Goal: Task Accomplishment & Management: Complete application form

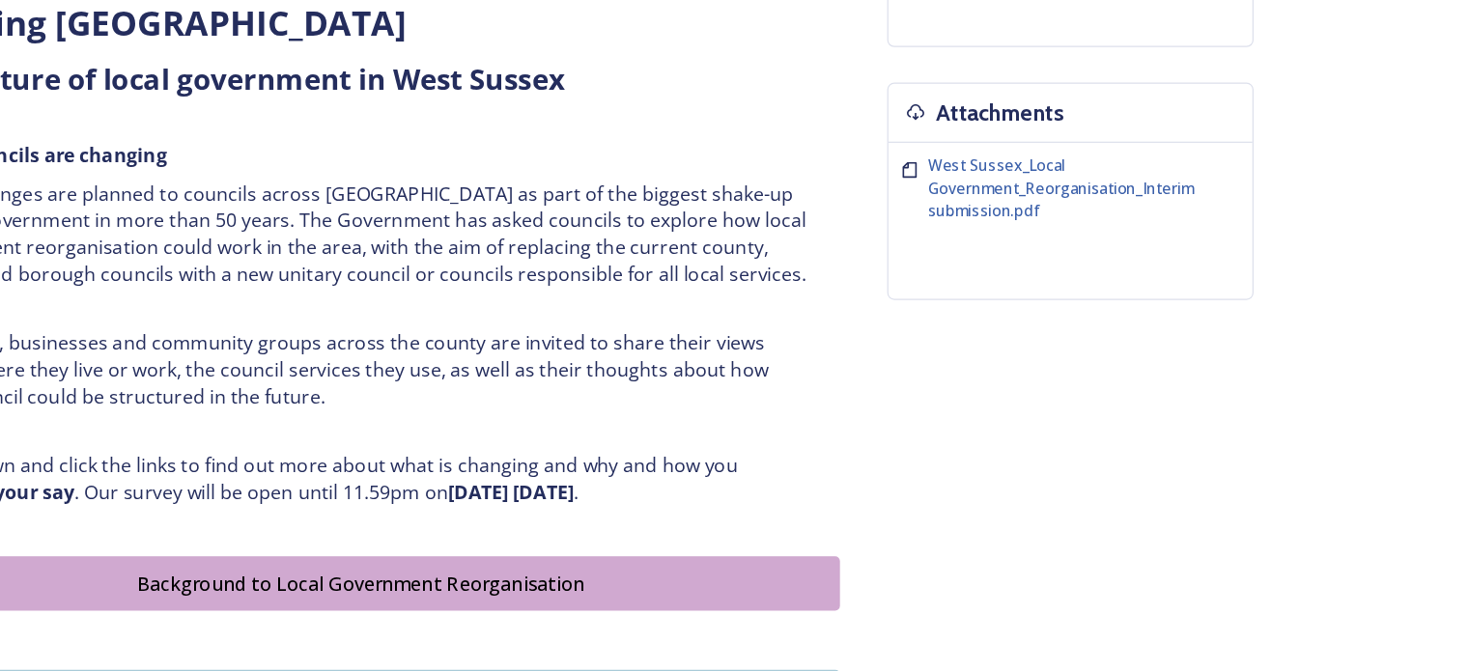
scroll to position [704, 0]
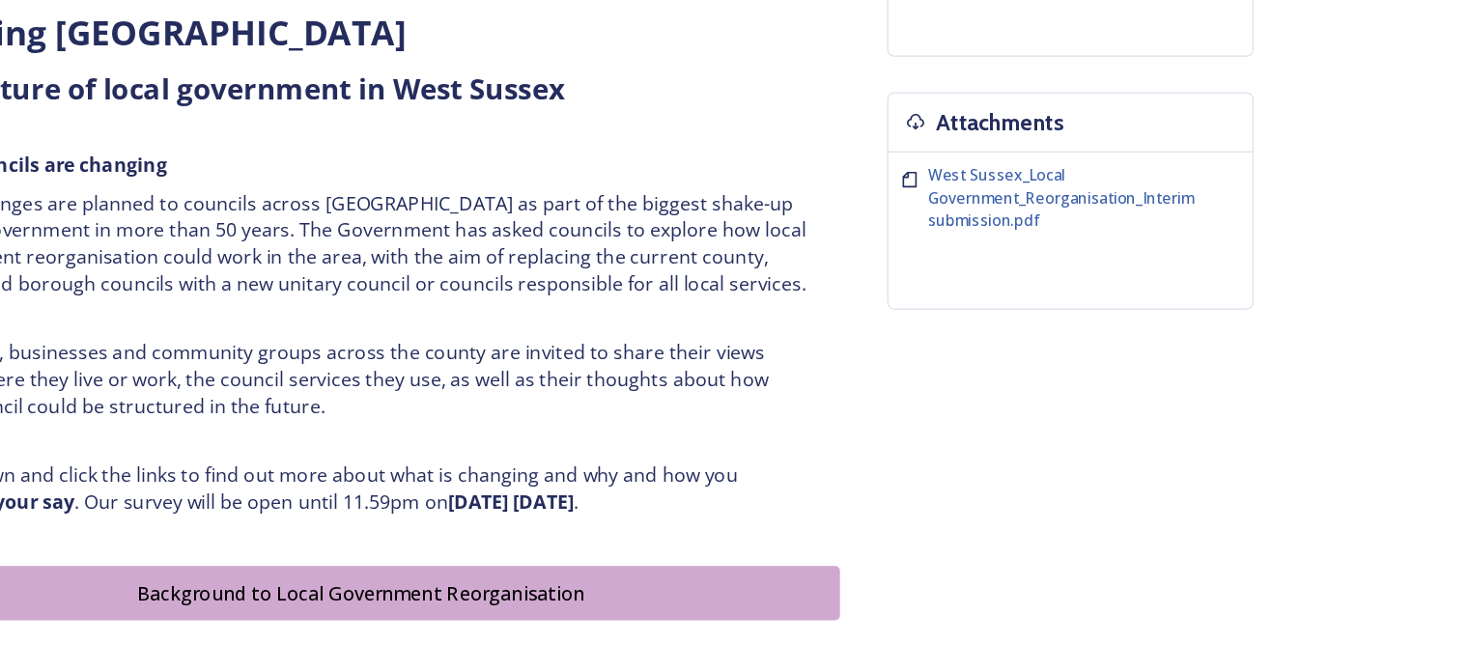
click at [872, 490] on div "Background to Local Government Reorganisation" at bounding box center [565, 484] width 761 height 23
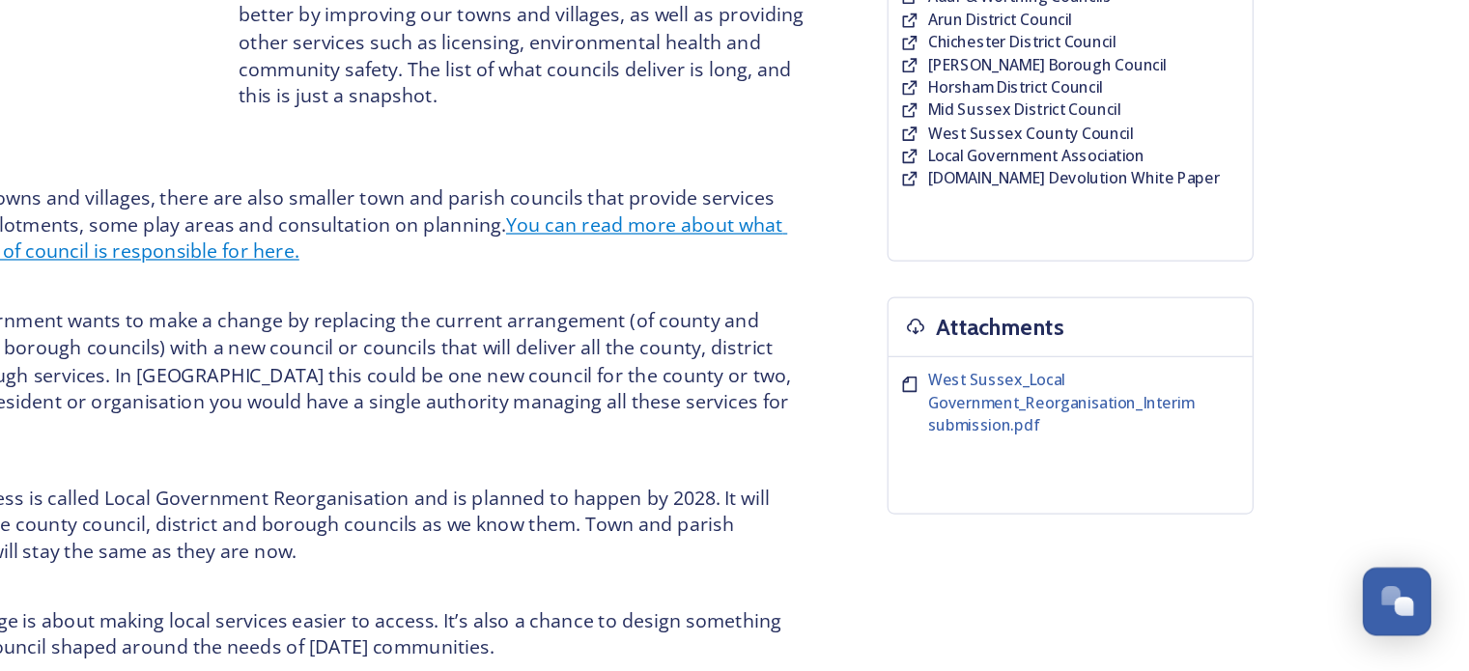
scroll to position [426, 0]
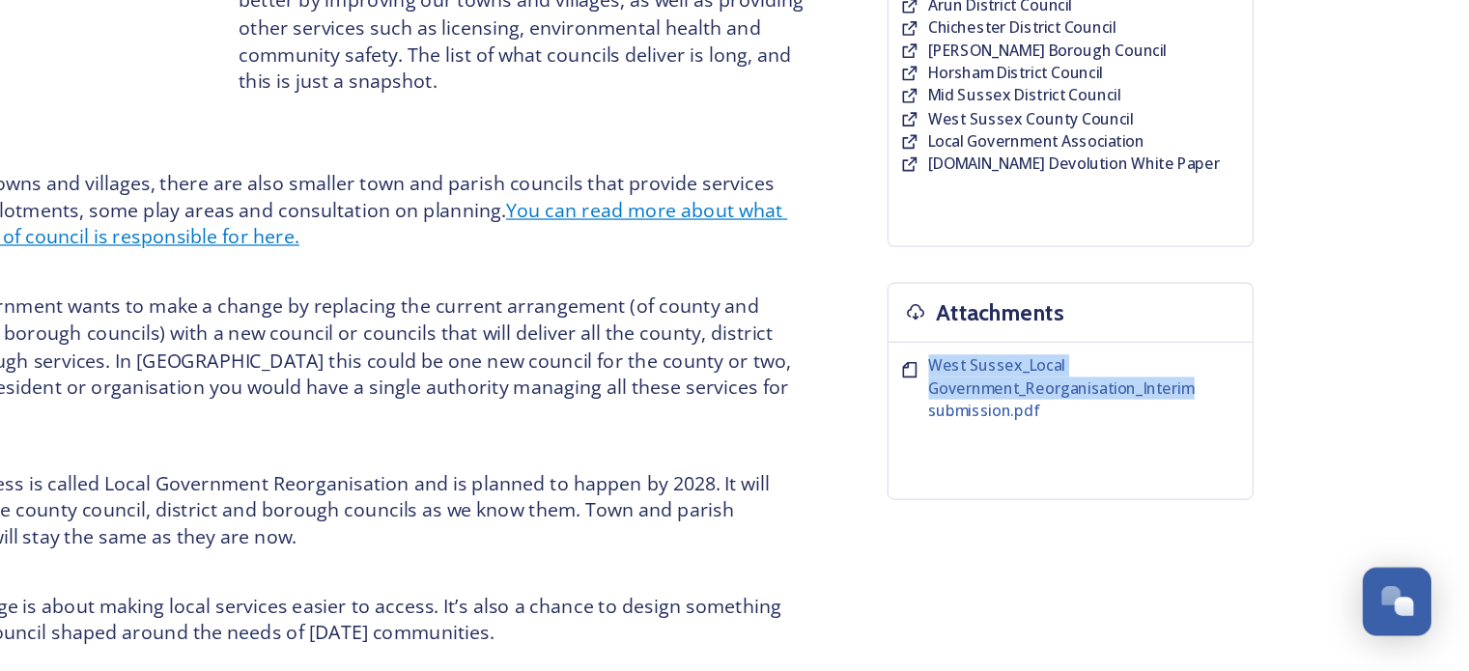
drag, startPoint x: 1394, startPoint y: 378, endPoint x: 1352, endPoint y: 430, distance: 67.3
click at [1402, 612] on div "Open Chat" at bounding box center [1406, 609] width 16 height 16
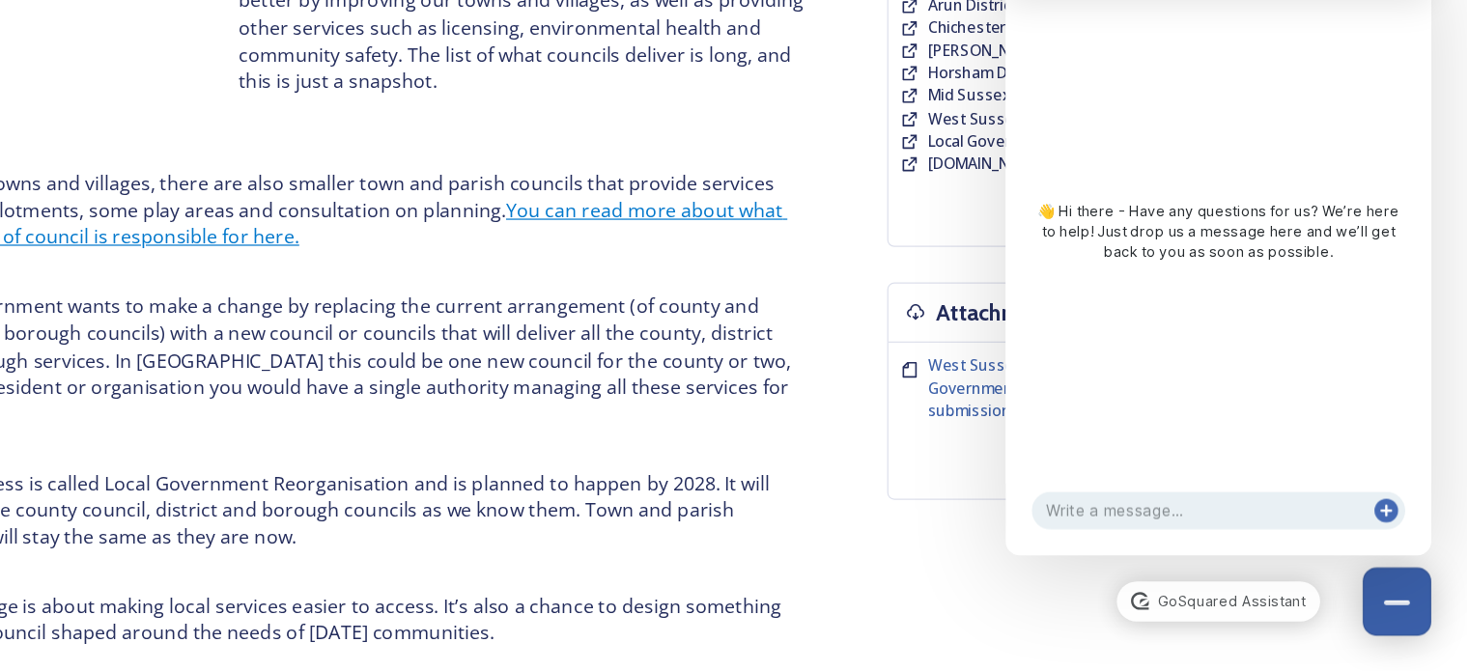
click at [1411, 540] on button at bounding box center [1402, 539] width 19 height 19
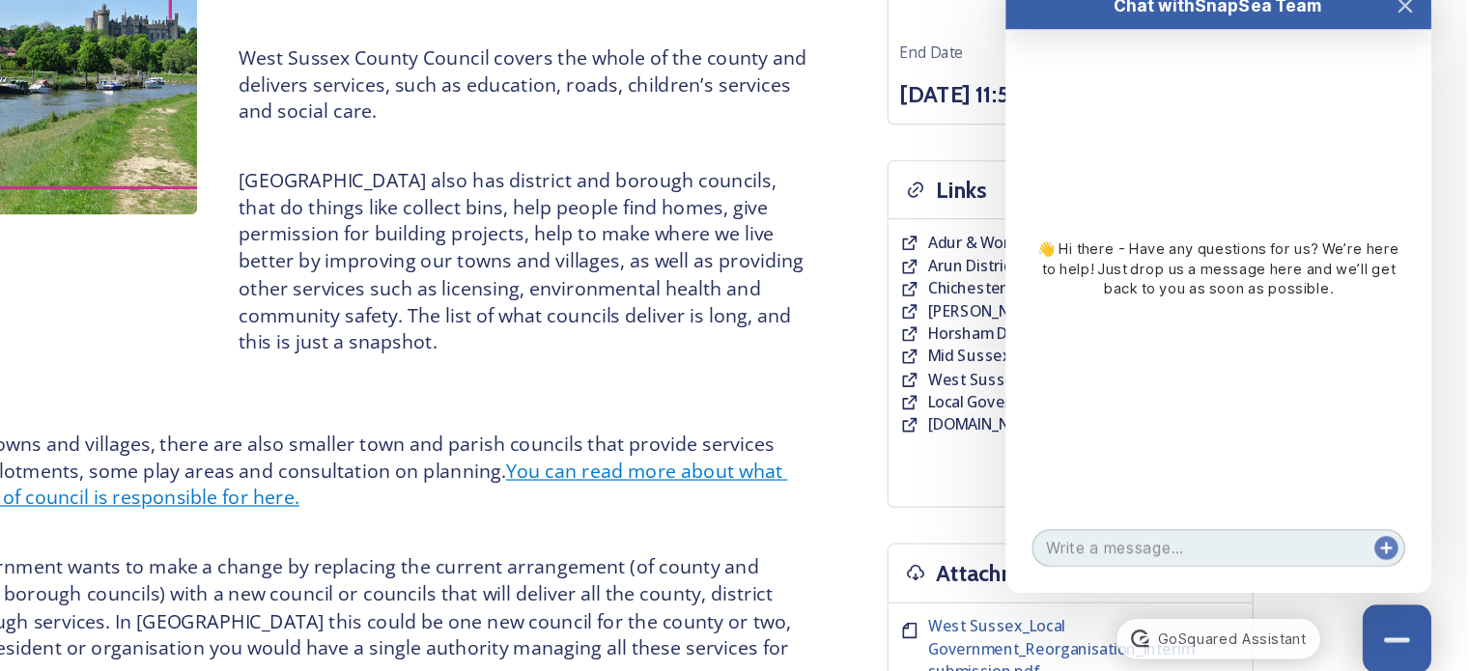
scroll to position [154, 0]
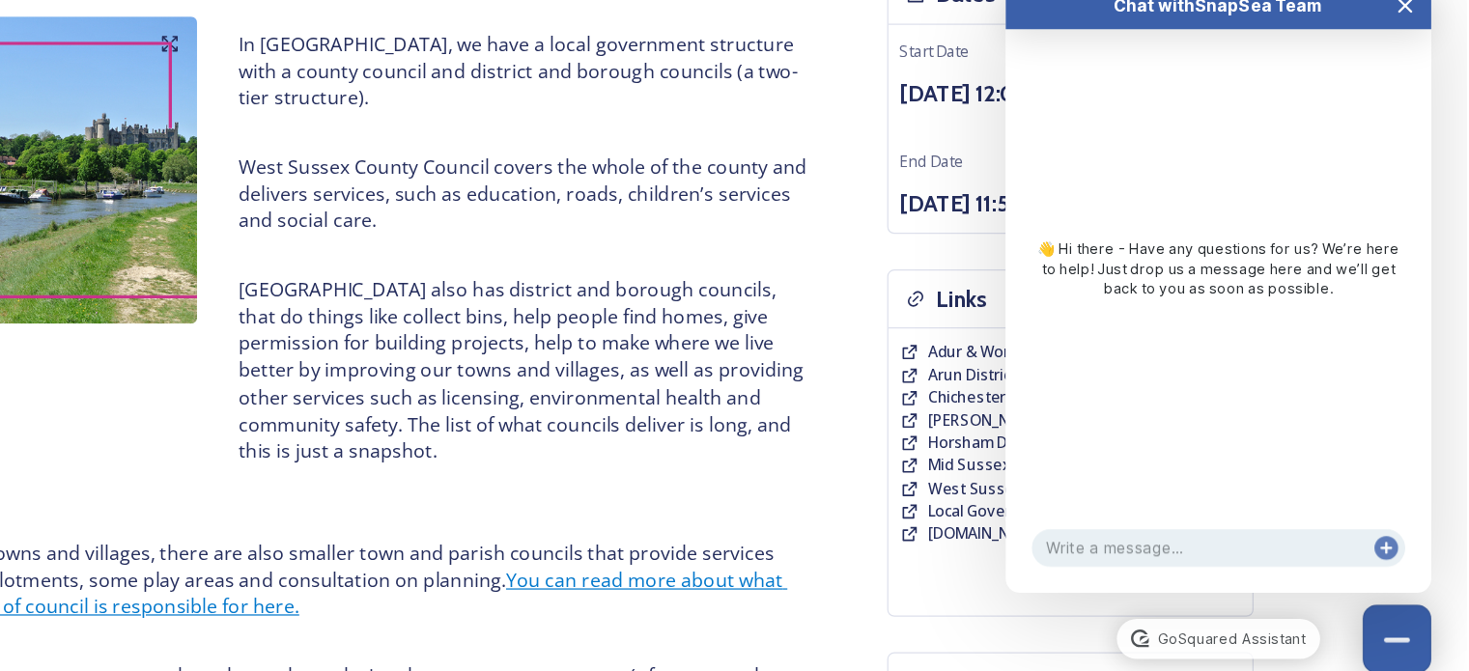
click at [1422, 99] on icon "Close Chat" at bounding box center [1419, 97] width 10 height 10
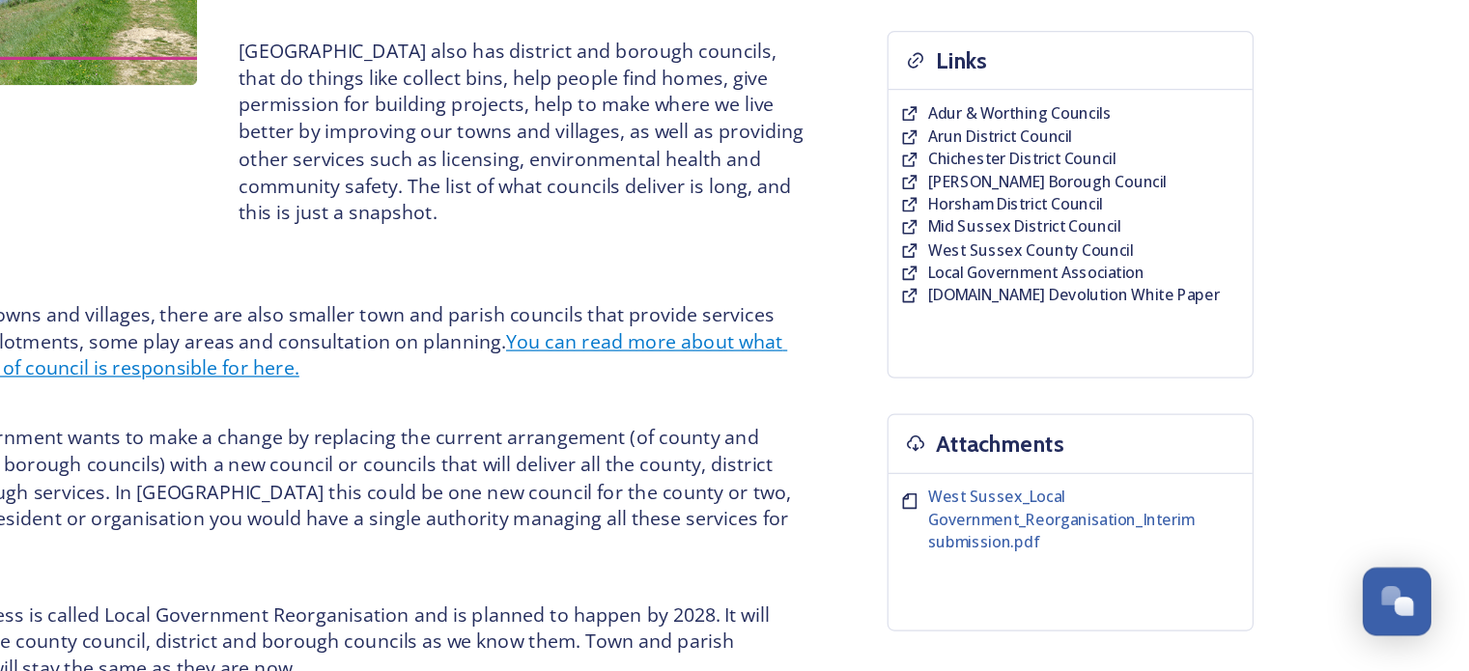
scroll to position [322, 0]
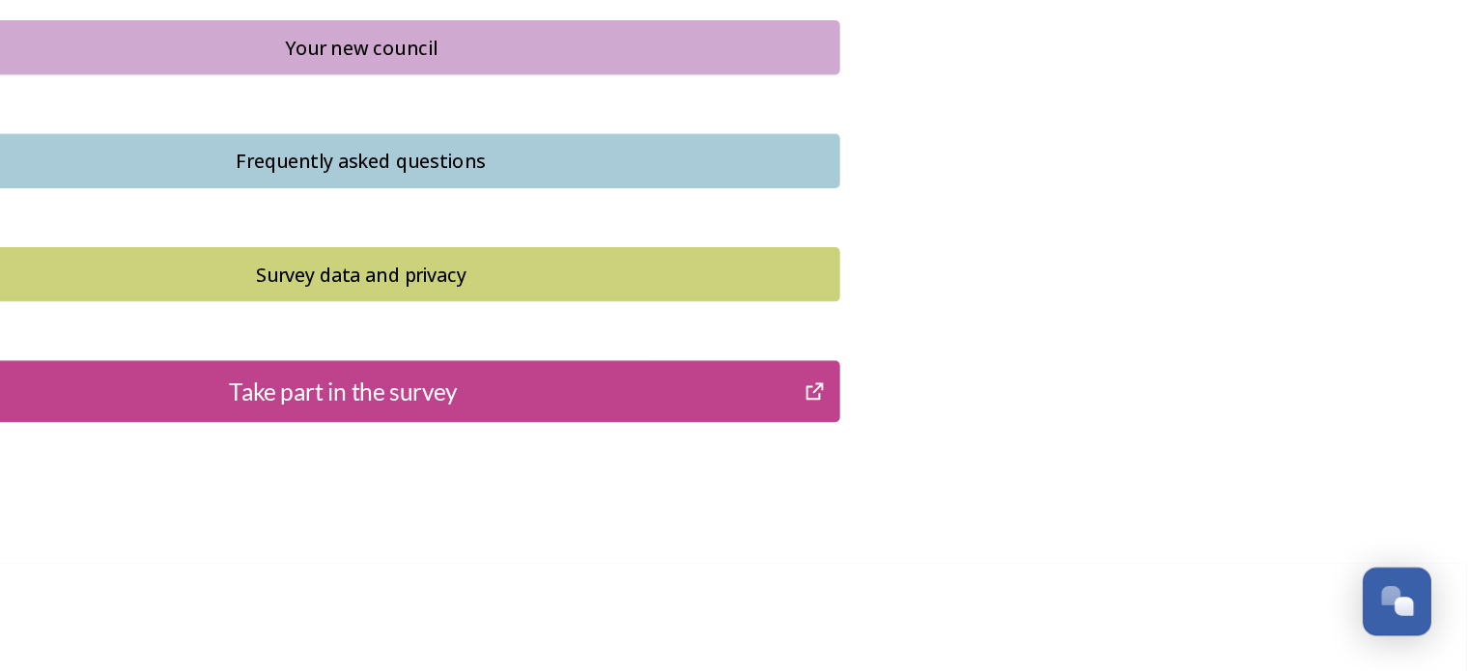
scroll to position [1403, 0]
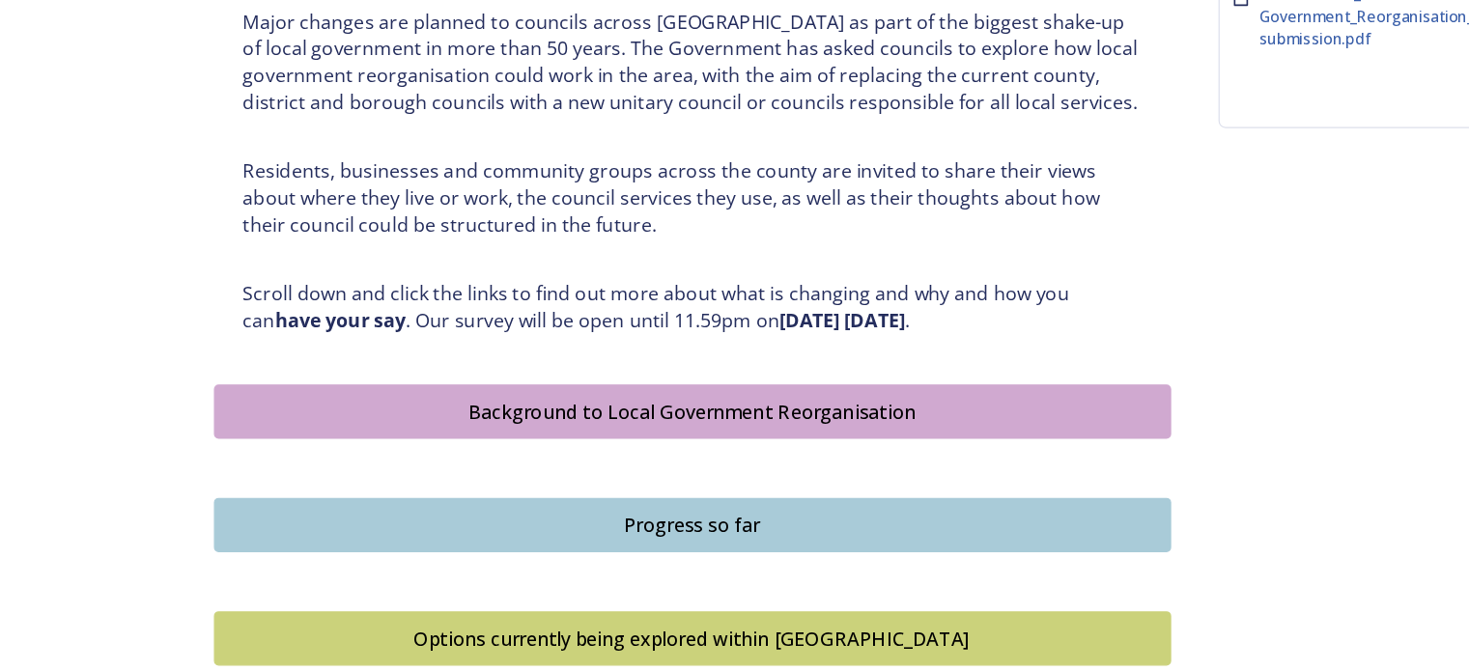
scroll to position [739, 0]
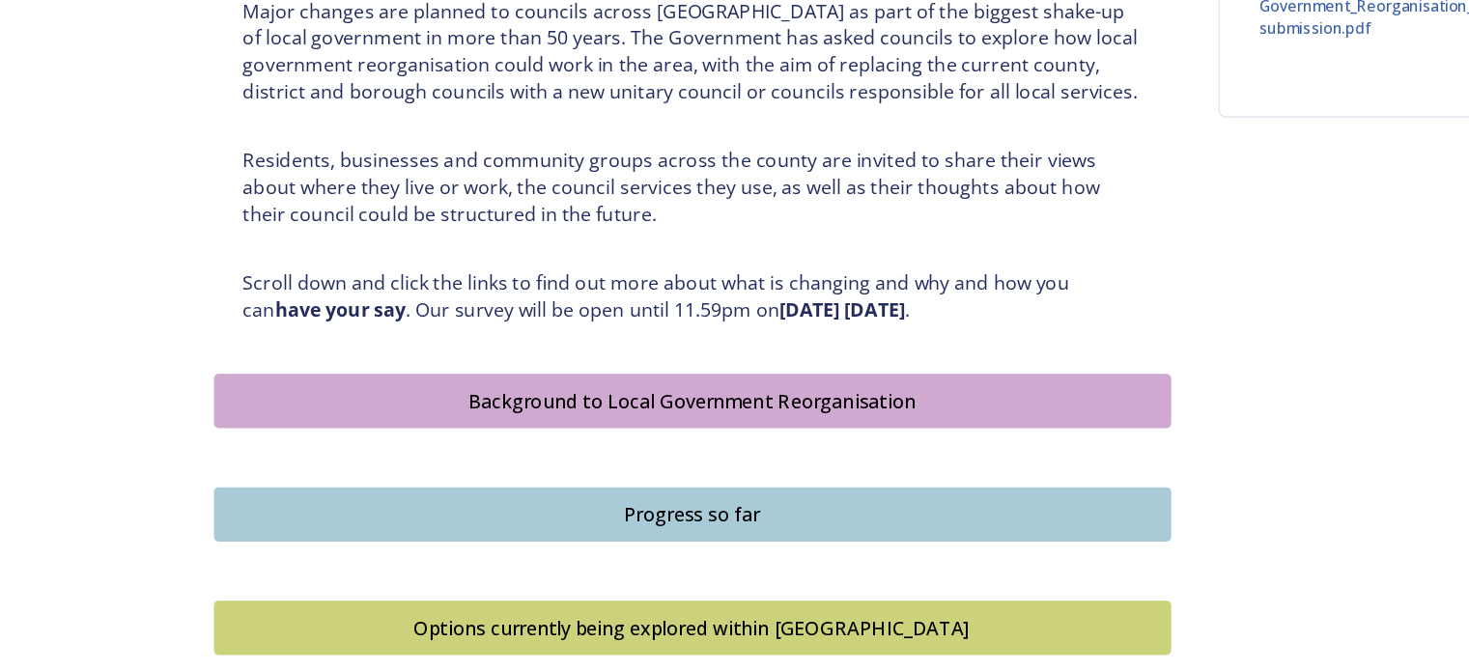
click at [871, 451] on div "Background to Local Government Reorganisation" at bounding box center [565, 449] width 761 height 23
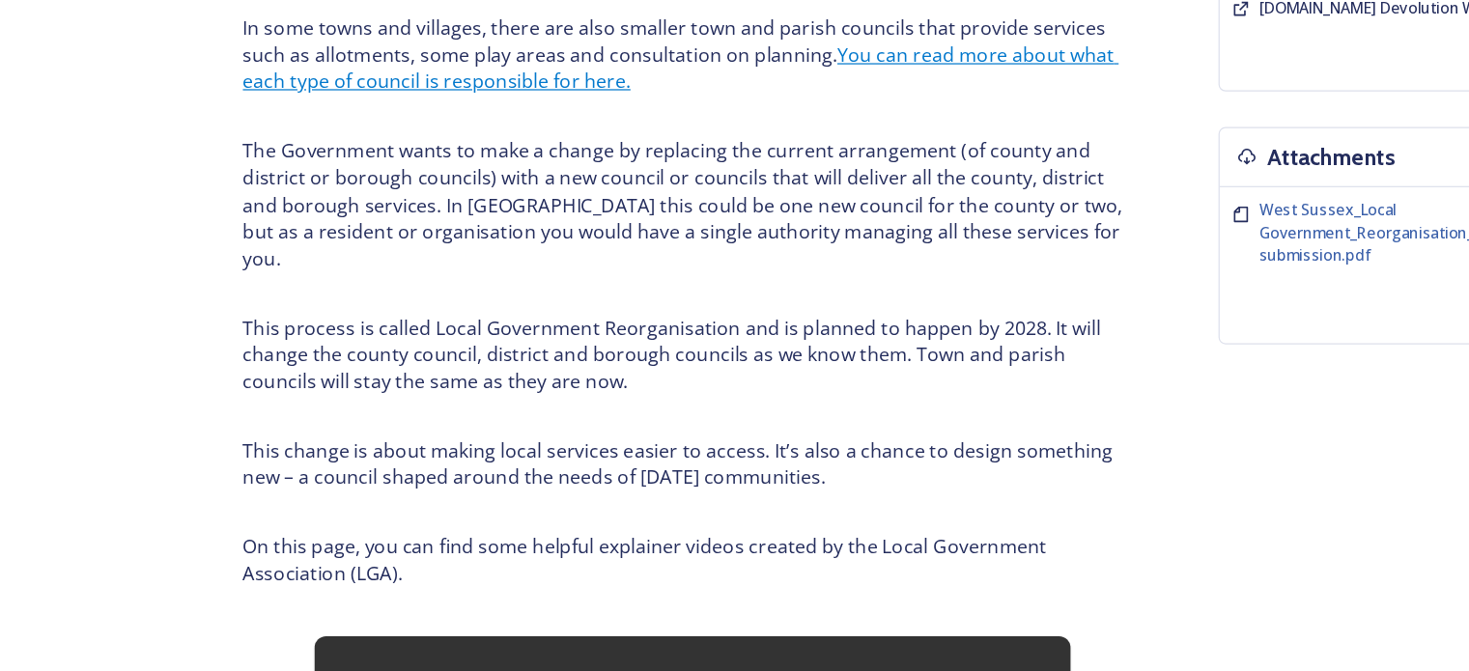
scroll to position [569, 0]
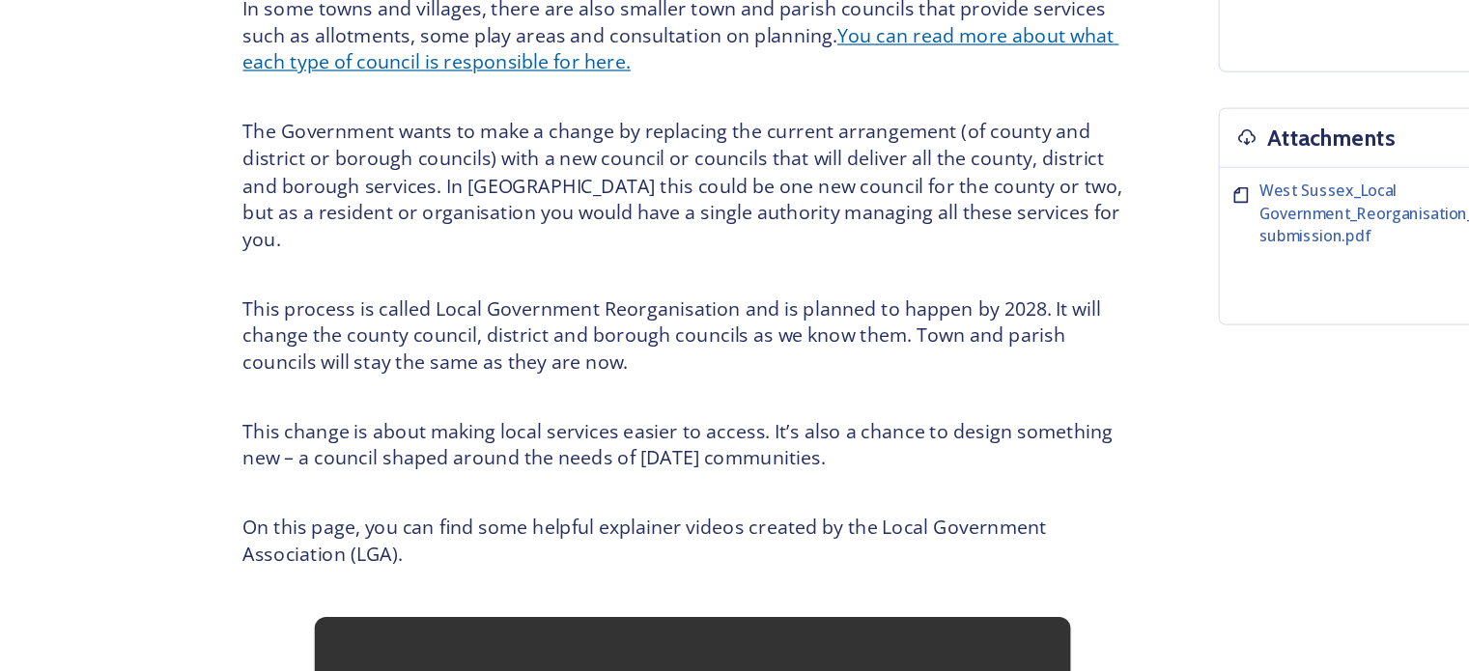
click at [868, 154] on link "You can read more about what each type of council is responsible for here." at bounding box center [556, 162] width 715 height 43
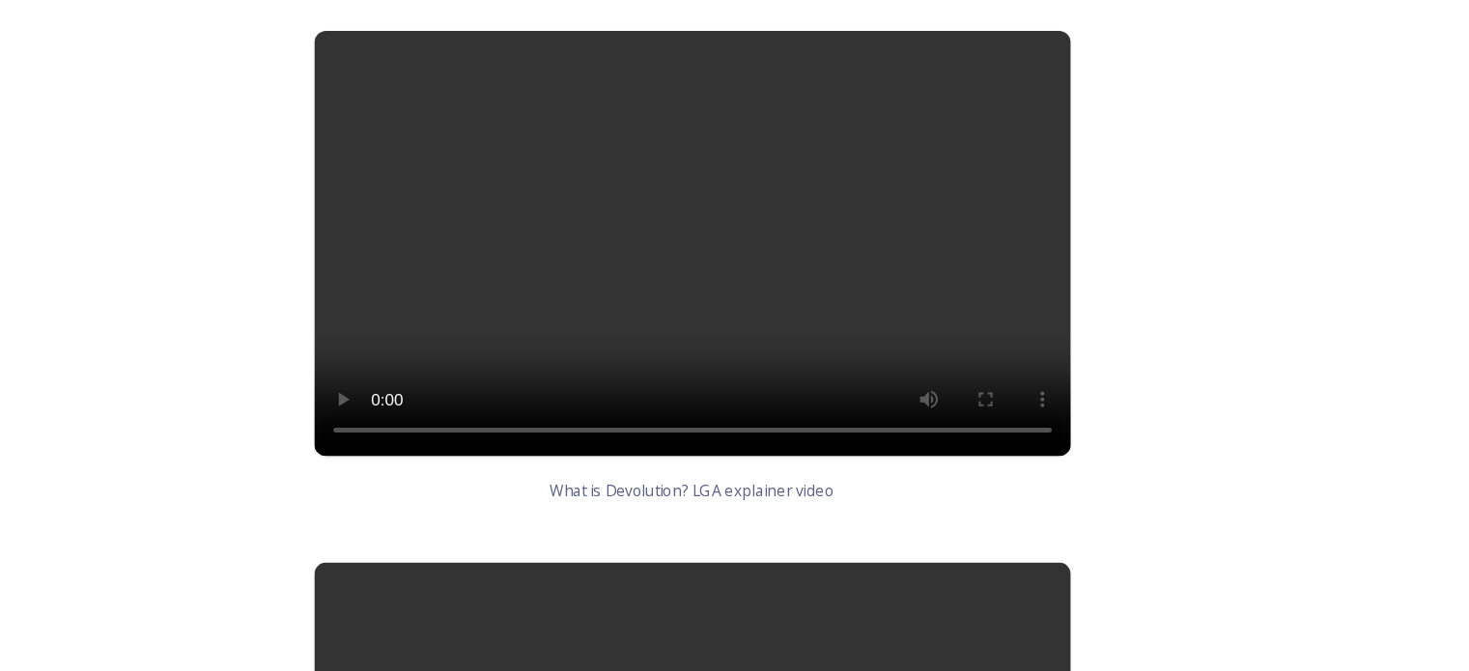
scroll to position [1055, 0]
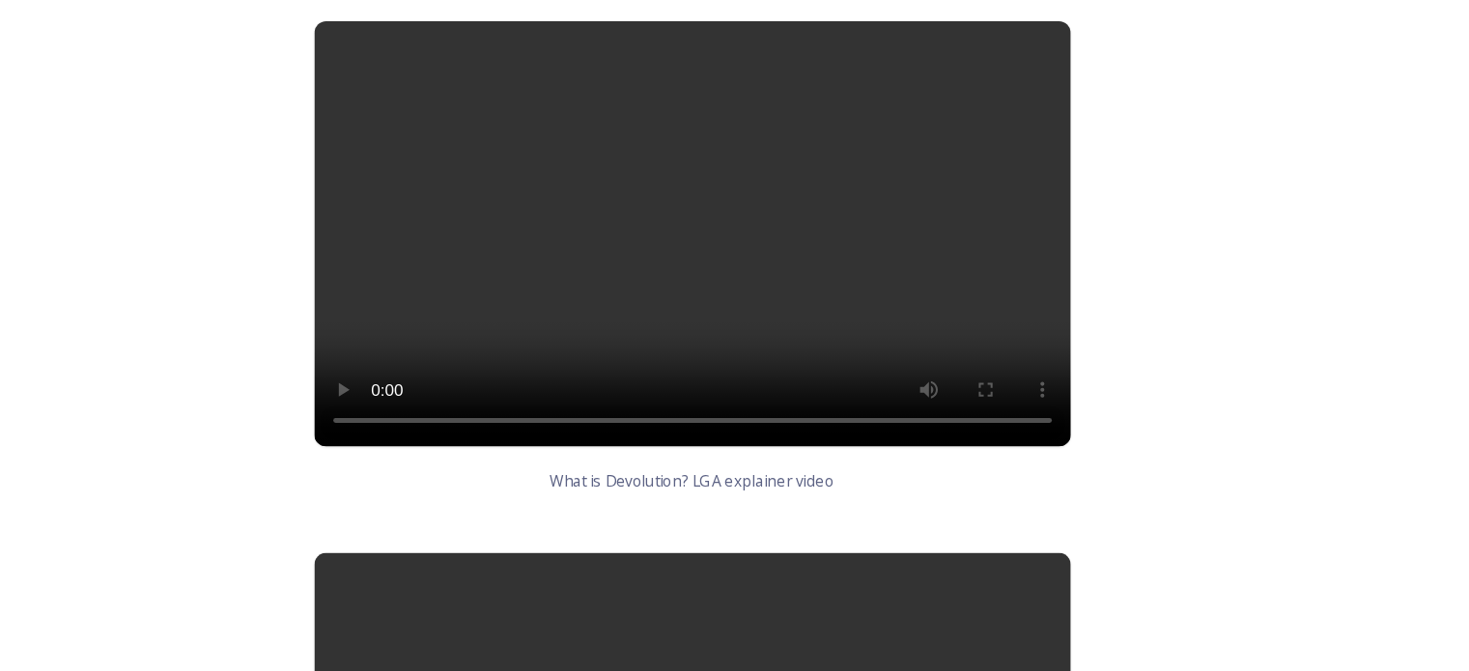
click at [643, 334] on video at bounding box center [566, 314] width 618 height 348
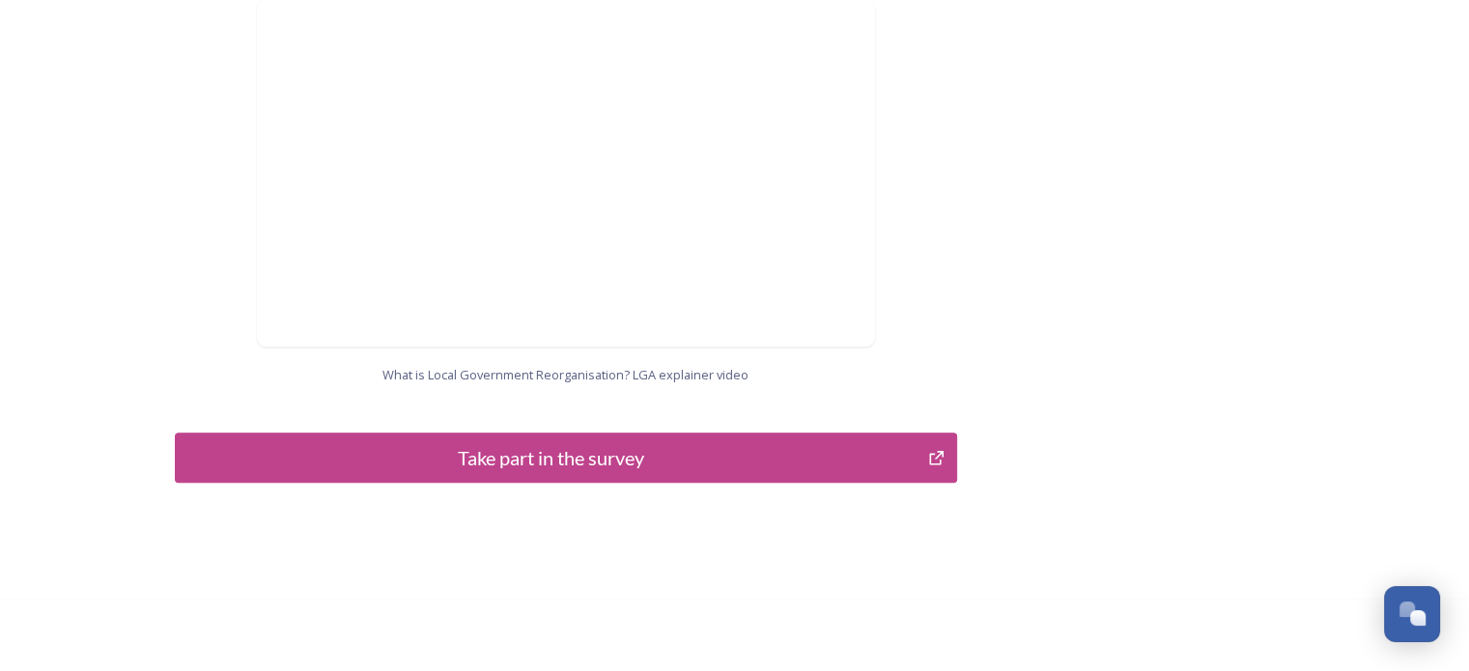
scroll to position [2065, 0]
click at [856, 432] on button "Take part in the survey" at bounding box center [566, 457] width 782 height 50
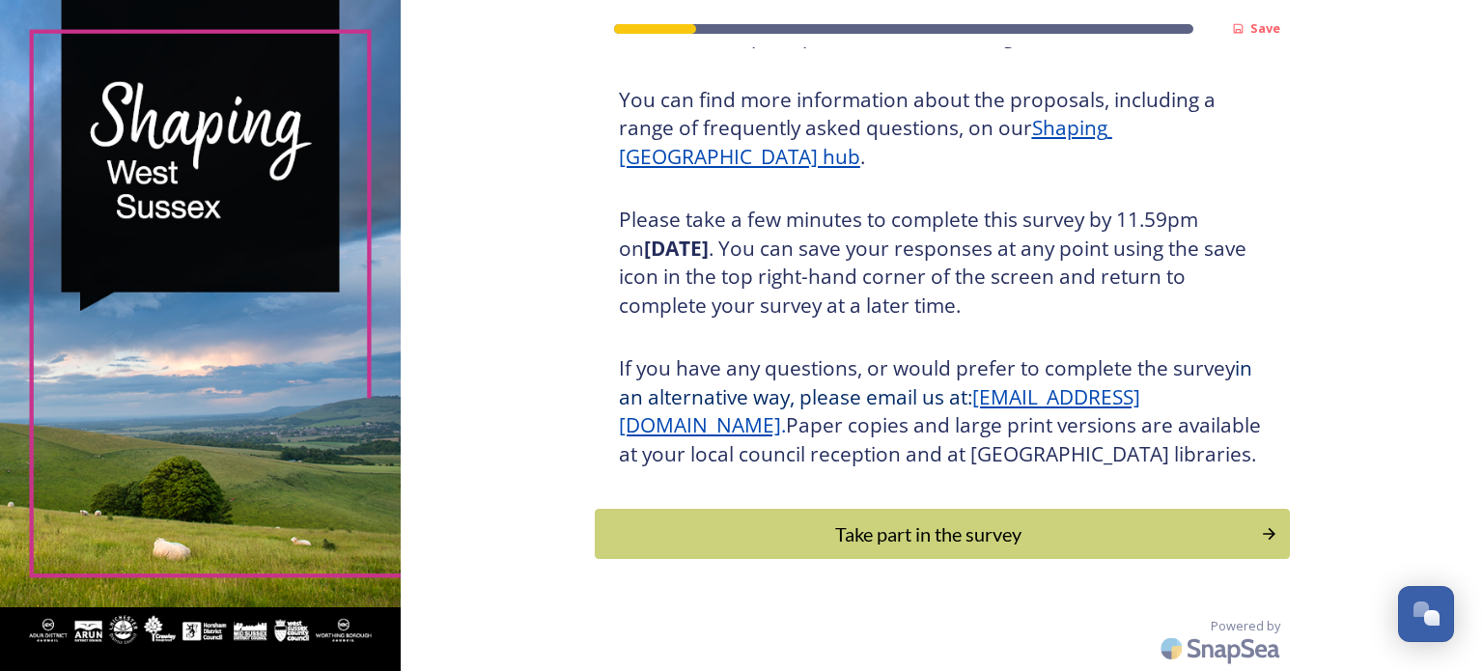
scroll to position [255, 0]
click at [1060, 540] on div "Take part in the survey" at bounding box center [928, 533] width 653 height 29
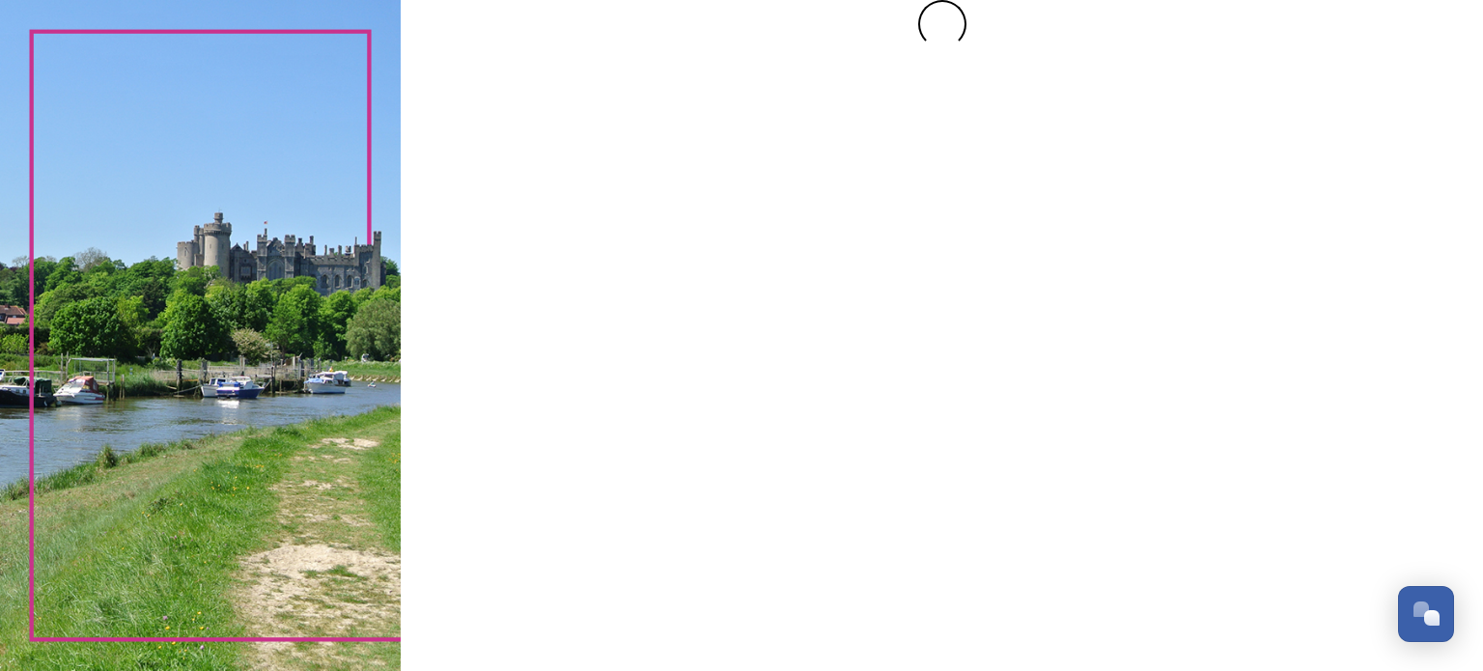
scroll to position [0, 0]
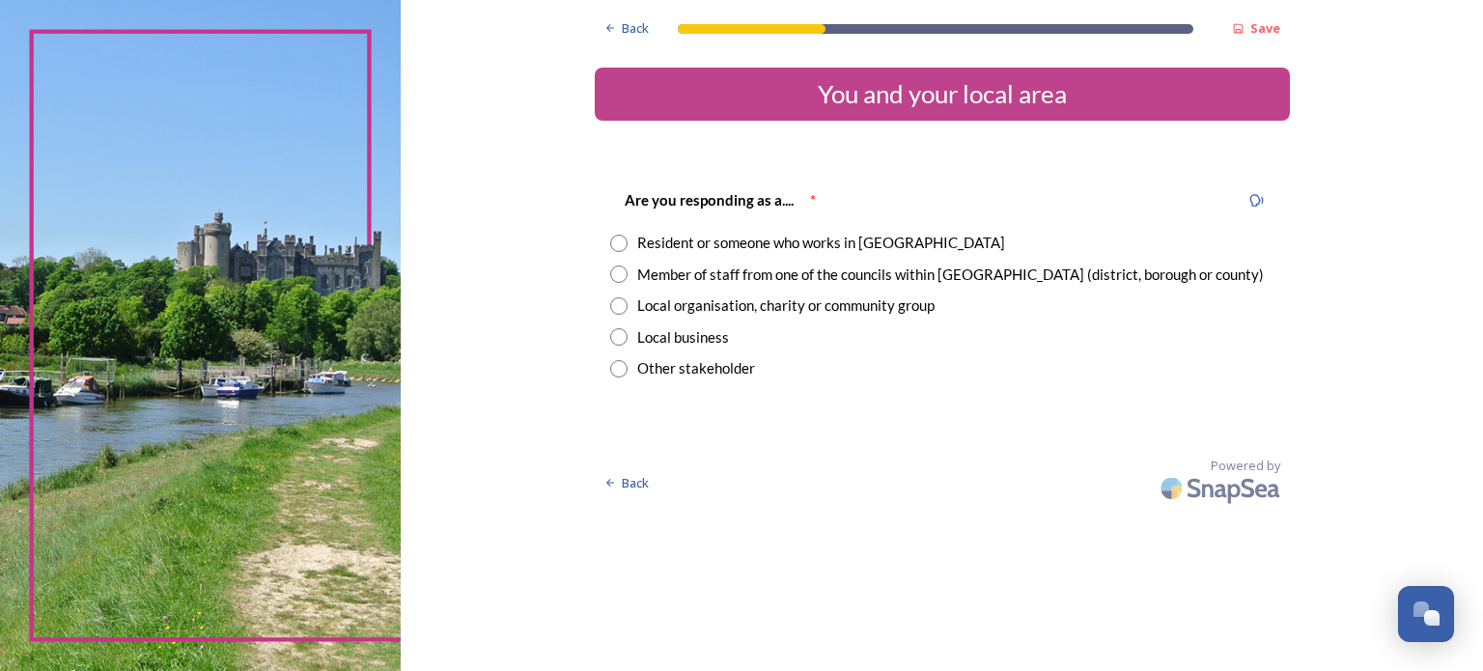
click at [620, 235] on input "radio" at bounding box center [618, 243] width 17 height 17
radio input "true"
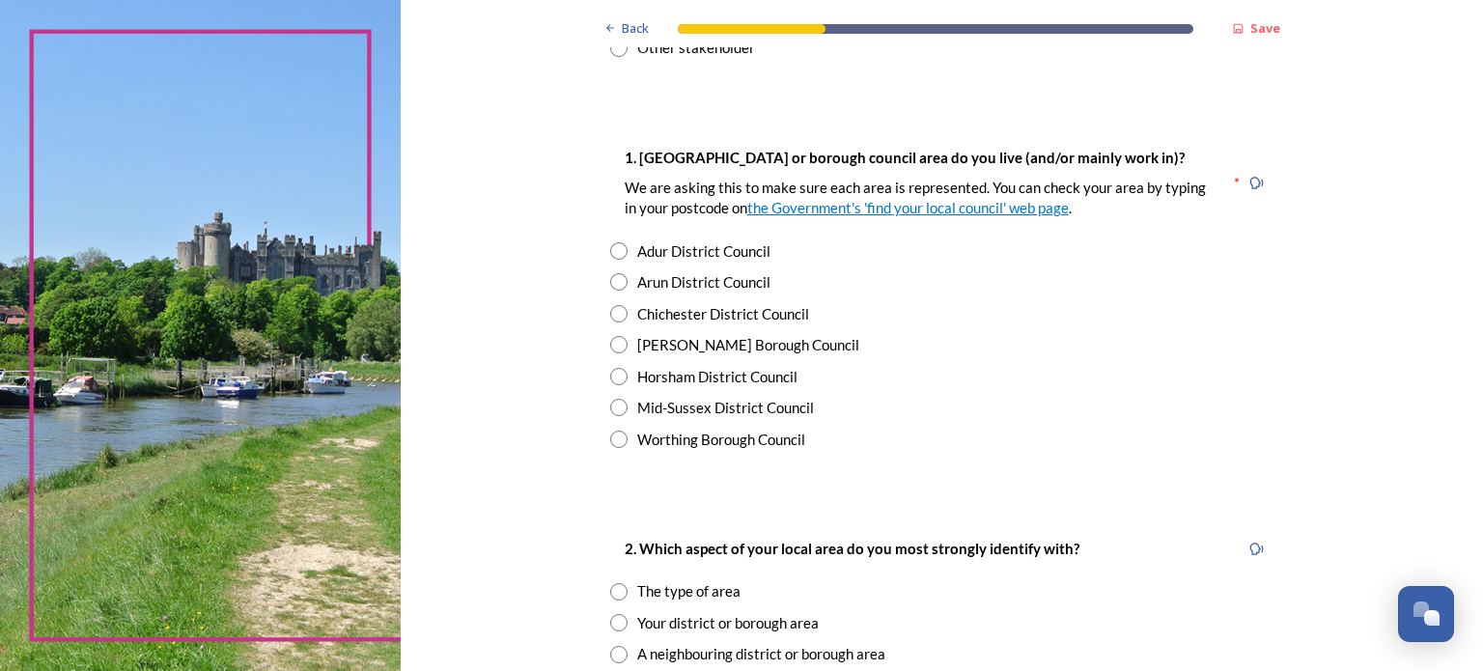
scroll to position [323, 0]
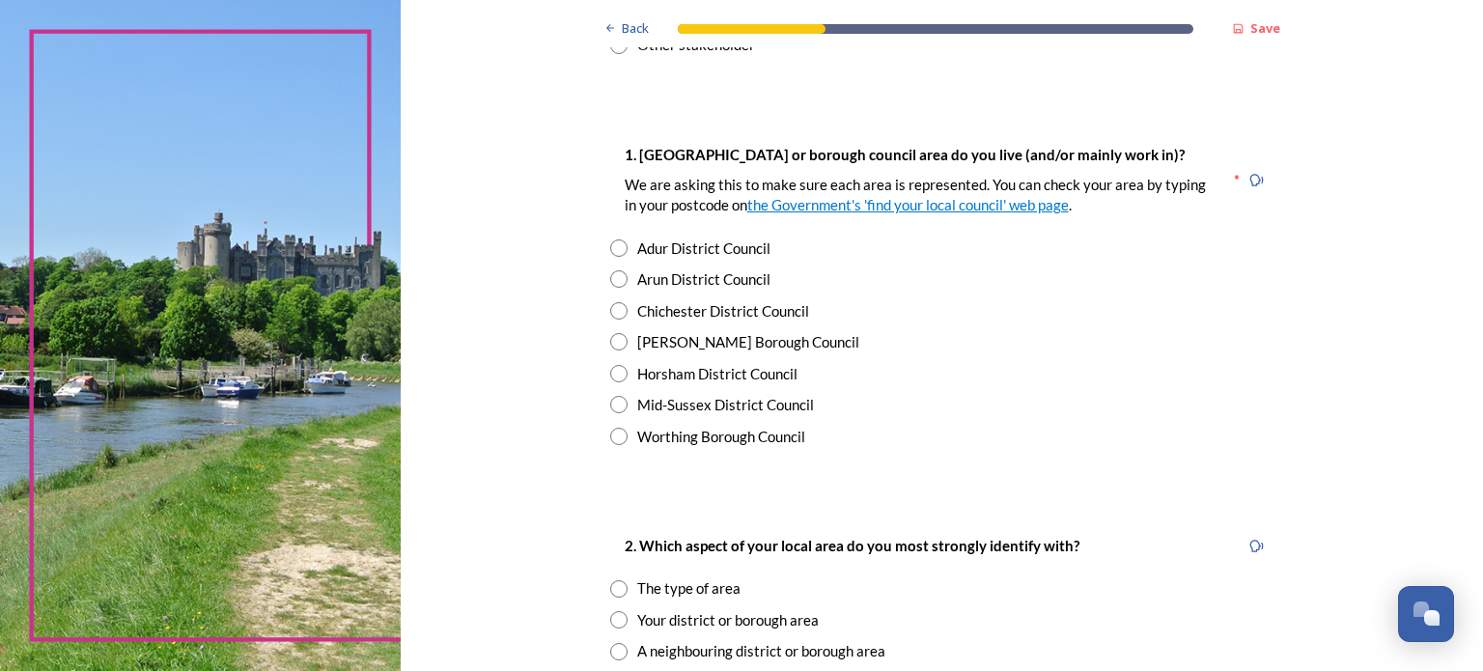
click at [612, 316] on input "radio" at bounding box center [618, 310] width 17 height 17
radio input "true"
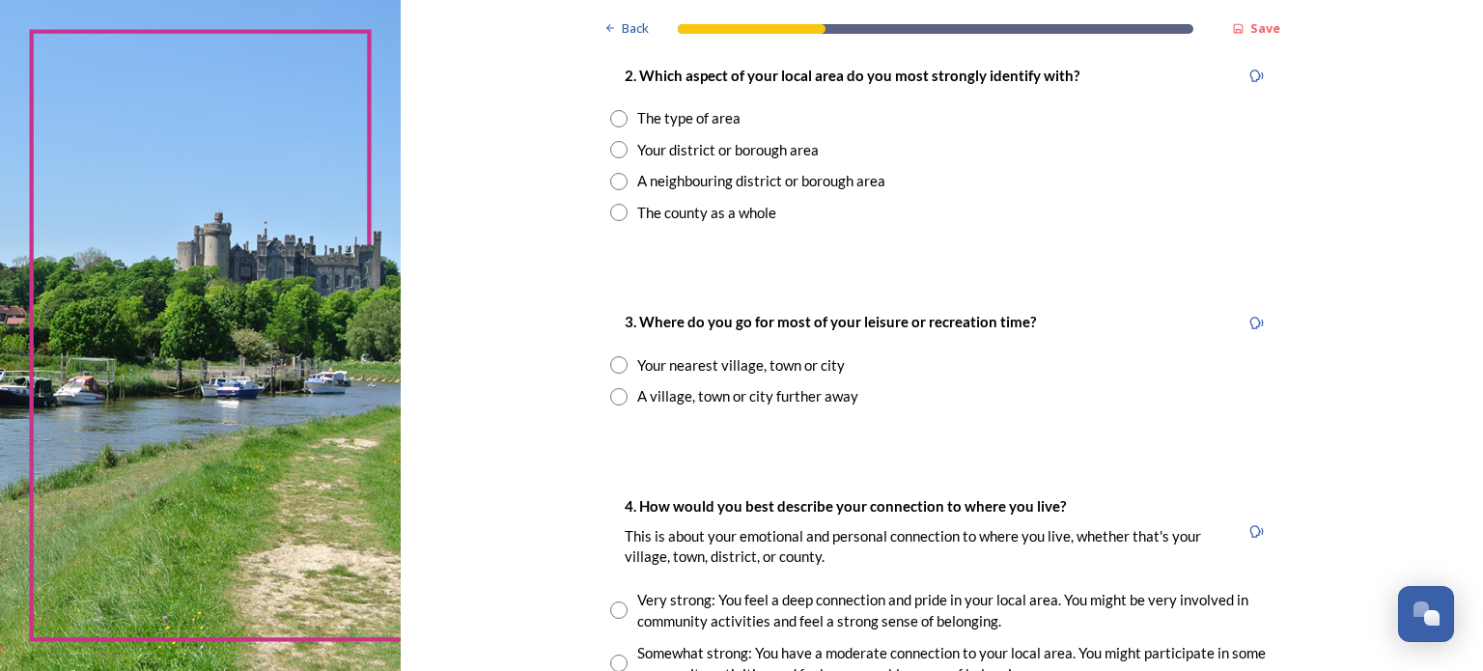
scroll to position [799, 0]
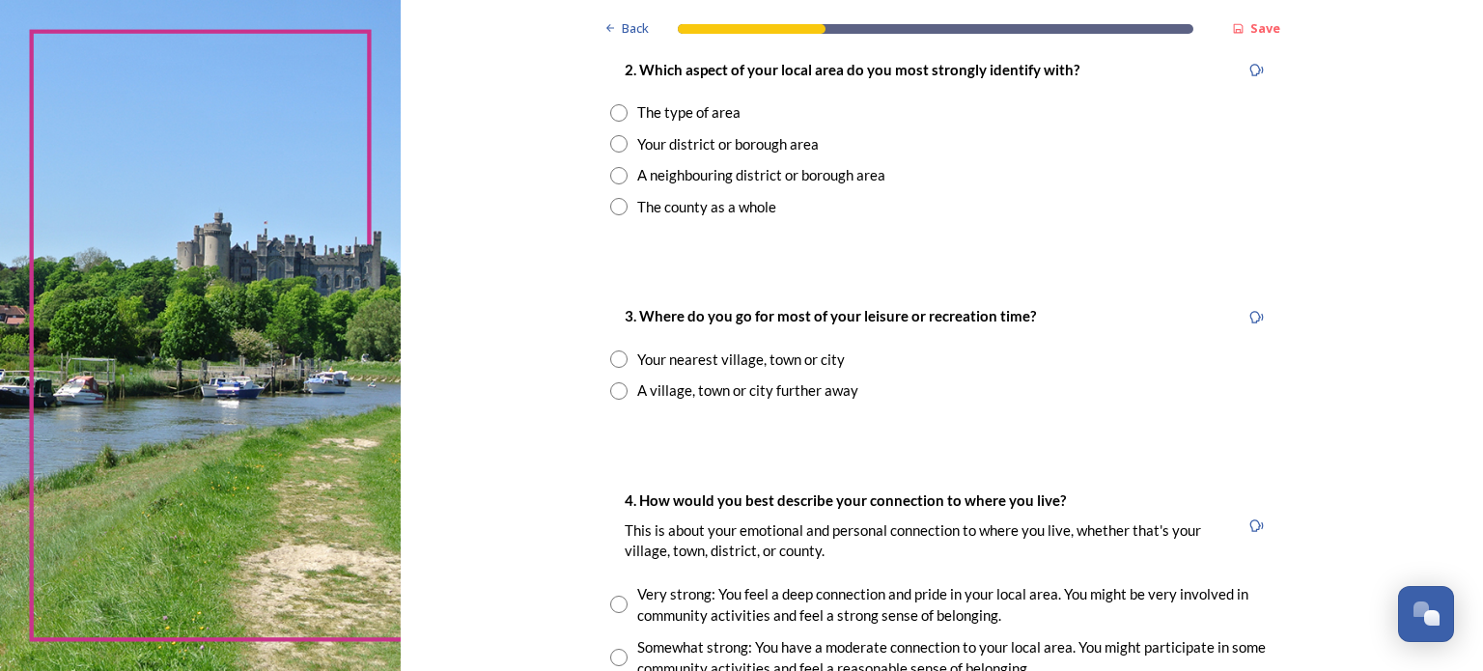
click at [613, 145] on input "radio" at bounding box center [618, 143] width 17 height 17
radio input "true"
click at [610, 354] on input "radio" at bounding box center [618, 358] width 17 height 17
radio input "true"
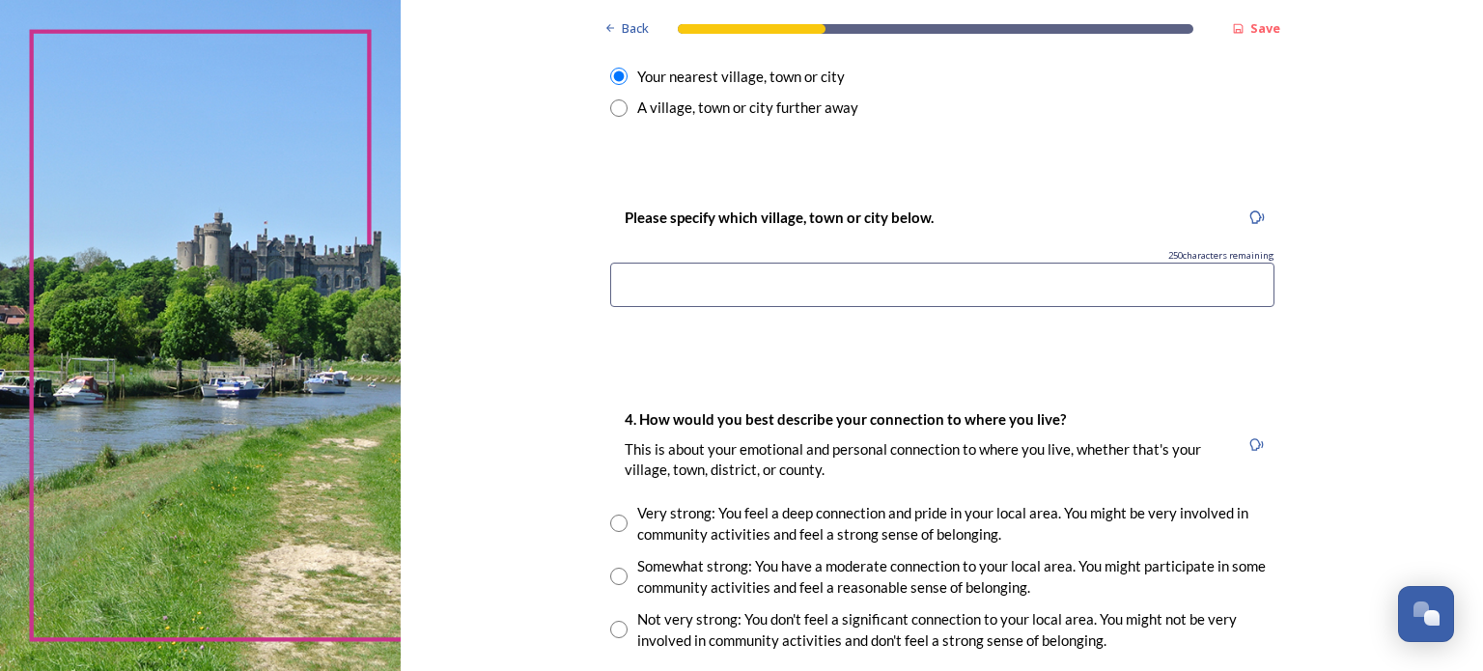
scroll to position [1104, 0]
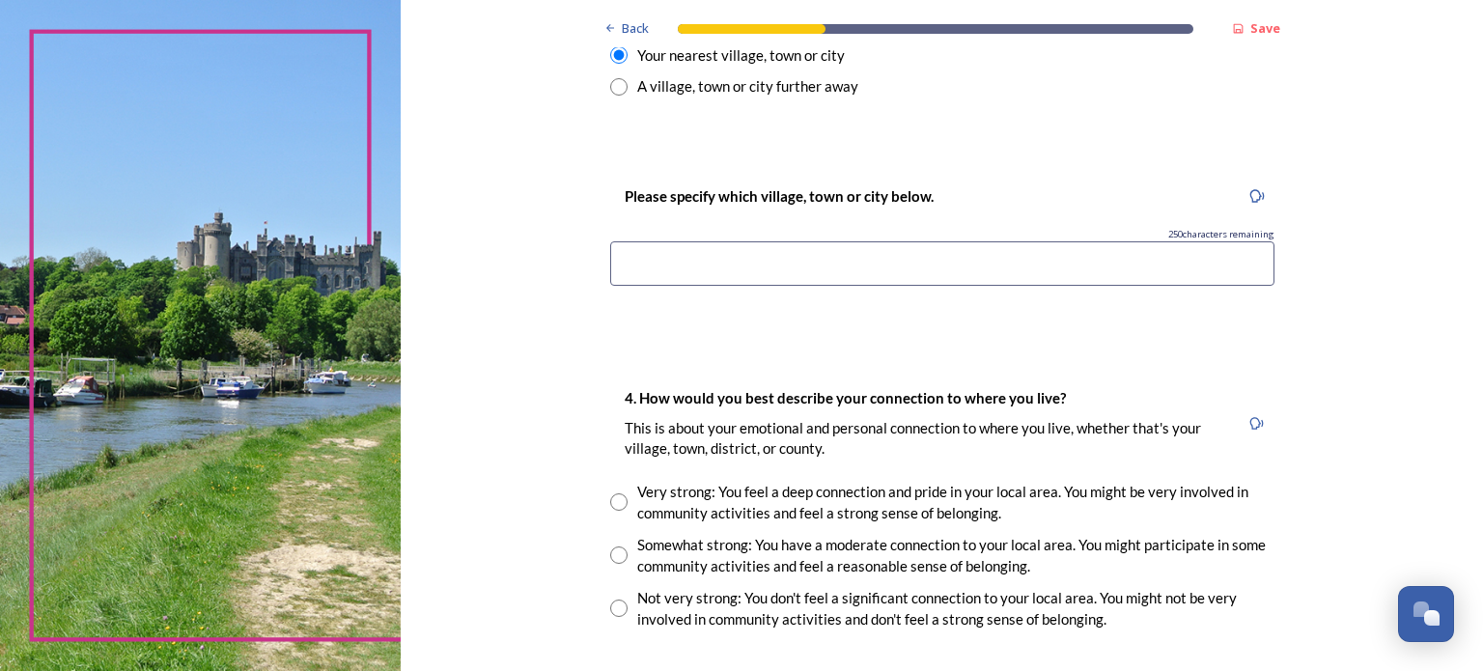
click at [1115, 262] on input at bounding box center [942, 263] width 664 height 44
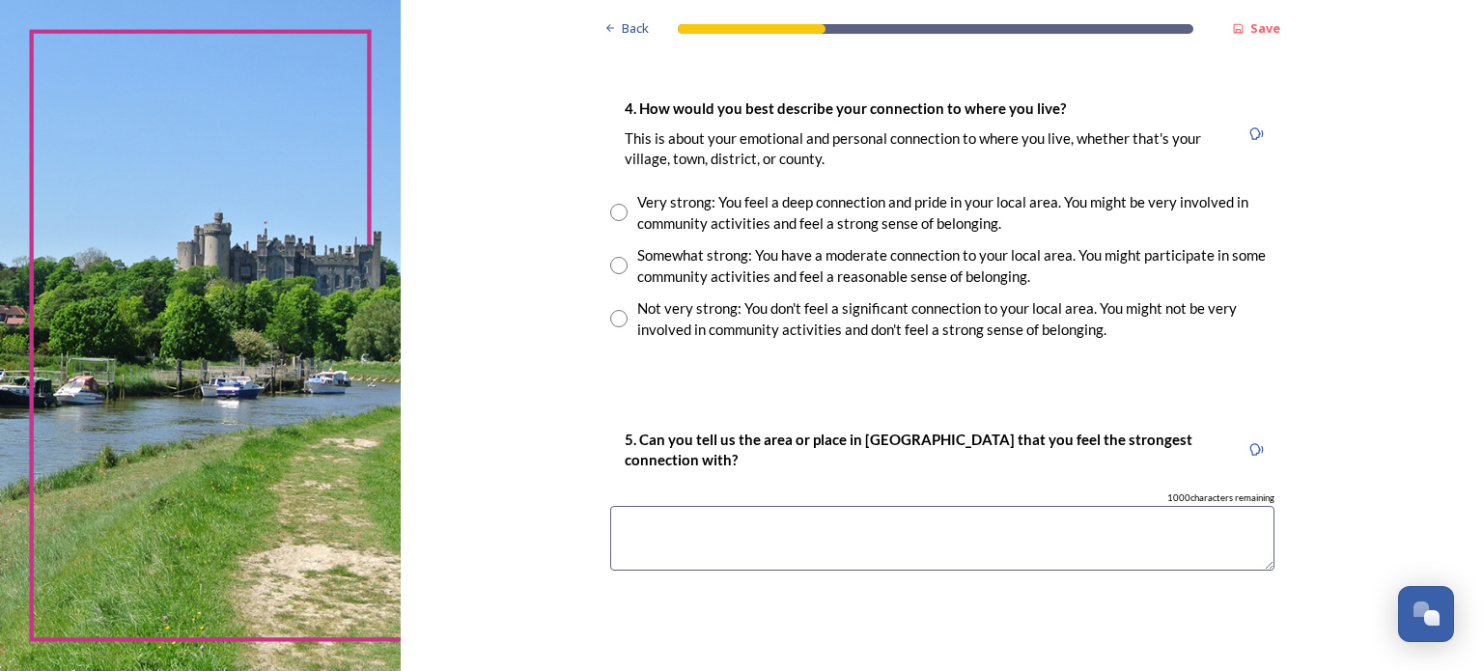
scroll to position [1399, 0]
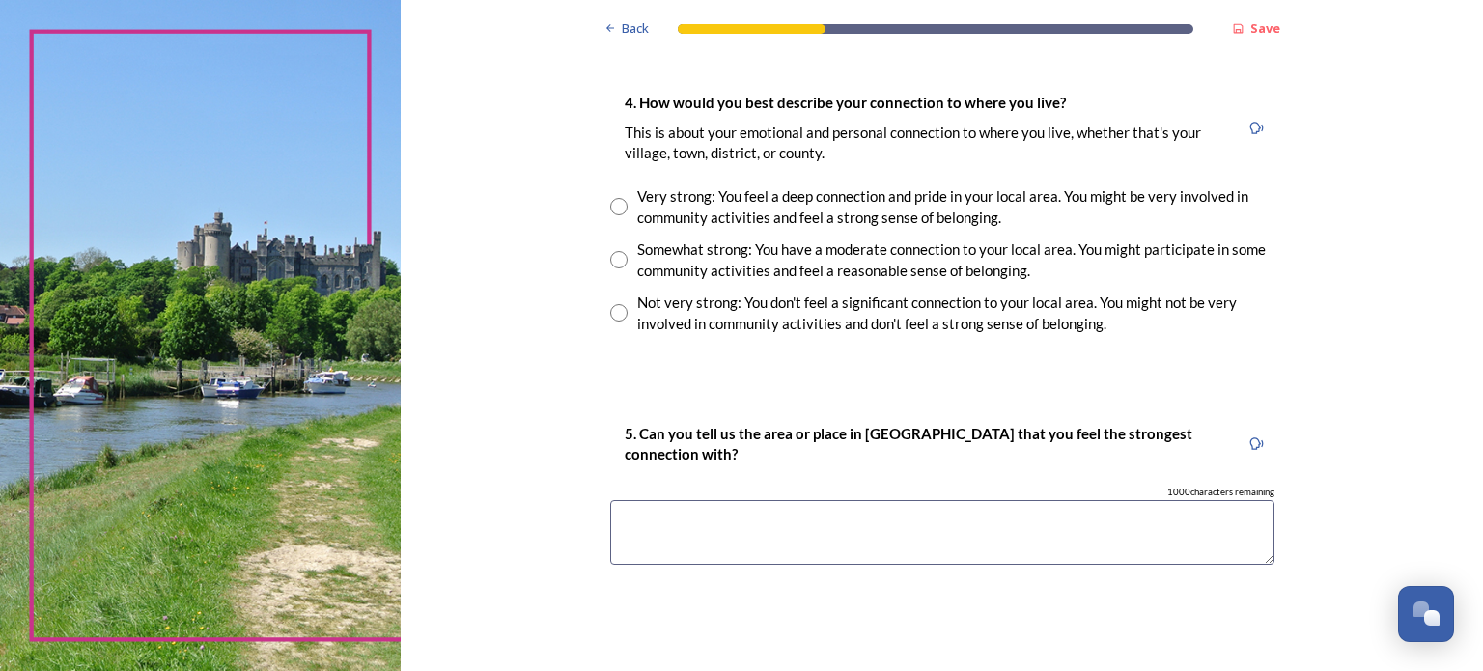
type input "Chichester"
click at [610, 201] on input "radio" at bounding box center [618, 206] width 17 height 17
radio input "true"
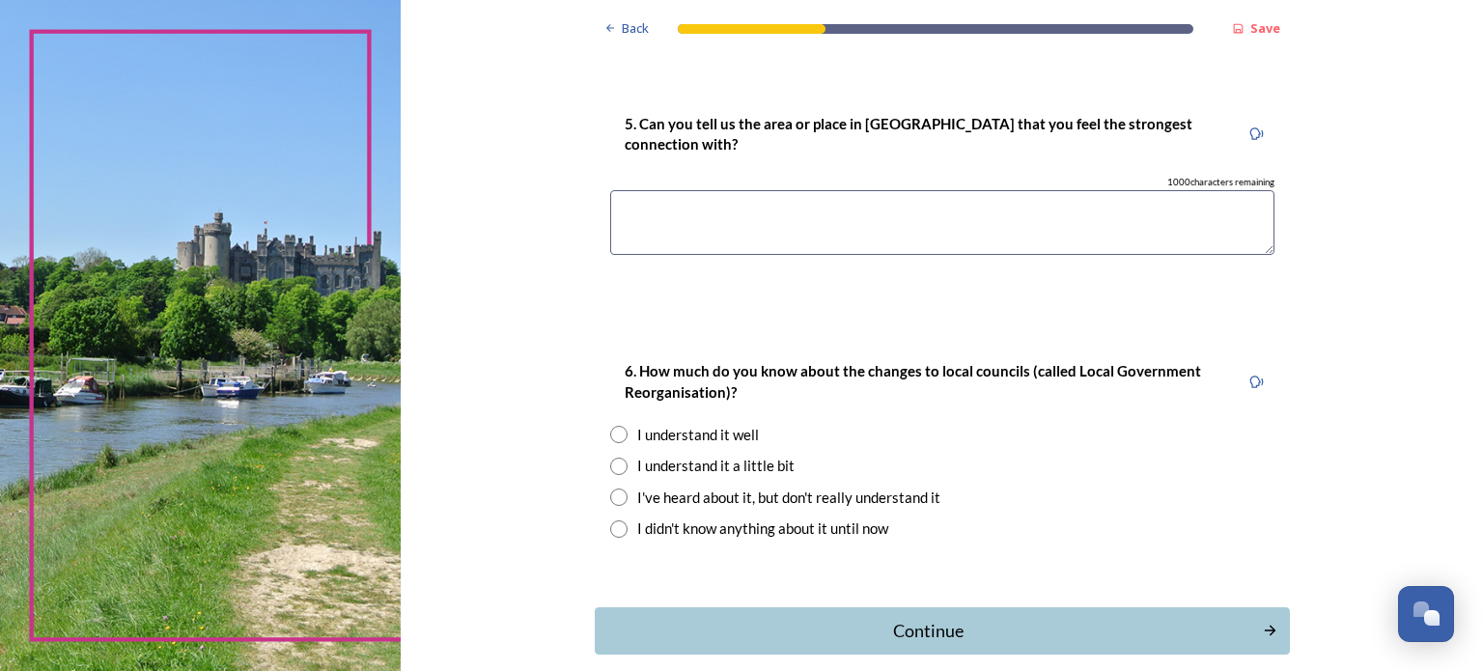
scroll to position [1712, 0]
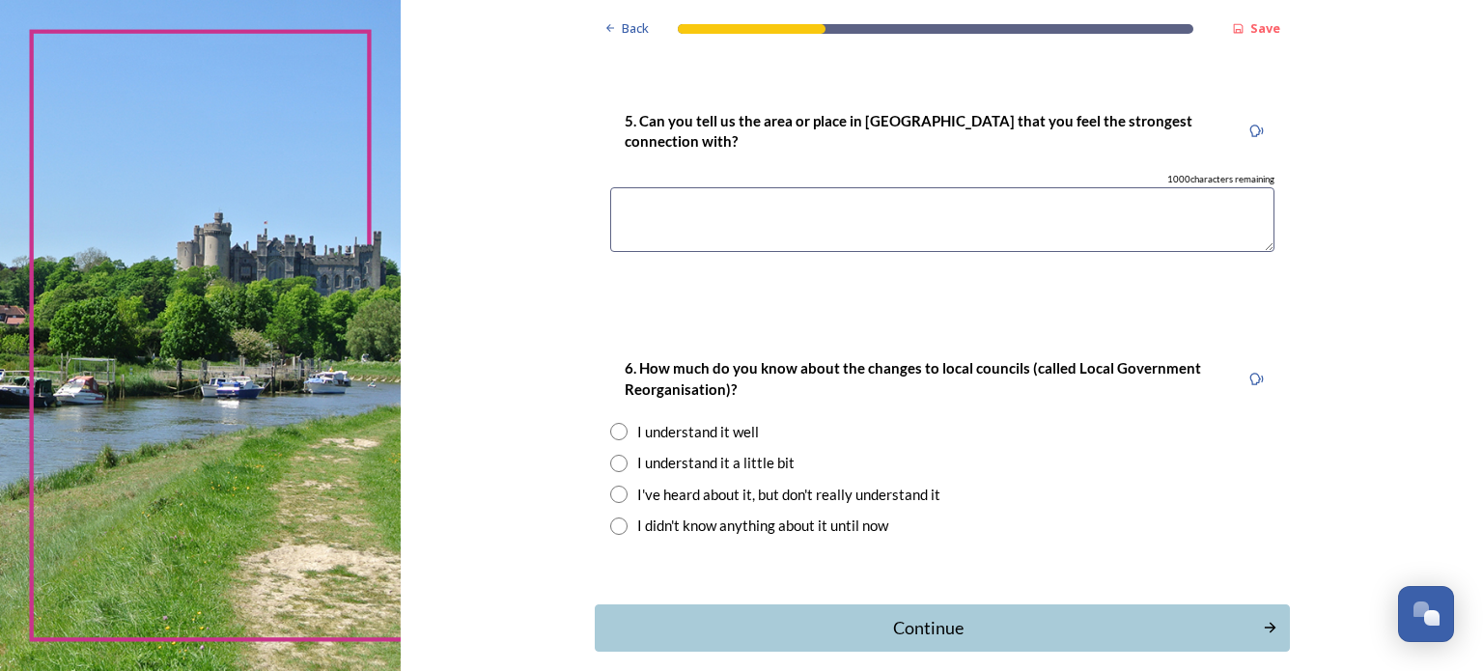
click at [1013, 217] on textarea at bounding box center [942, 219] width 664 height 65
click at [1013, 217] on textarea "Coast" at bounding box center [942, 219] width 664 height 65
click at [621, 202] on textarea "Coast" at bounding box center [942, 219] width 664 height 65
click at [709, 218] on textarea "The coast" at bounding box center [942, 219] width 664 height 65
click at [673, 202] on textarea "The coastand countryside" at bounding box center [942, 219] width 664 height 65
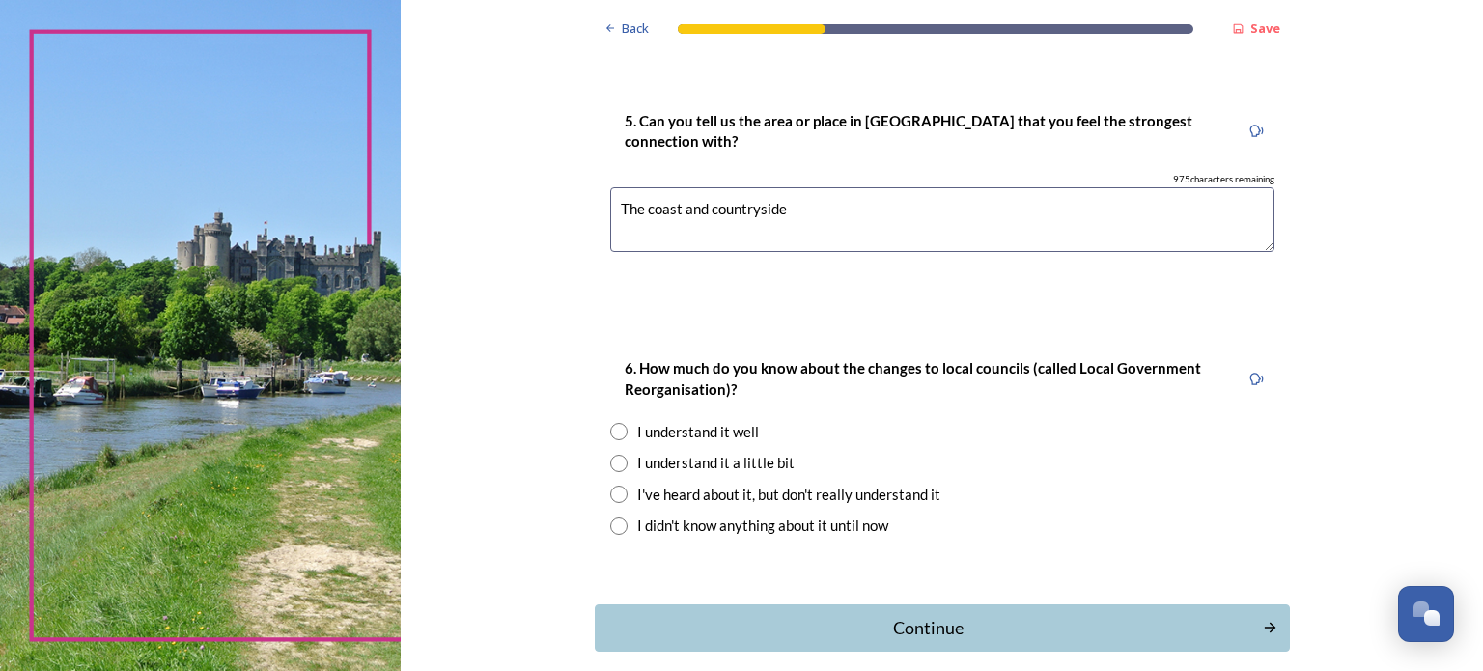
type textarea "The coast and countryside"
click at [610, 432] on input "radio" at bounding box center [618, 431] width 17 height 17
radio input "true"
click at [703, 629] on div "Continue" at bounding box center [929, 628] width 654 height 26
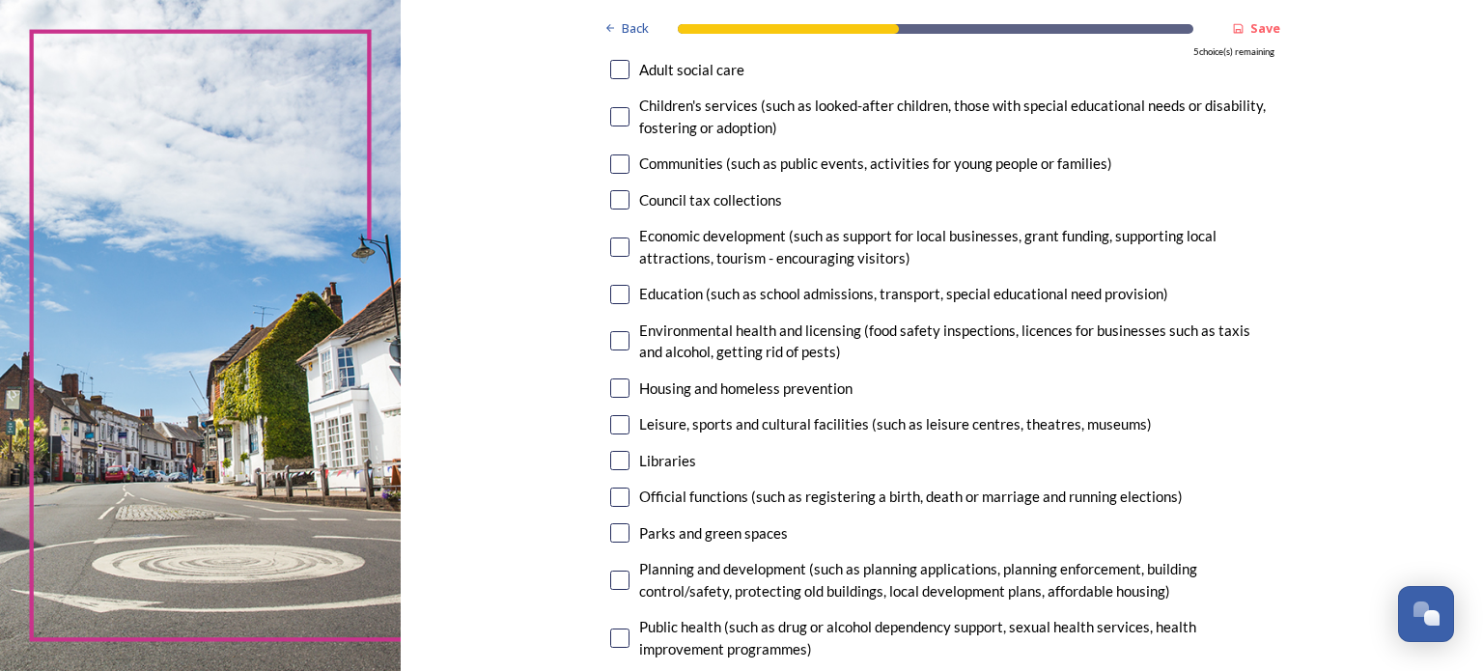
scroll to position [220, 0]
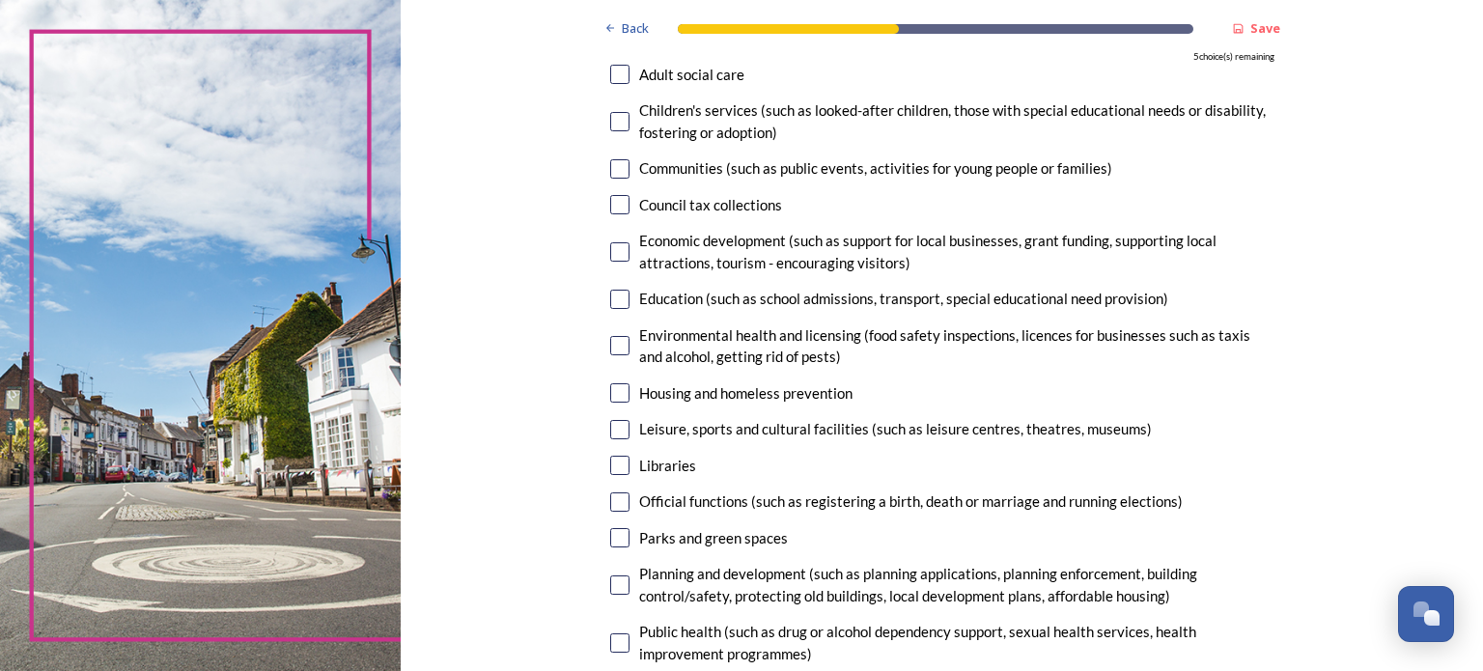
scroll to position [224, 0]
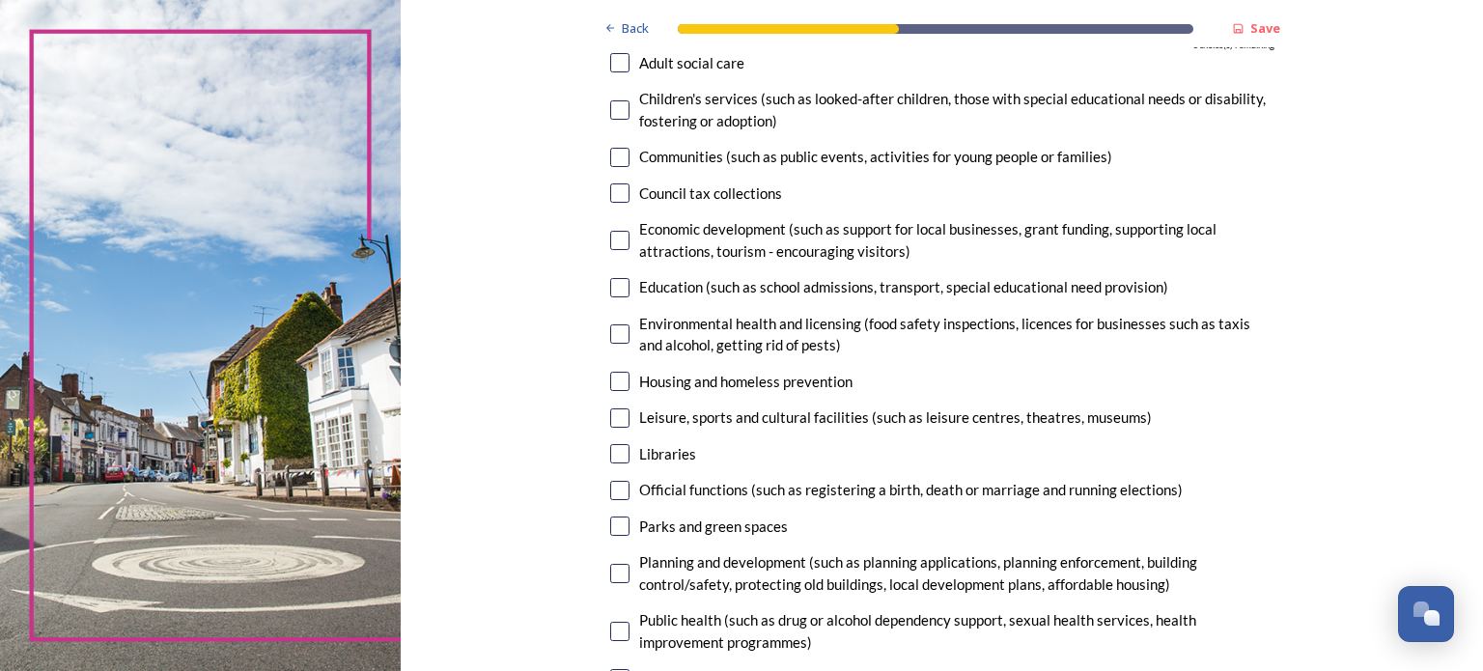
click at [614, 58] on input "checkbox" at bounding box center [619, 62] width 19 height 19
checkbox input "true"
click at [618, 383] on input "checkbox" at bounding box center [619, 381] width 19 height 19
checkbox input "true"
drag, startPoint x: 602, startPoint y: 235, endPoint x: 613, endPoint y: 243, distance: 13.7
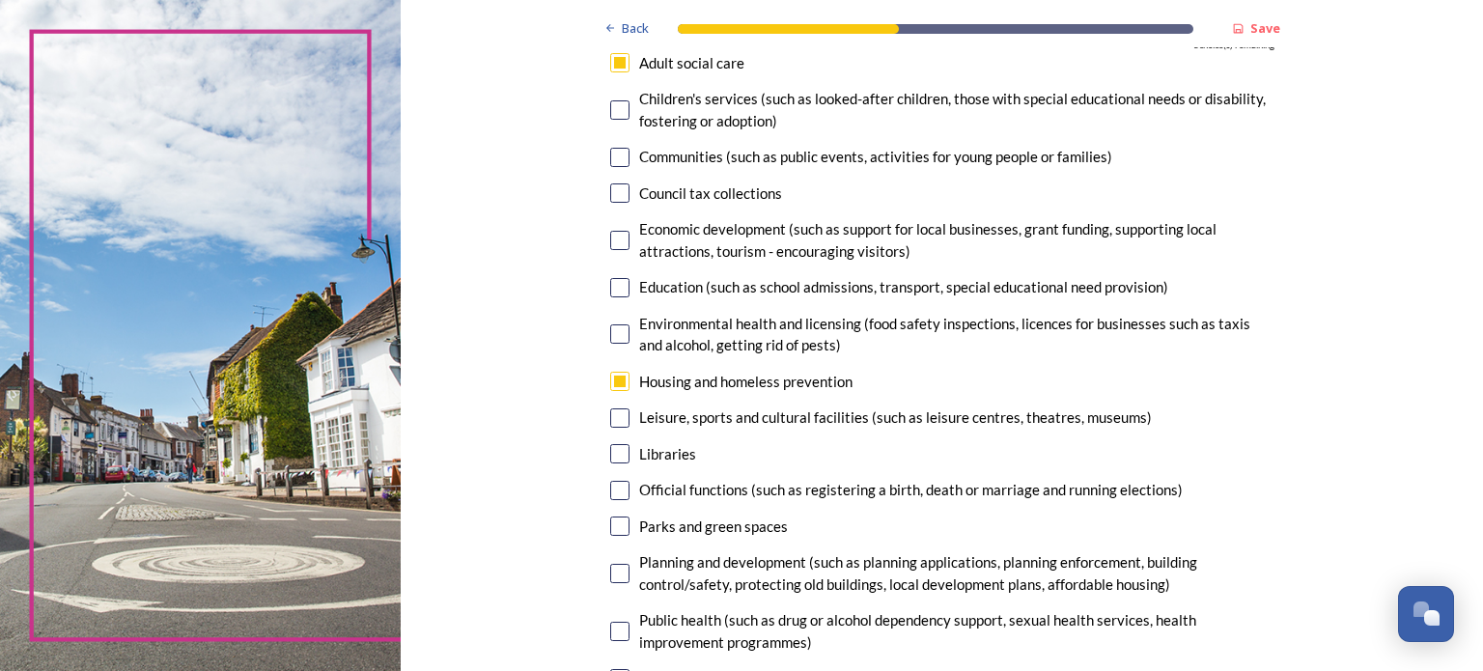
click at [613, 243] on input "checkbox" at bounding box center [619, 240] width 19 height 19
checkbox input "true"
click at [615, 569] on input "checkbox" at bounding box center [619, 573] width 19 height 19
checkbox input "true"
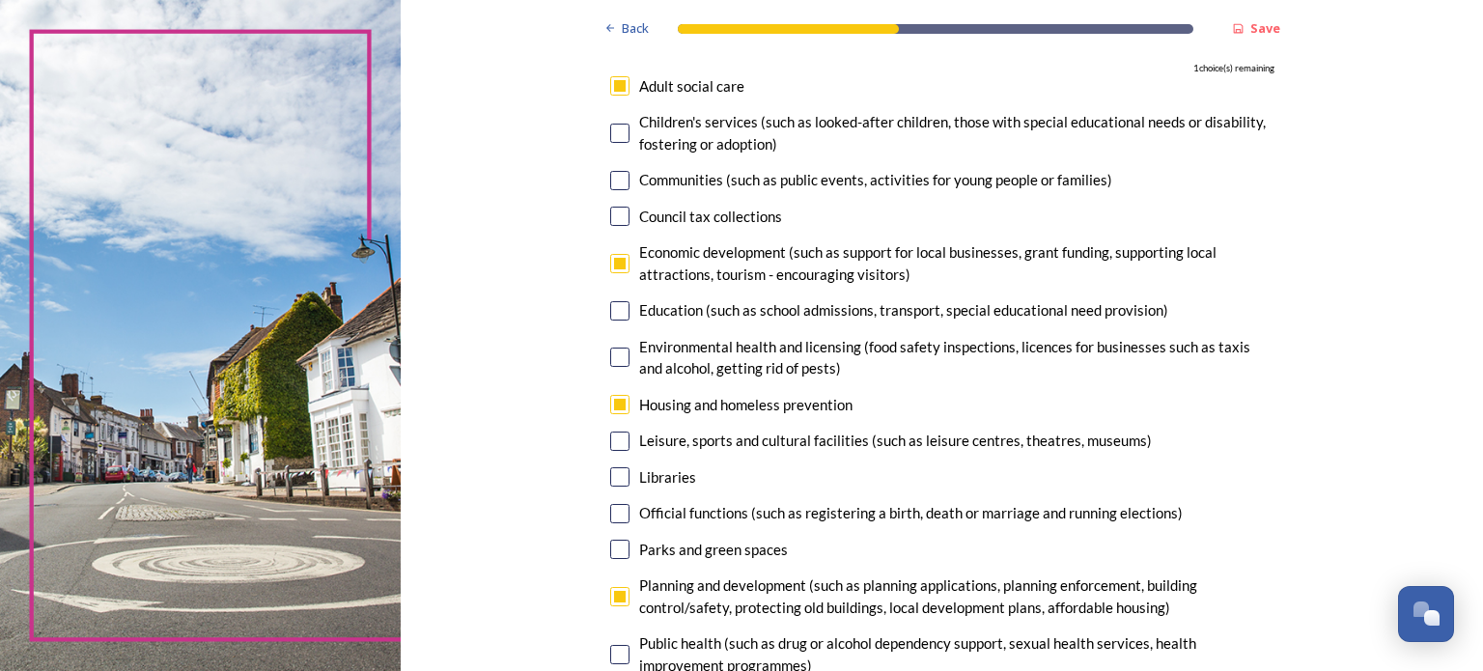
scroll to position [198, 0]
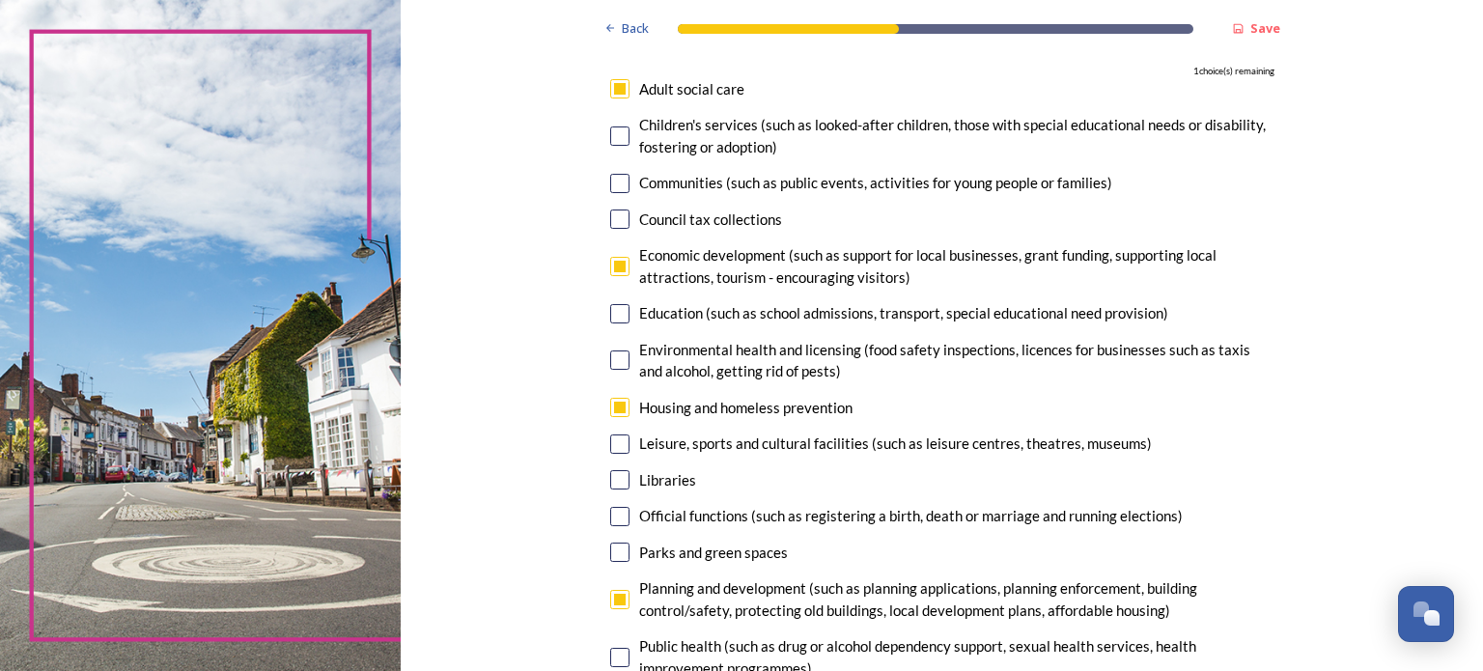
click at [612, 181] on input "checkbox" at bounding box center [619, 183] width 19 height 19
checkbox input "true"
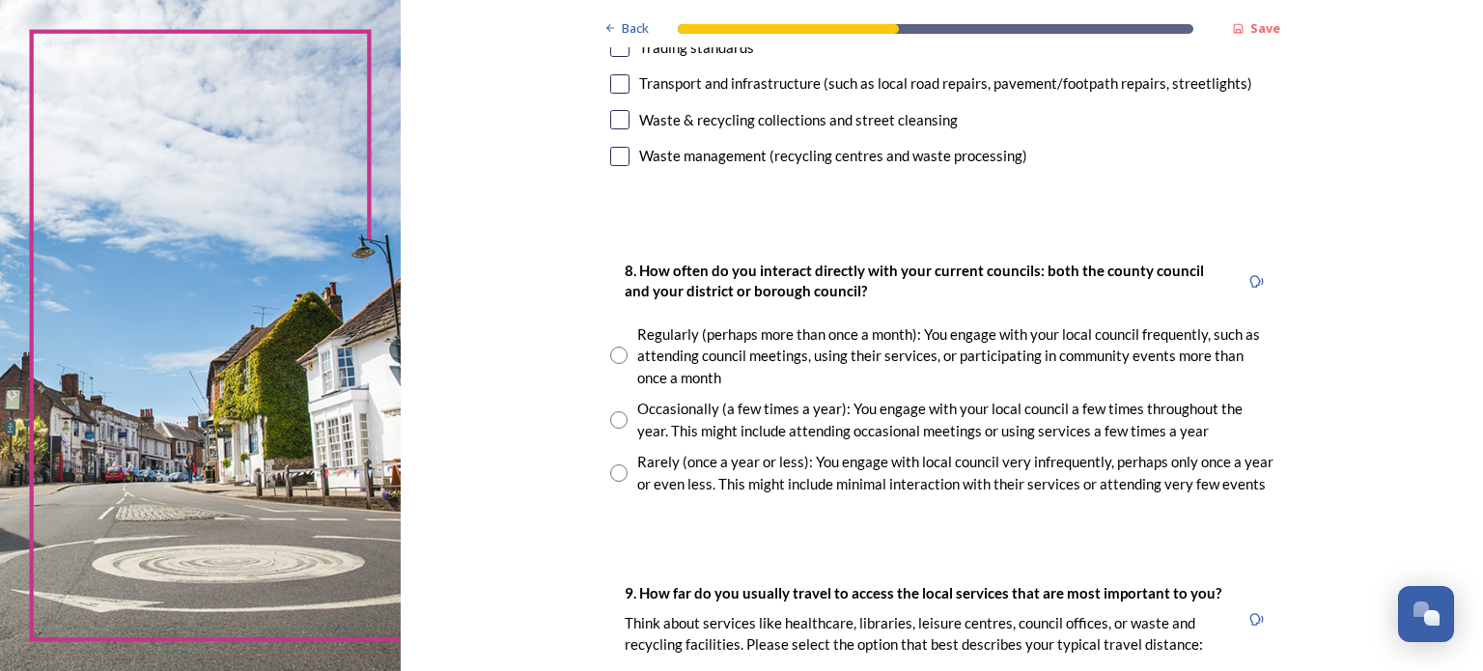
scroll to position [927, 0]
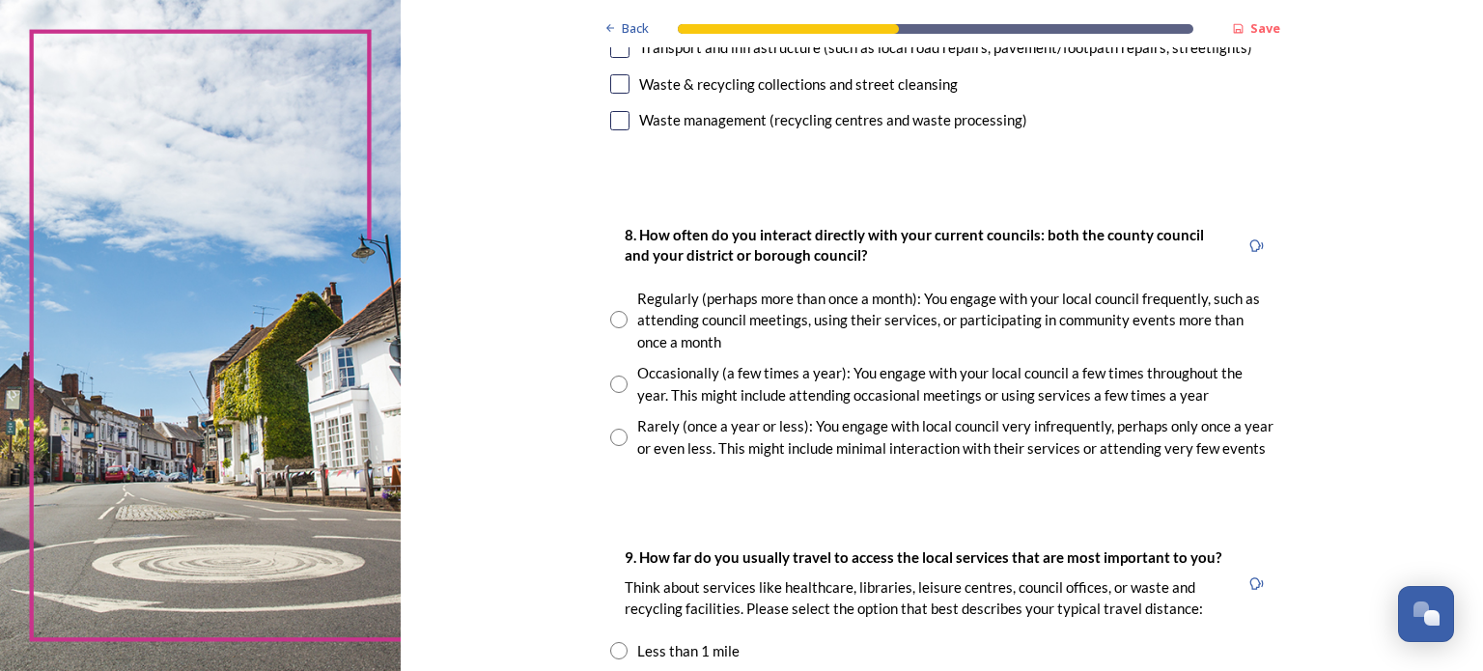
click at [611, 317] on input "radio" at bounding box center [618, 319] width 17 height 17
radio input "true"
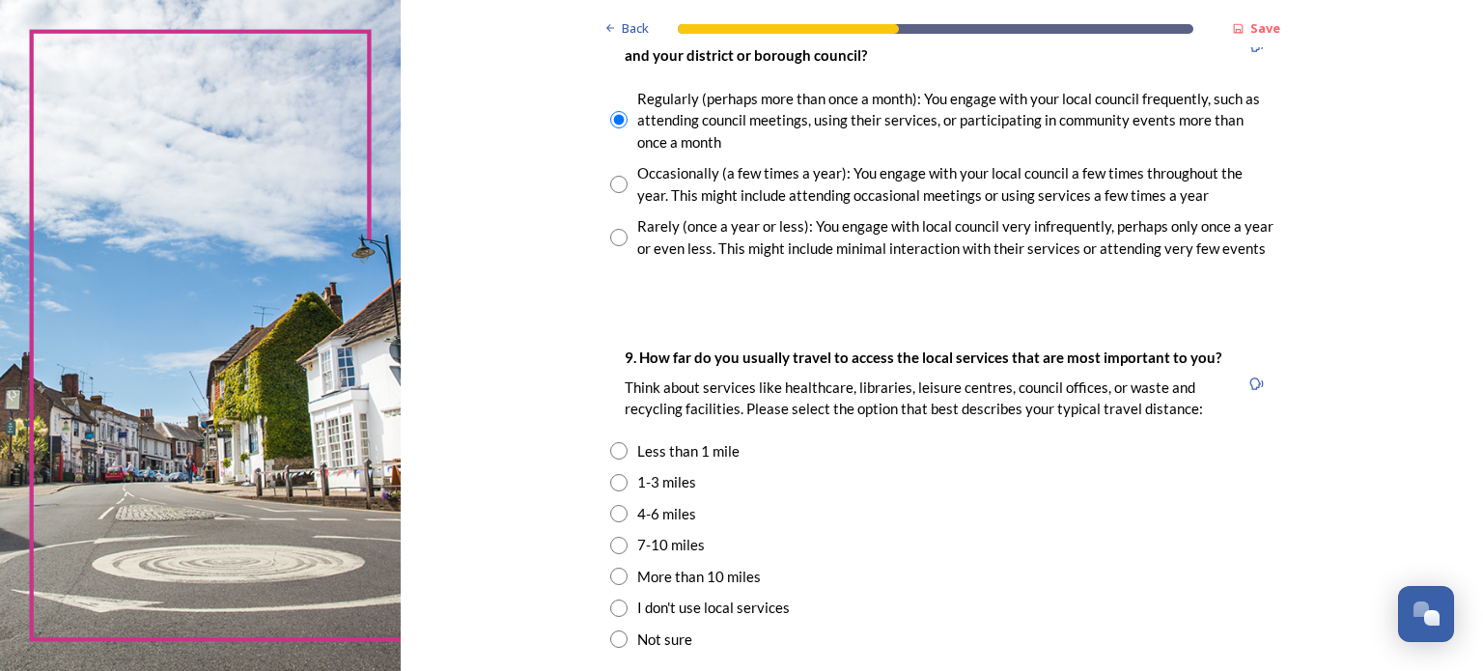
scroll to position [1127, 0]
click at [611, 182] on input "radio" at bounding box center [618, 184] width 17 height 17
radio input "true"
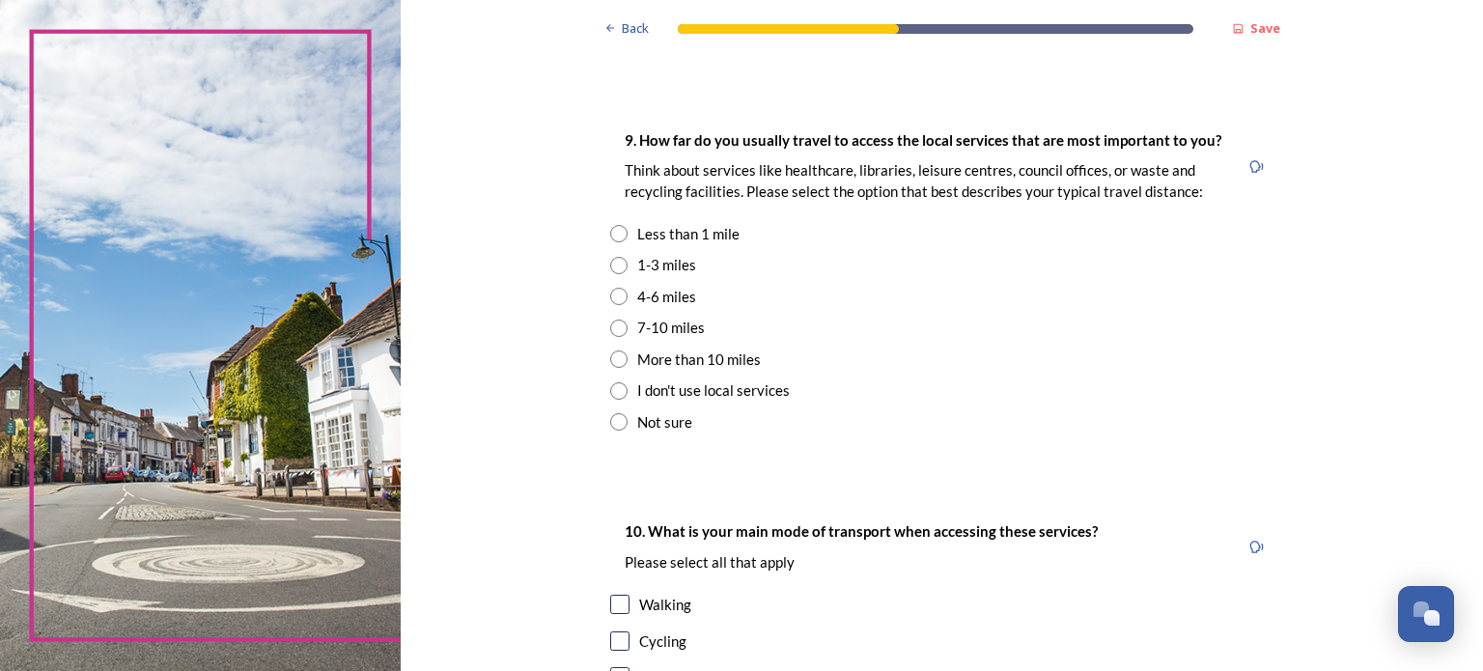
scroll to position [1347, 0]
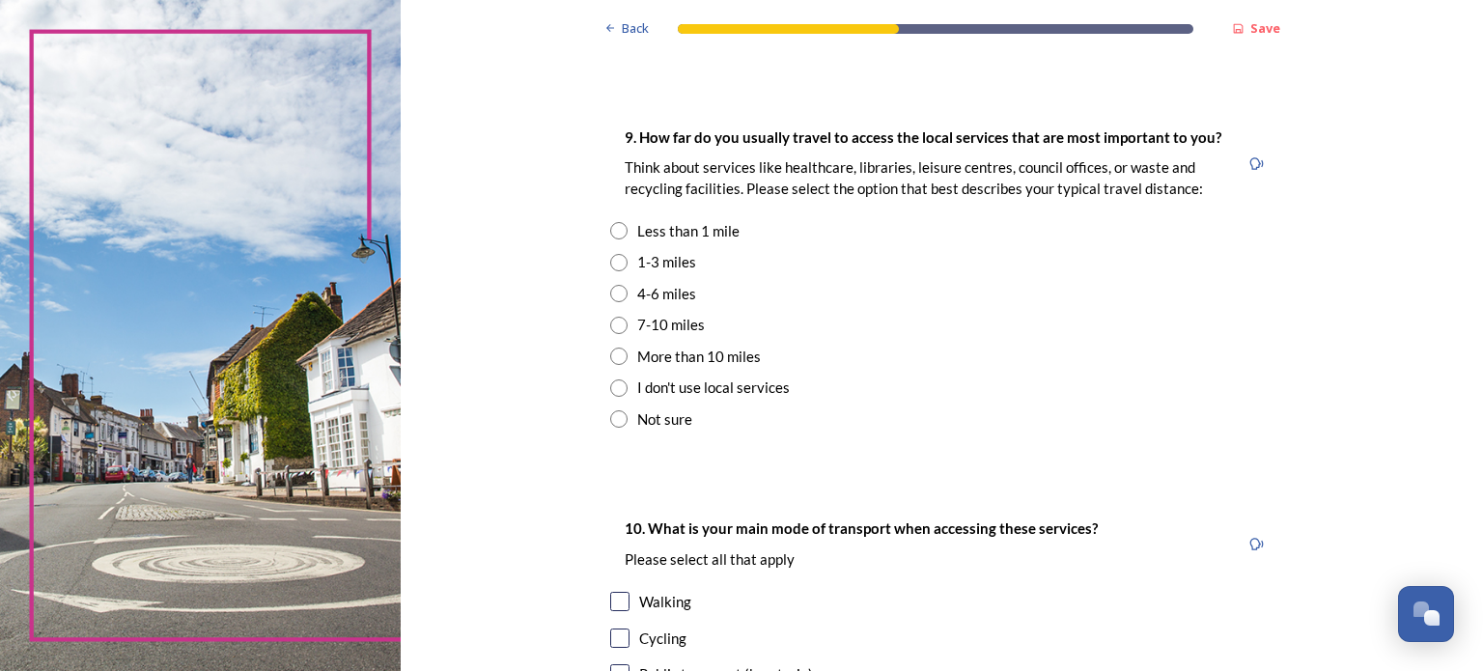
click at [611, 266] on input "radio" at bounding box center [618, 262] width 17 height 17
radio input "true"
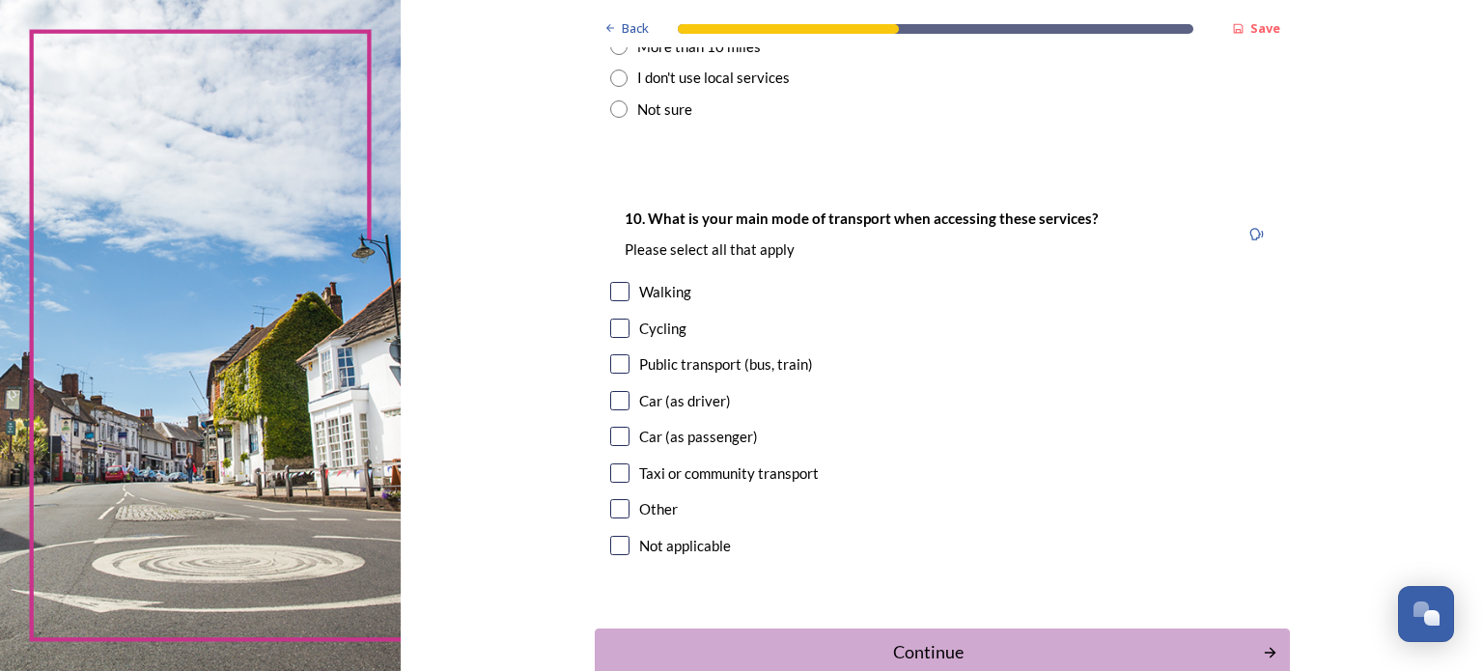
scroll to position [1663, 0]
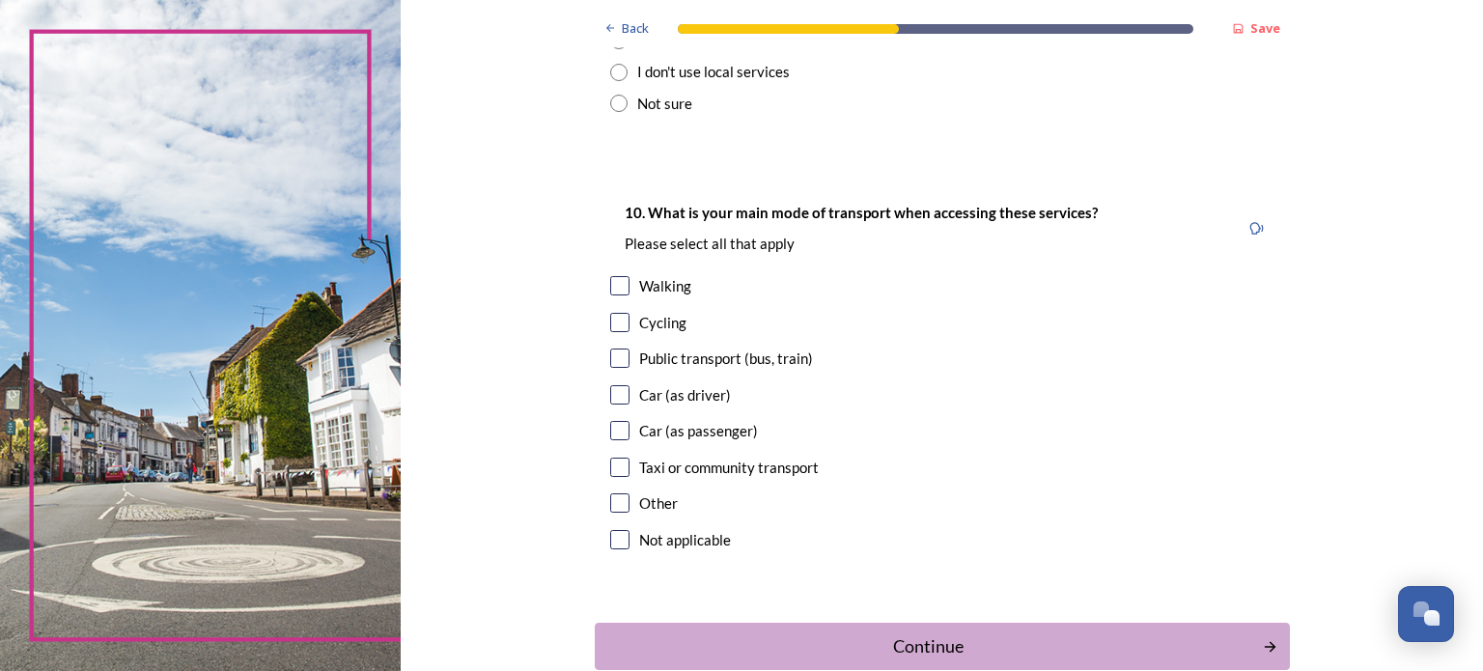
click at [612, 283] on input "checkbox" at bounding box center [619, 285] width 19 height 19
checkbox input "true"
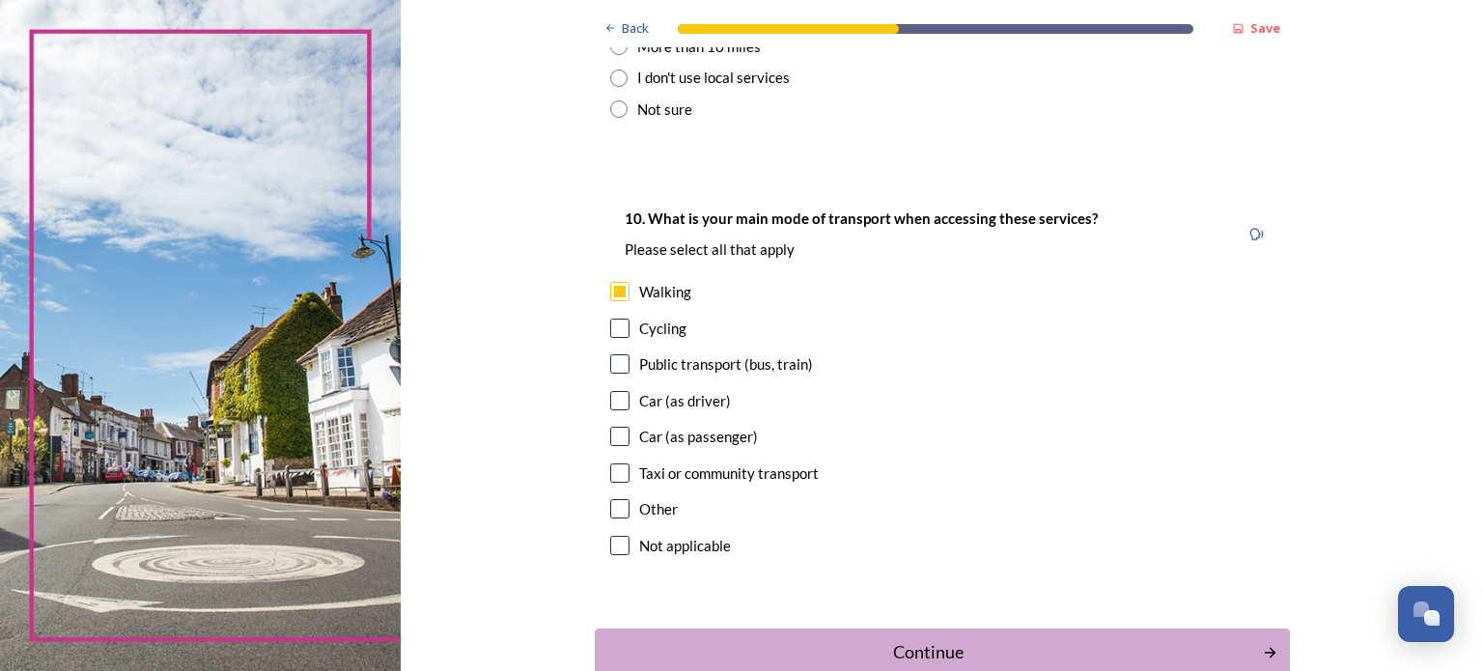
click at [614, 400] on input "checkbox" at bounding box center [619, 400] width 19 height 19
checkbox input "true"
click at [612, 323] on input "checkbox" at bounding box center [619, 328] width 19 height 19
checkbox input "true"
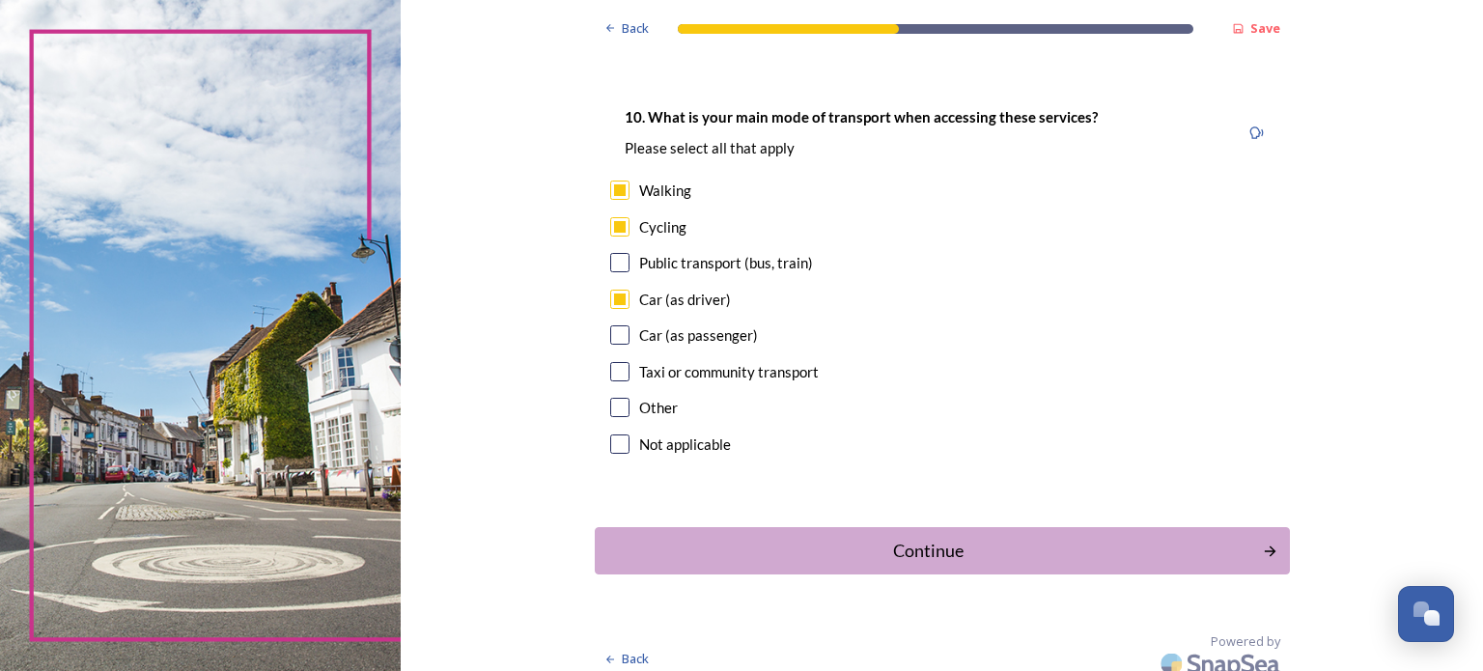
scroll to position [1773, 0]
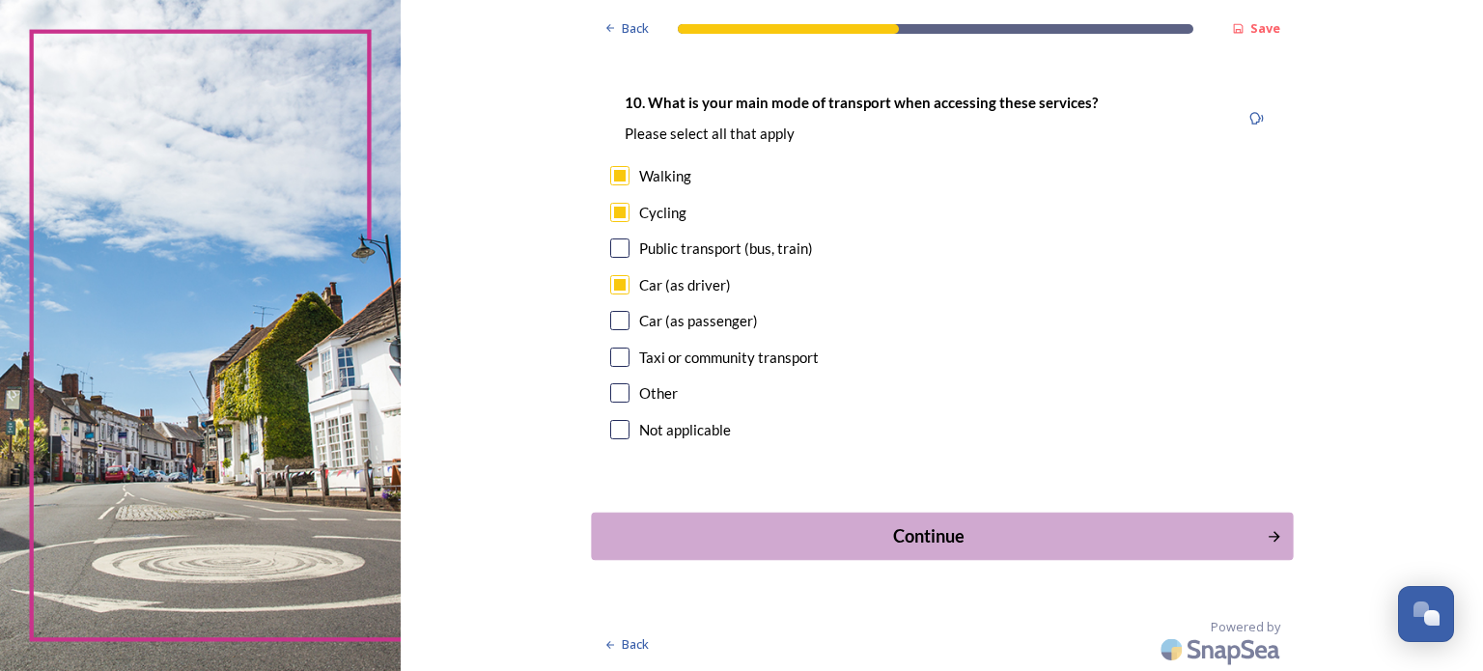
click at [1257, 536] on button "Continue" at bounding box center [942, 536] width 702 height 47
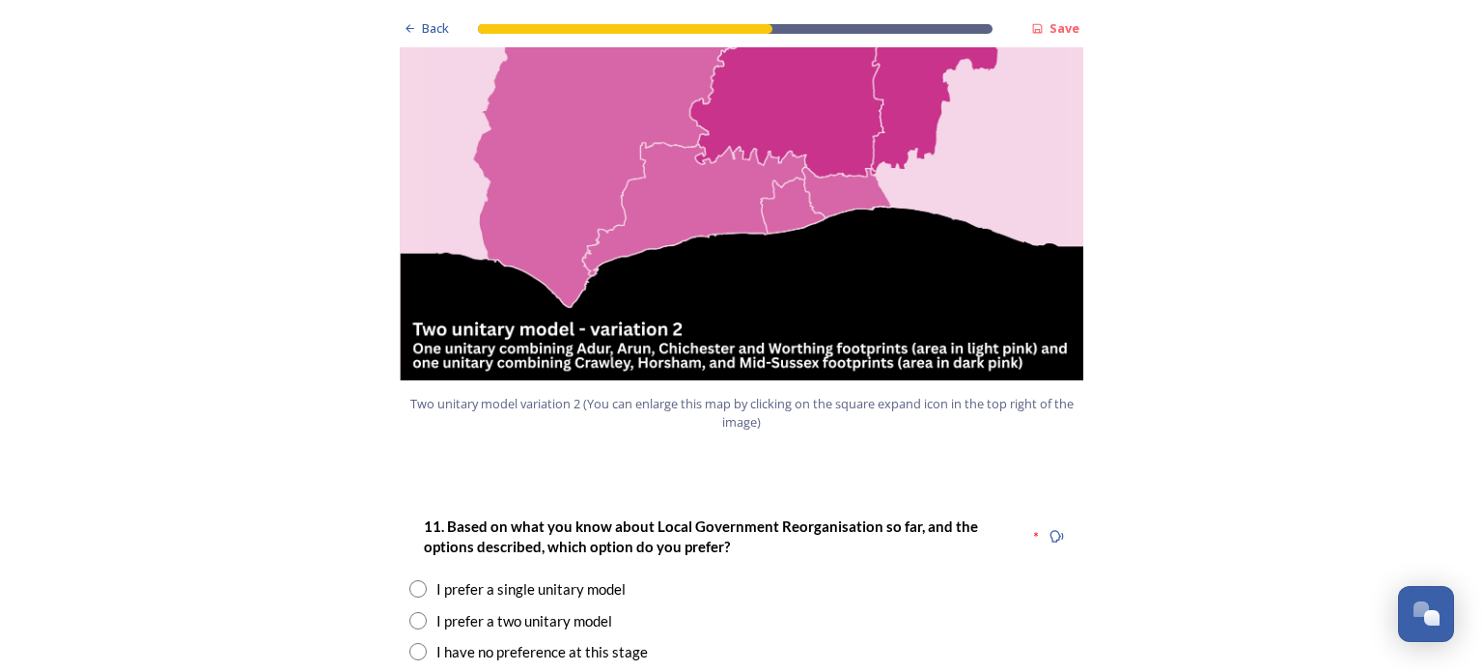
scroll to position [2194, 0]
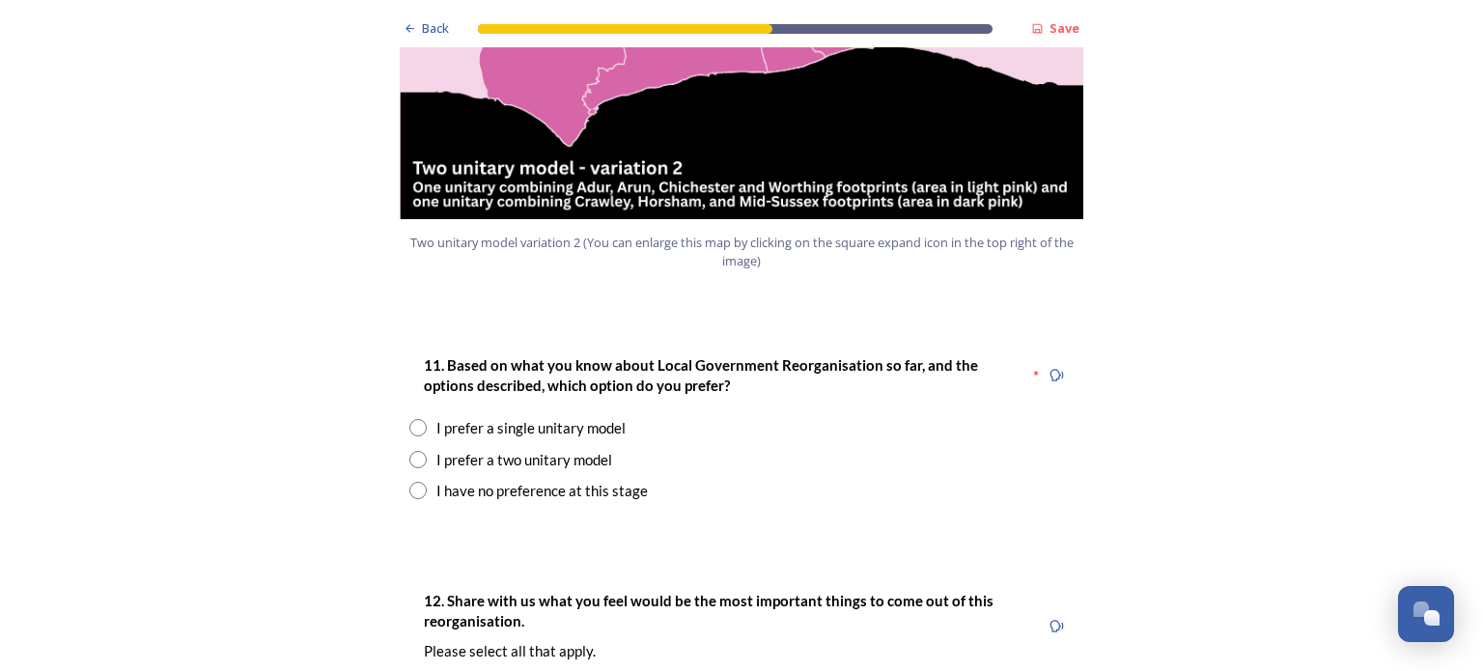
scroll to position [2356, 0]
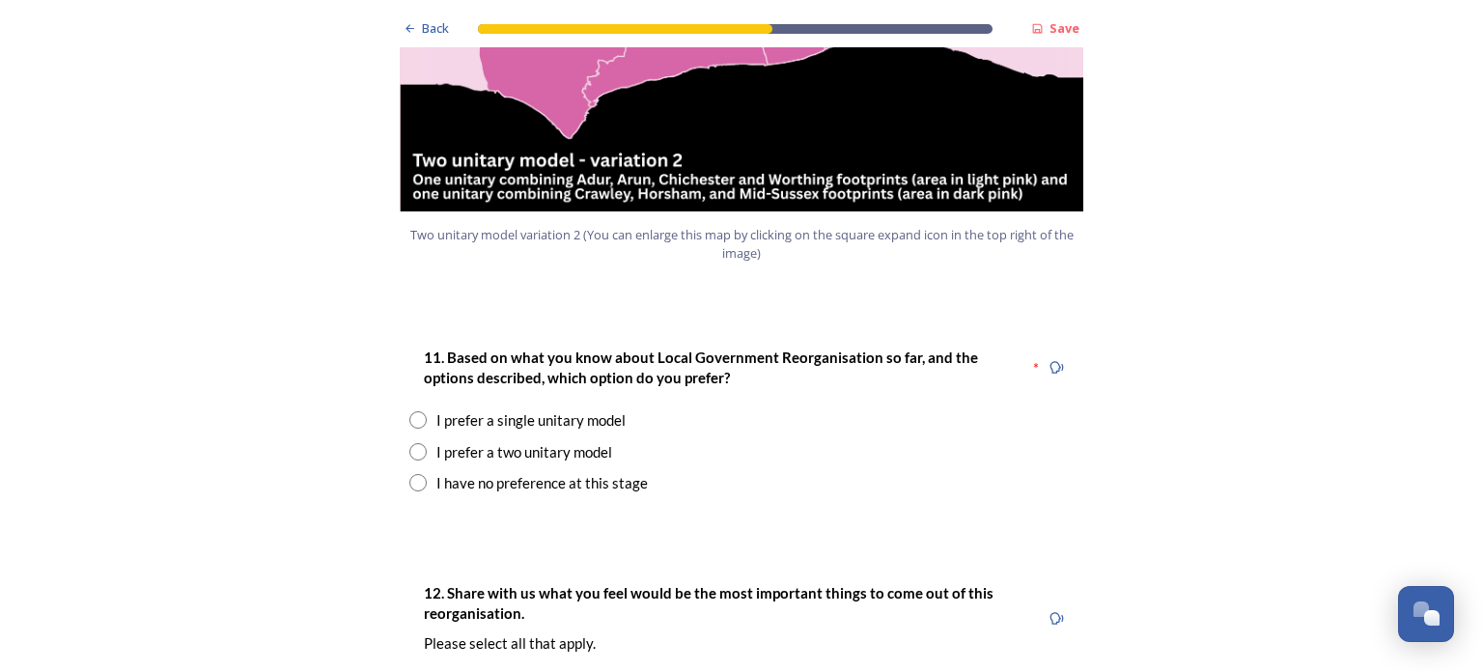
click at [411, 411] on input "radio" at bounding box center [417, 419] width 17 height 17
radio input "true"
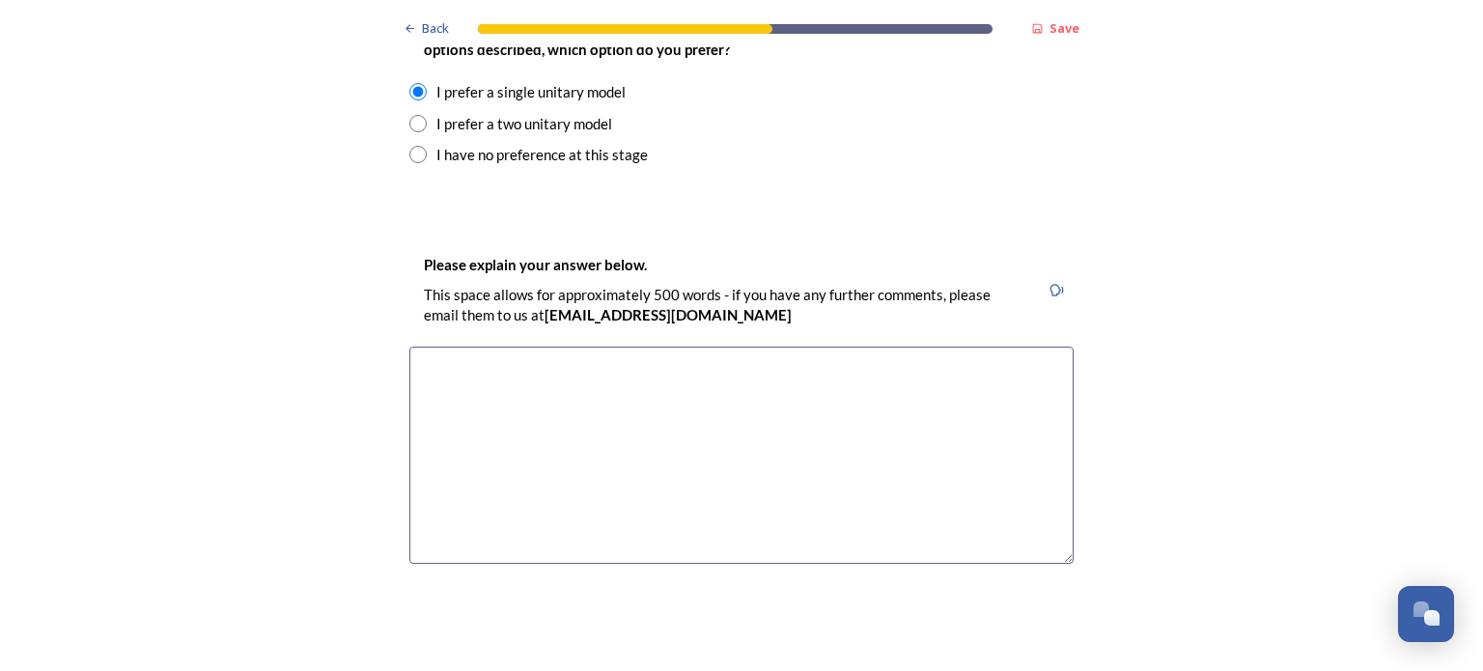
scroll to position [2700, 0]
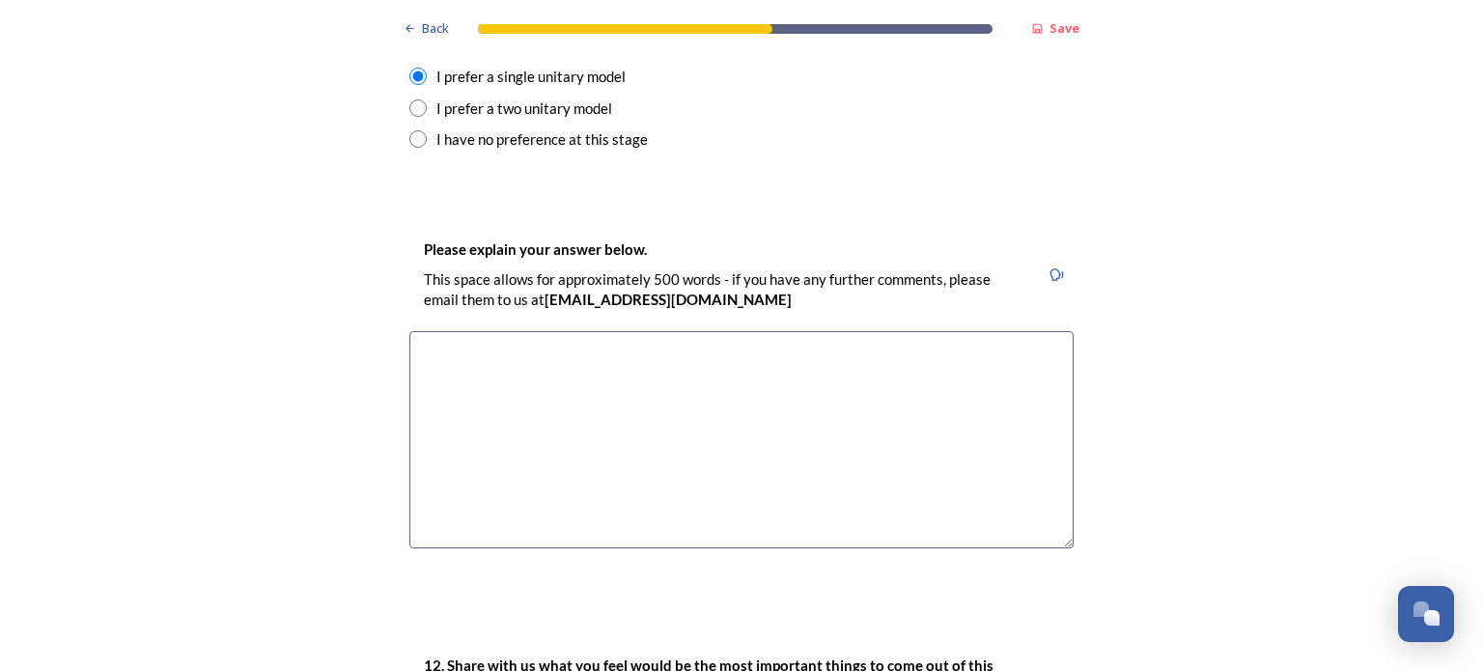
click at [888, 345] on textarea at bounding box center [741, 439] width 664 height 217
type textarea "T"
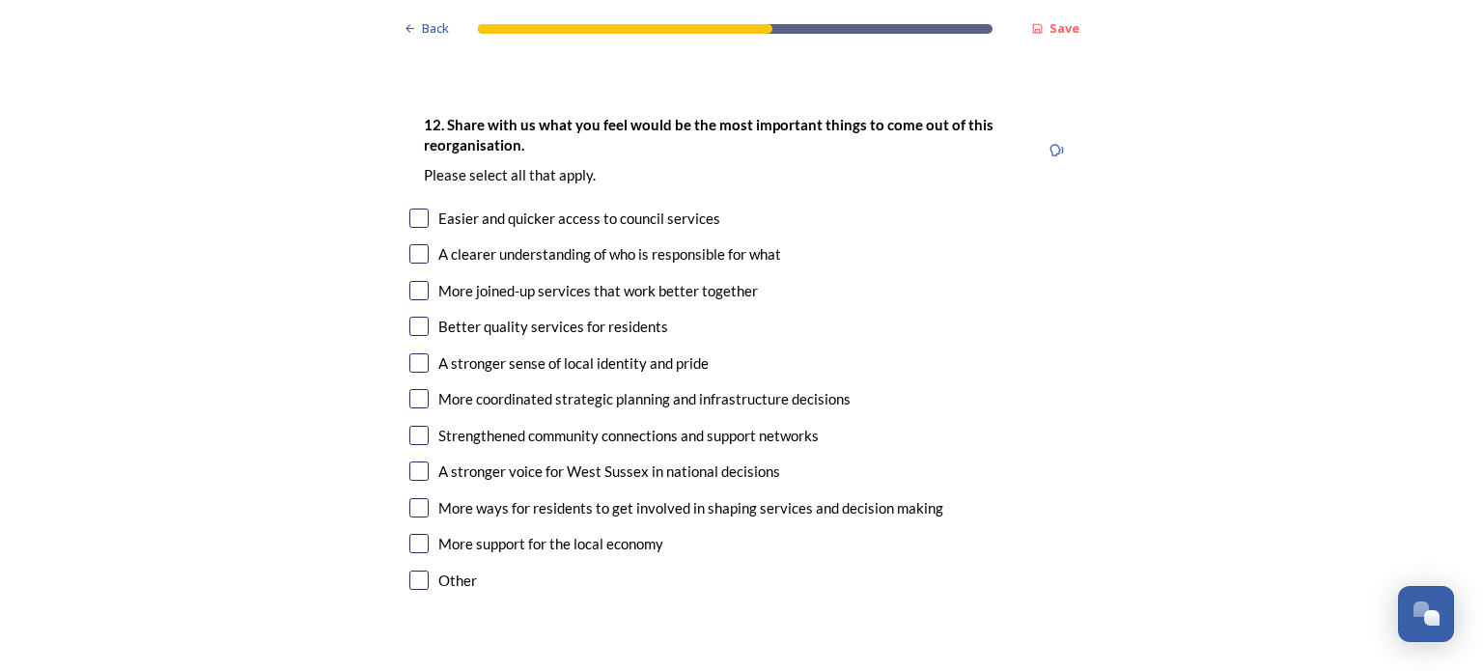
scroll to position [3256, 0]
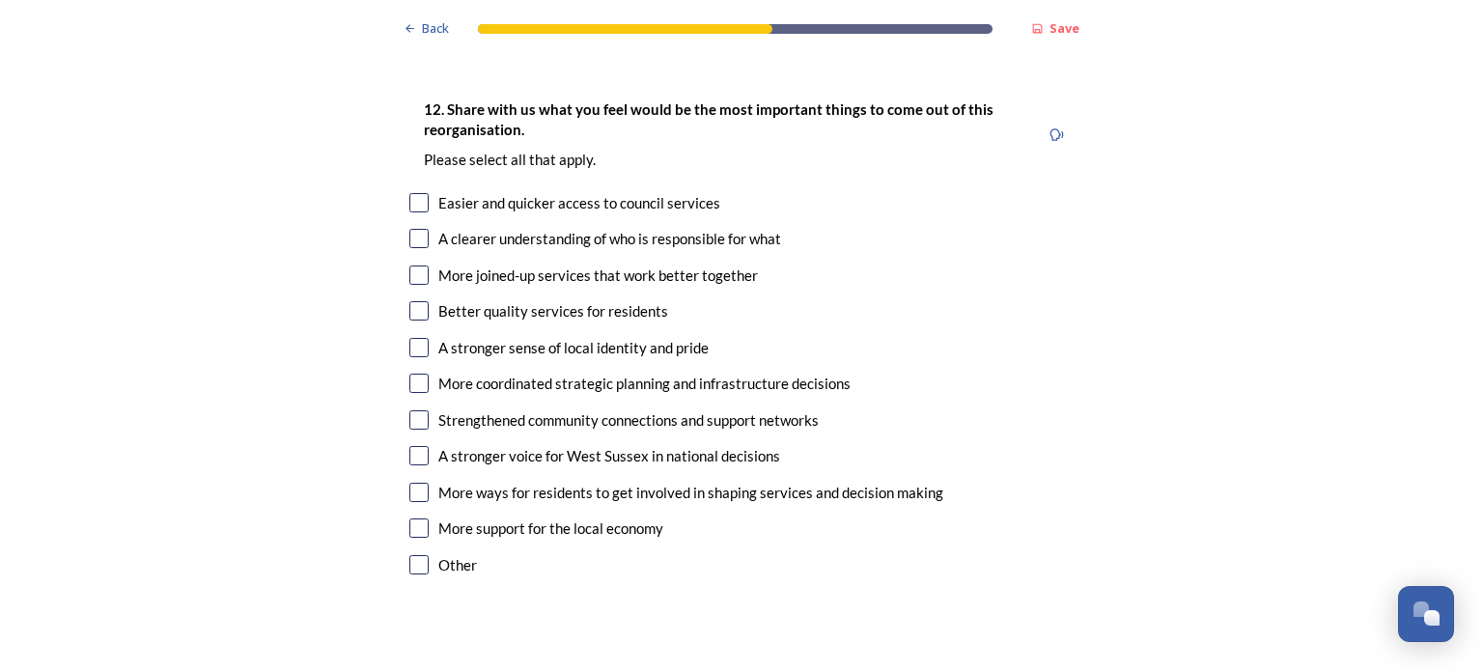
type textarea "Arun Chichester and Worthing are a proportionate size the alternative is too la…"
click at [413, 266] on input "checkbox" at bounding box center [418, 275] width 19 height 19
checkbox input "true"
click at [420, 338] on input "checkbox" at bounding box center [418, 347] width 19 height 19
checkbox input "true"
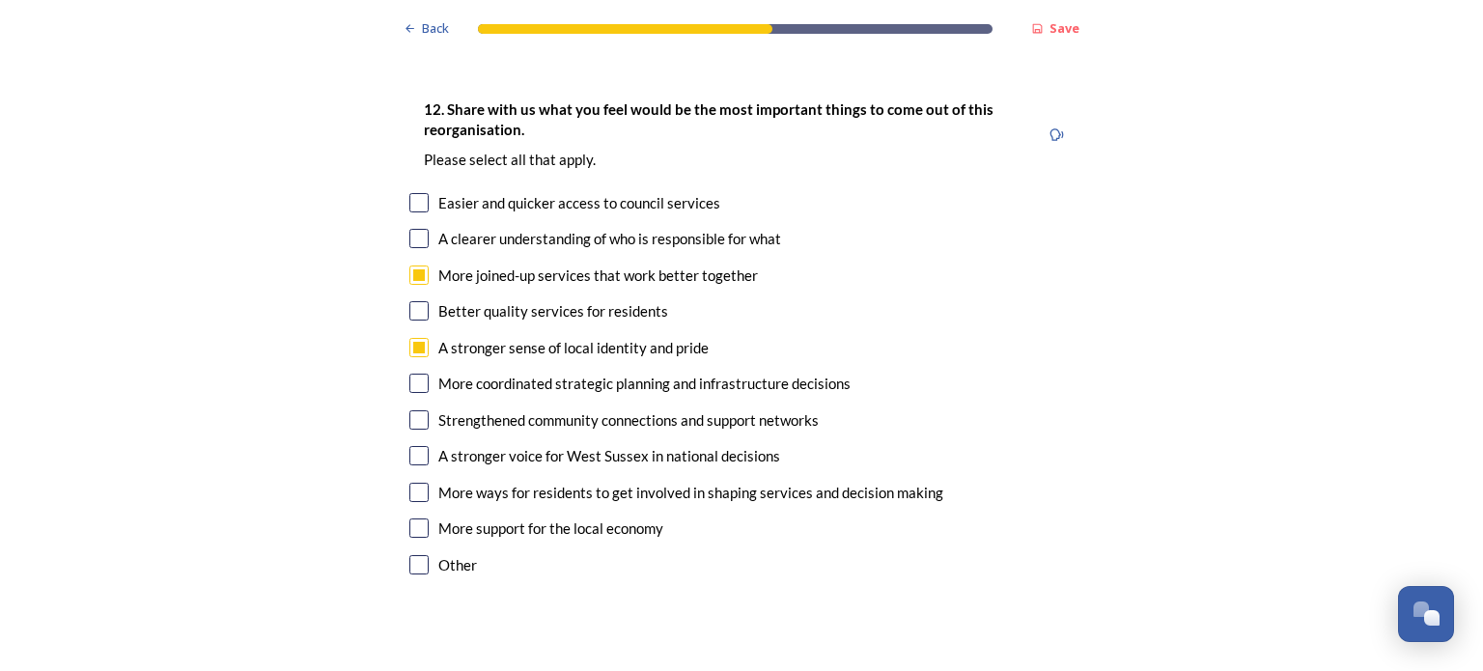
click at [411, 410] on input "checkbox" at bounding box center [418, 419] width 19 height 19
checkbox input "true"
click at [410, 229] on input "checkbox" at bounding box center [418, 238] width 19 height 19
checkbox input "true"
click at [416, 518] on input "checkbox" at bounding box center [418, 527] width 19 height 19
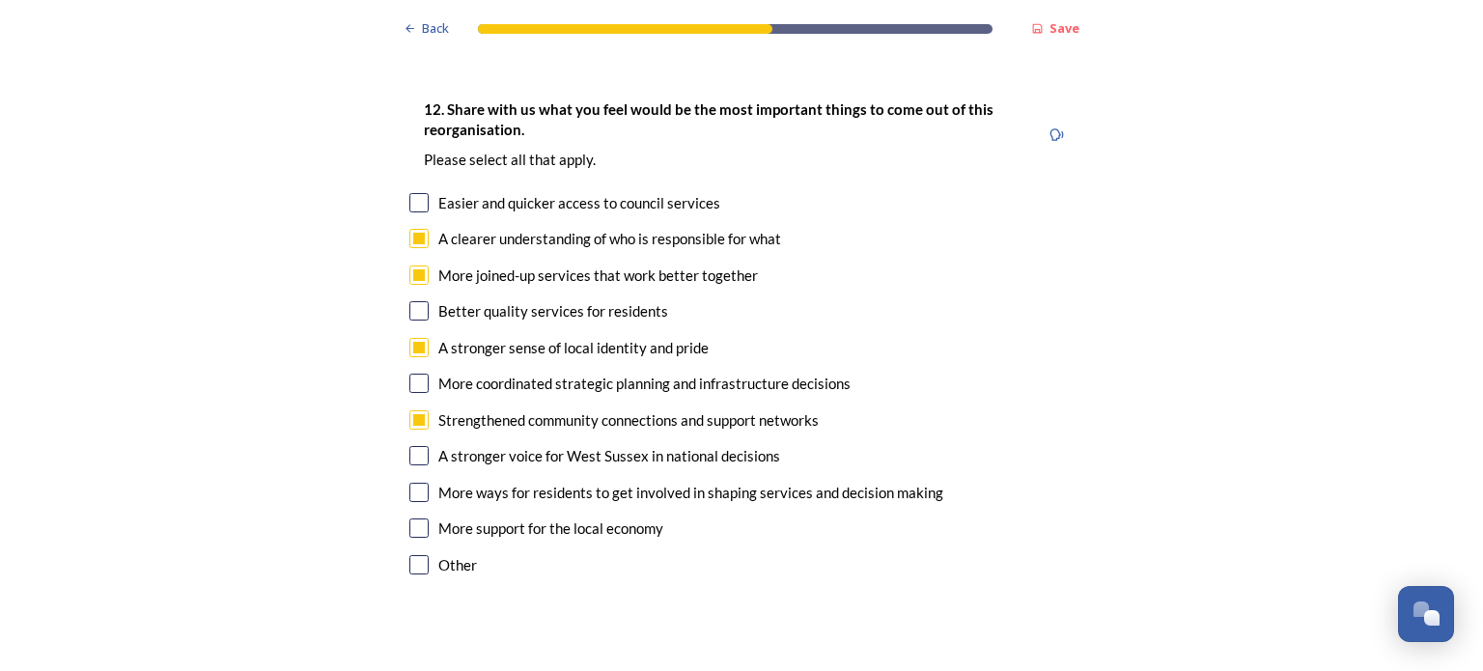
checkbox input "true"
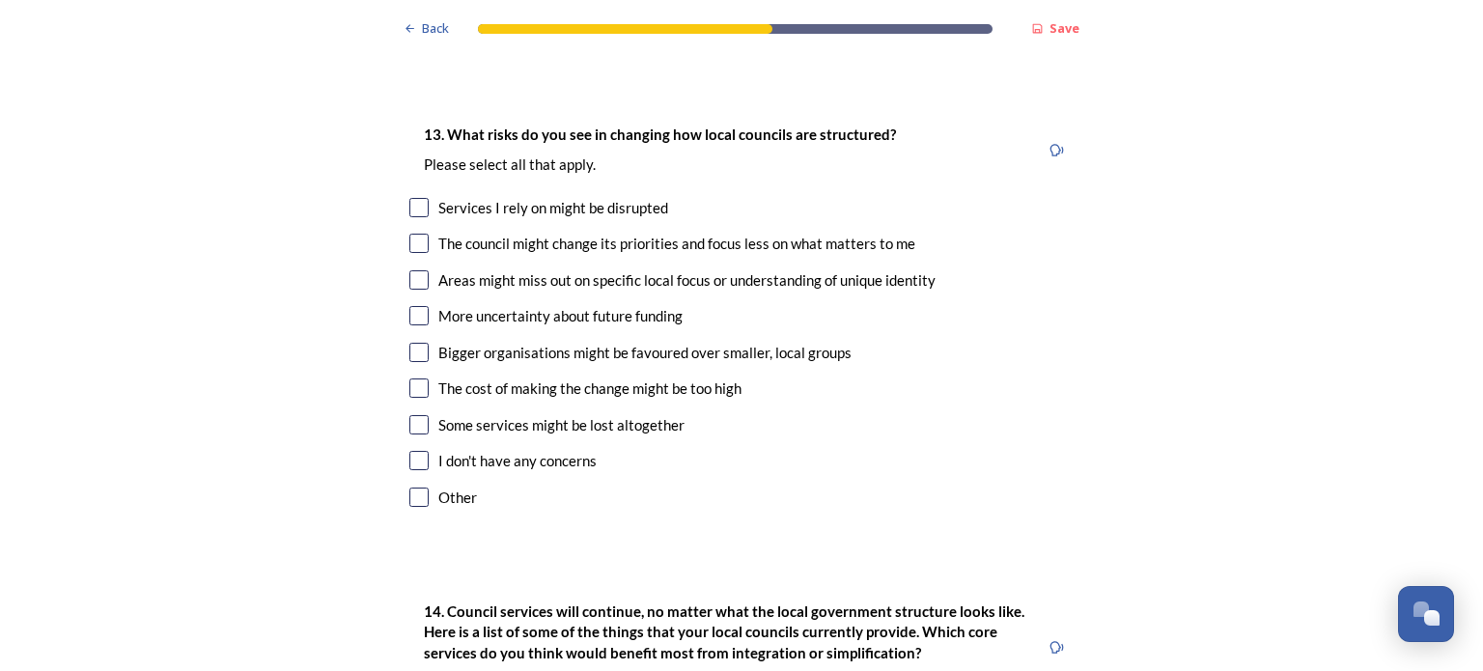
scroll to position [3816, 0]
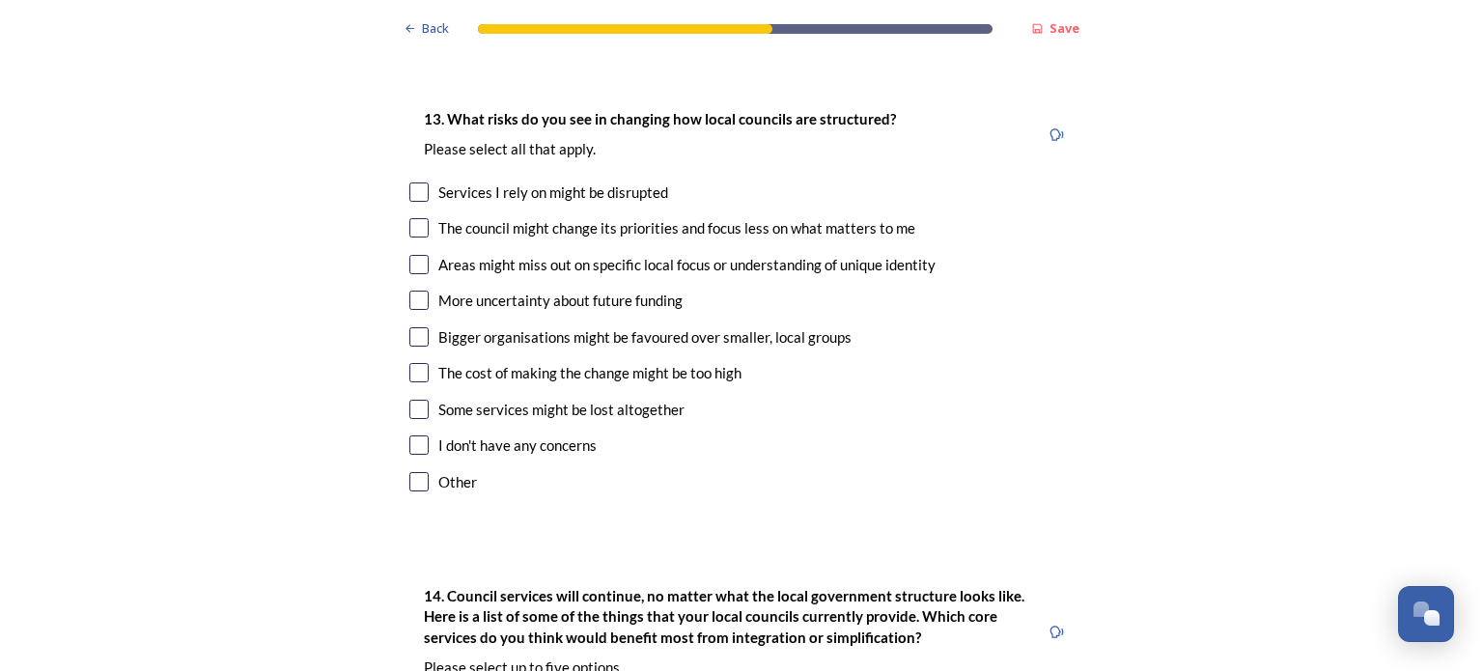
click at [417, 218] on input "checkbox" at bounding box center [418, 227] width 19 height 19
checkbox input "true"
click at [419, 255] on input "checkbox" at bounding box center [418, 264] width 19 height 19
checkbox input "true"
click at [421, 291] on input "checkbox" at bounding box center [418, 300] width 19 height 19
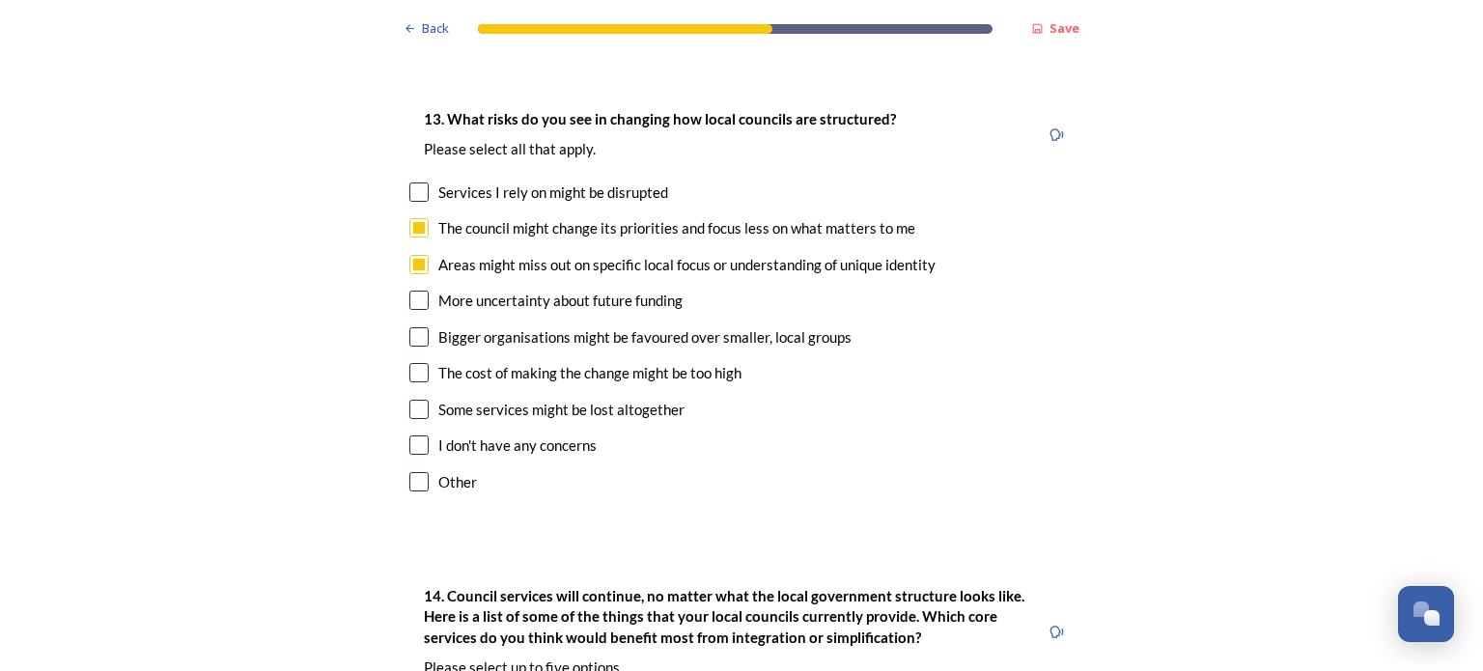
checkbox input "true"
click at [417, 327] on input "checkbox" at bounding box center [418, 336] width 19 height 19
checkbox input "true"
click at [417, 363] on input "checkbox" at bounding box center [418, 372] width 19 height 19
checkbox input "true"
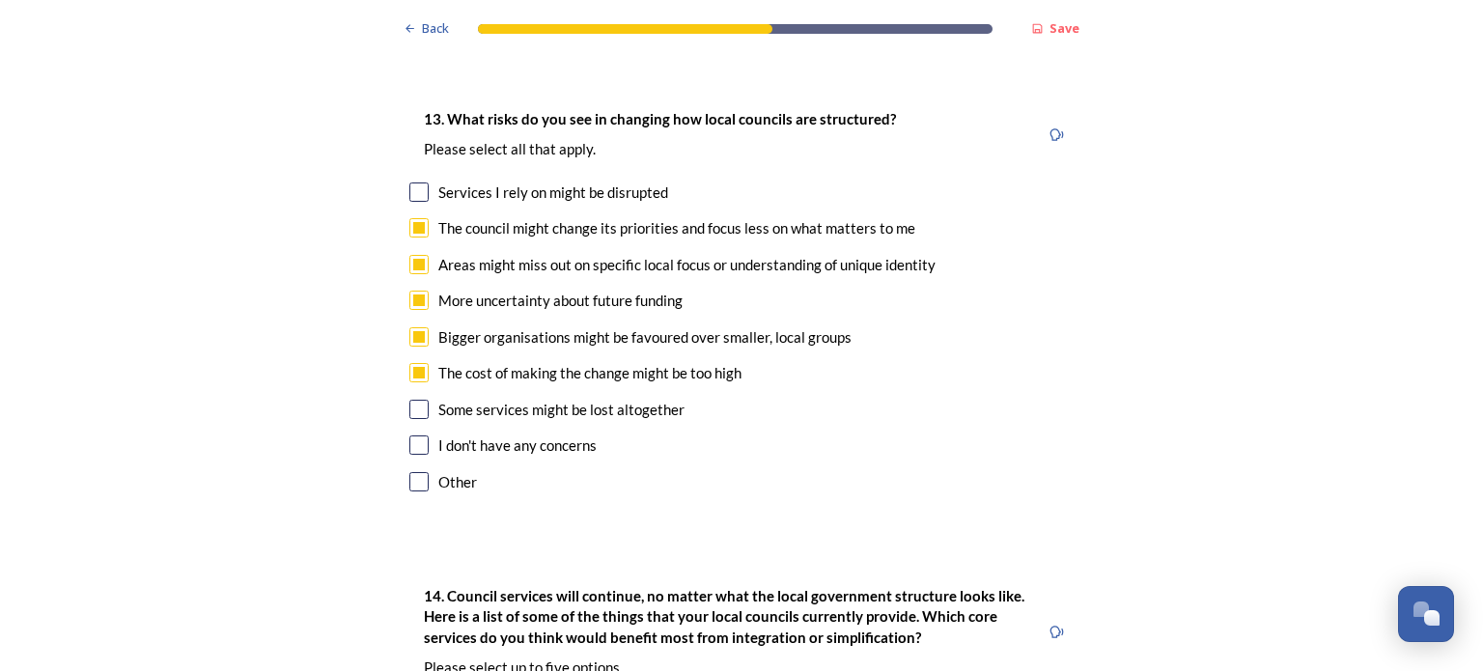
drag, startPoint x: 417, startPoint y: 316, endPoint x: 137, endPoint y: 266, distance: 284.3
click at [413, 400] on input "checkbox" at bounding box center [418, 409] width 19 height 19
checkbox input "true"
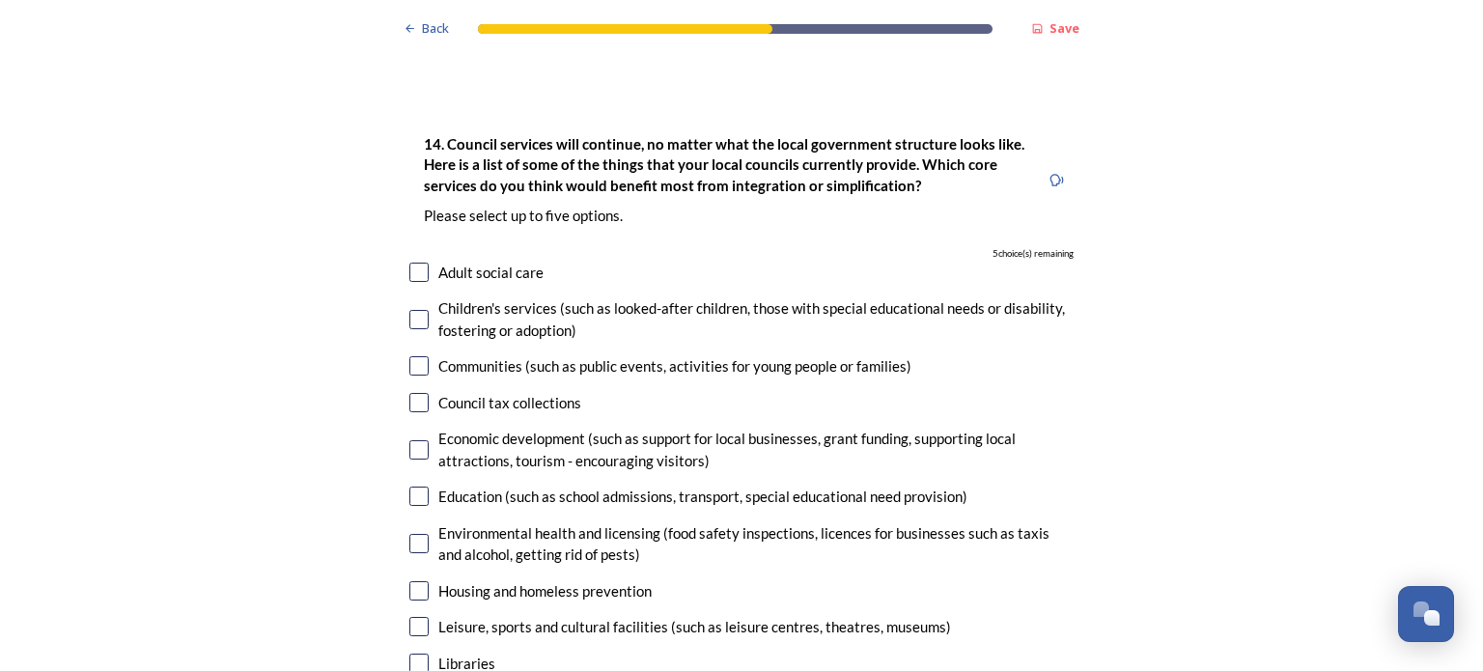
scroll to position [4291, 0]
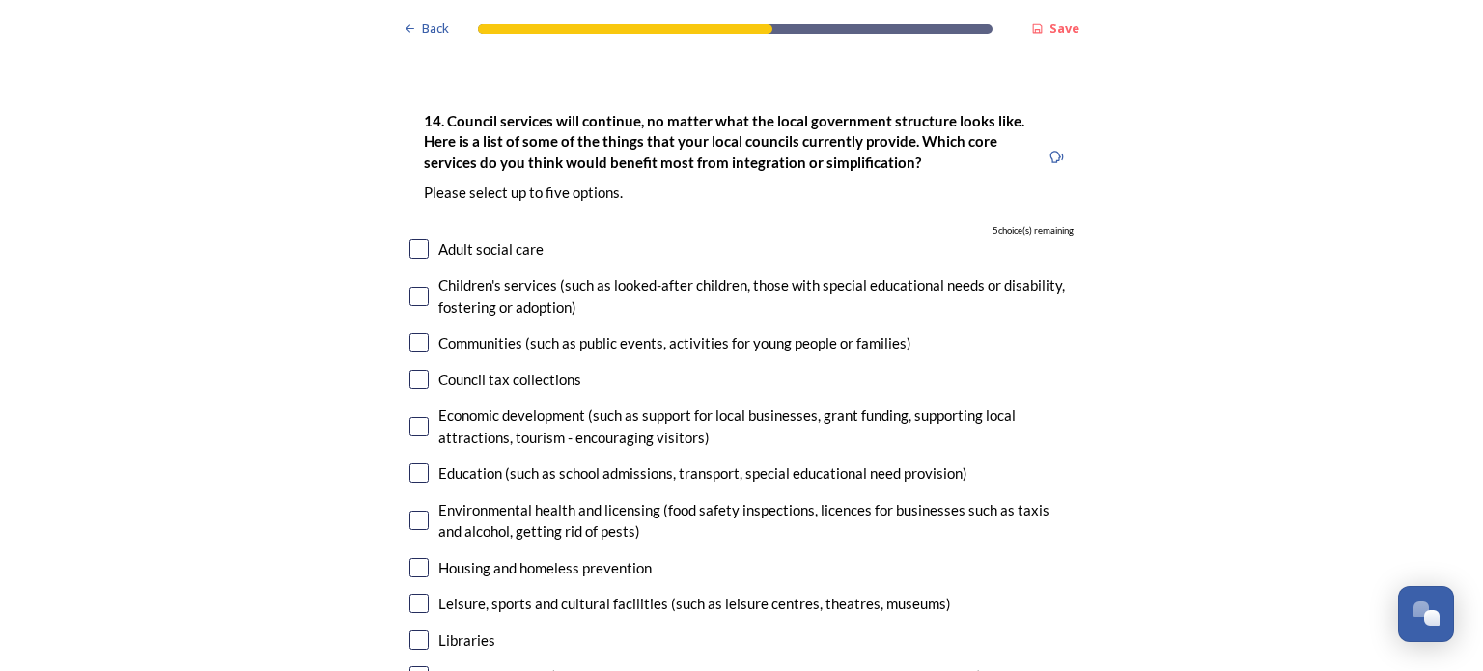
click at [420, 239] on input "checkbox" at bounding box center [418, 248] width 19 height 19
checkbox input "true"
click at [410, 333] on input "checkbox" at bounding box center [418, 342] width 19 height 19
checkbox input "true"
click at [411, 417] on input "checkbox" at bounding box center [418, 426] width 19 height 19
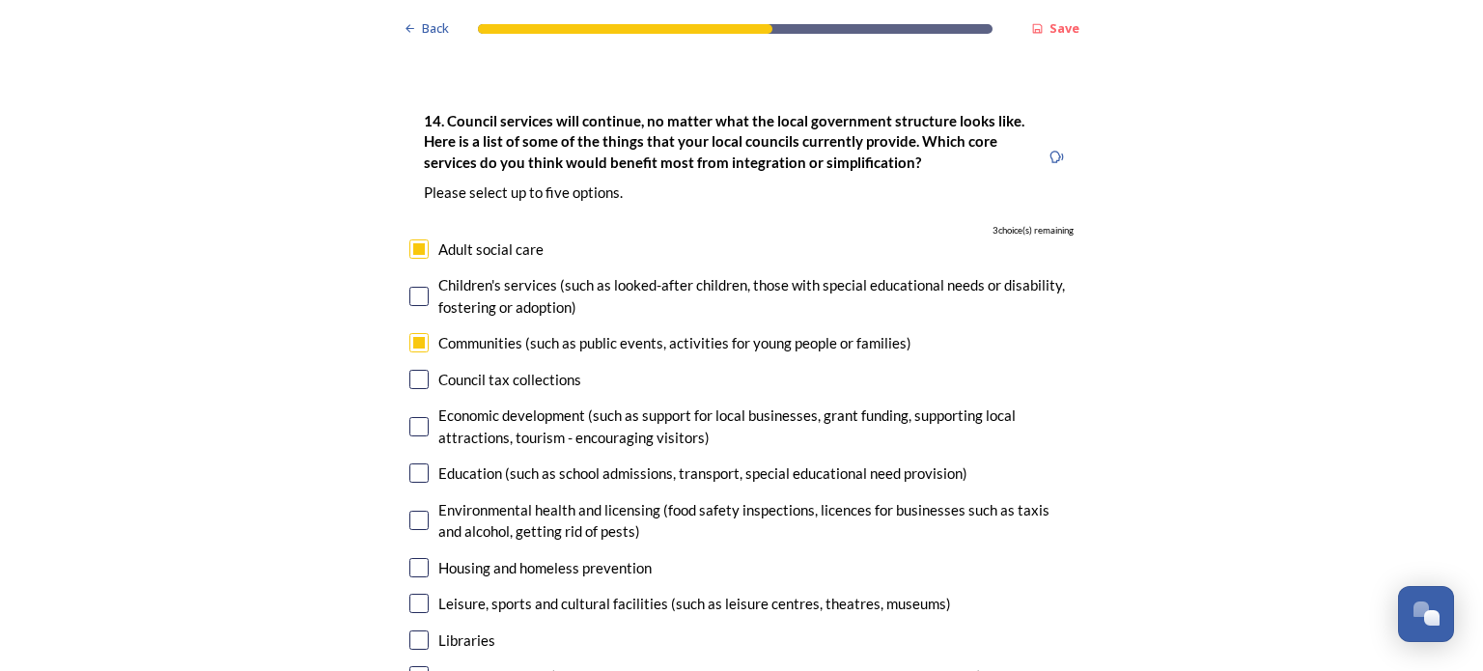
checkbox input "true"
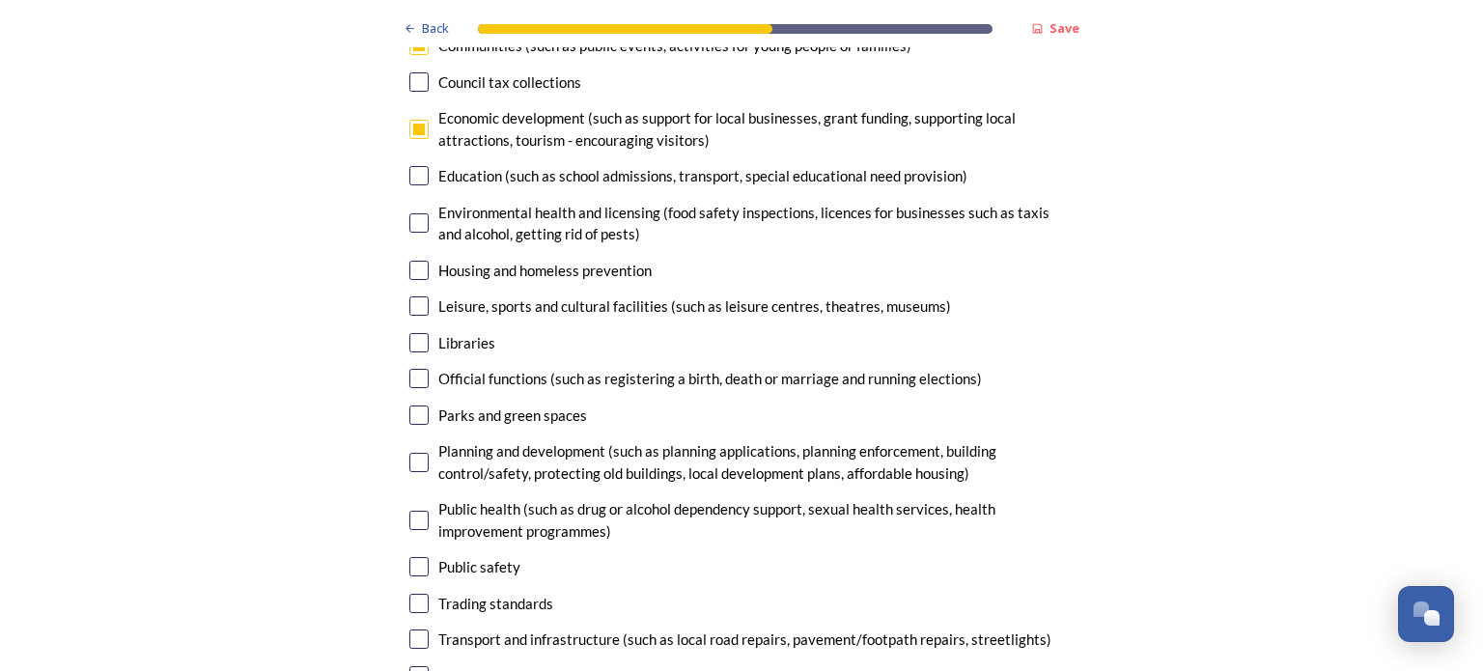
scroll to position [4604, 0]
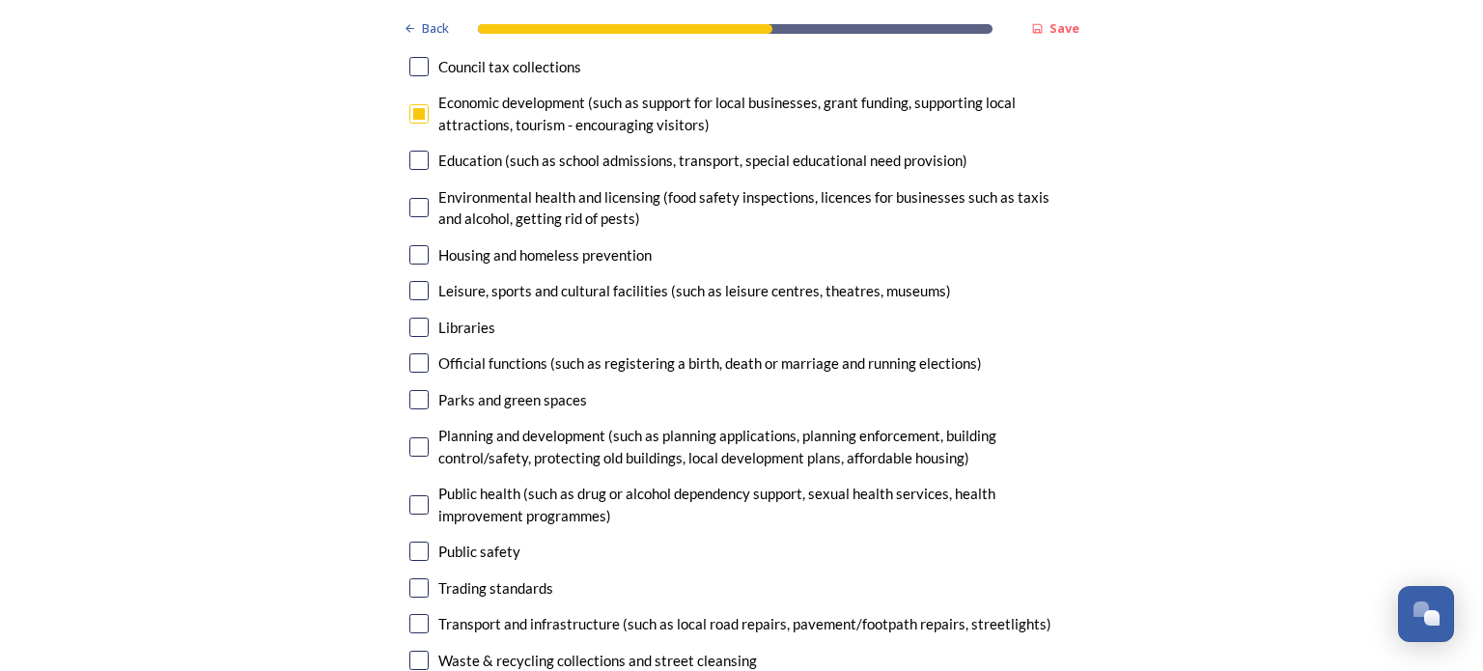
click at [415, 151] on input "checkbox" at bounding box center [418, 160] width 19 height 19
checkbox input "true"
click at [412, 198] on input "checkbox" at bounding box center [418, 207] width 19 height 19
checkbox input "true"
click at [412, 495] on input "checkbox" at bounding box center [418, 504] width 19 height 19
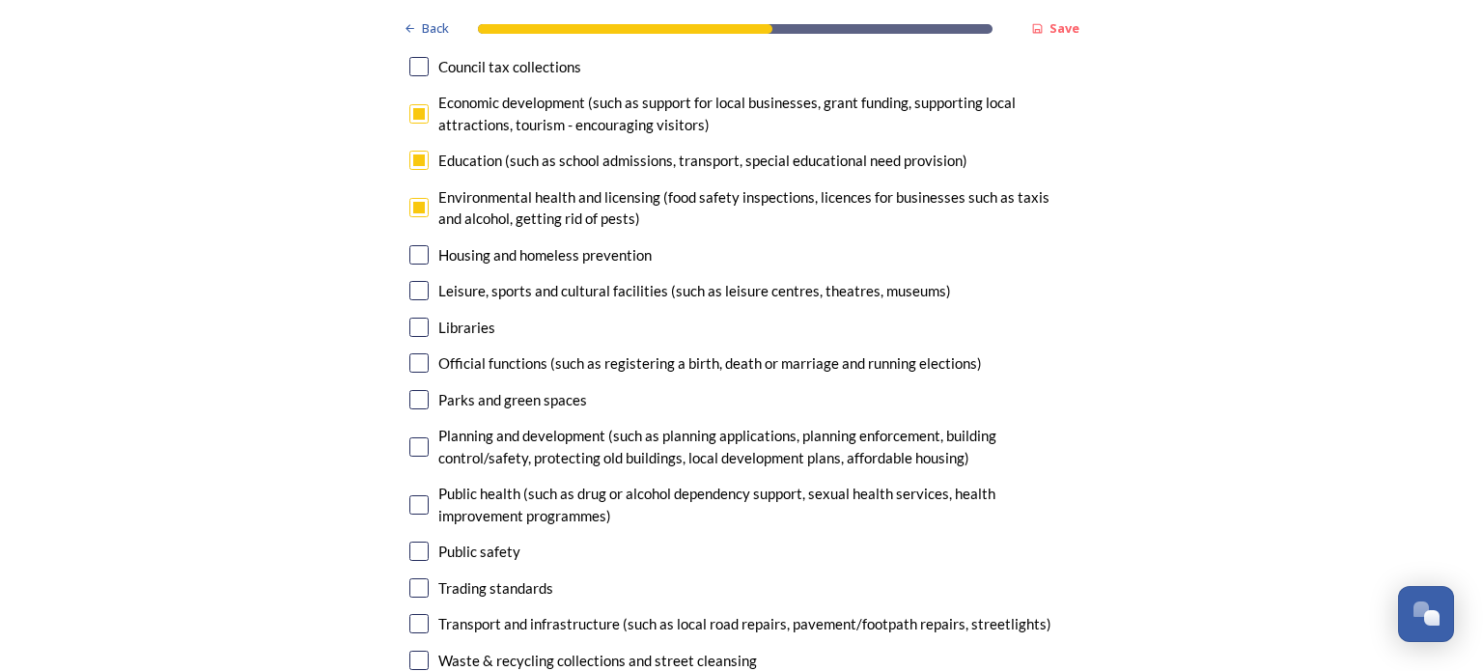
click at [415, 495] on input "checkbox" at bounding box center [418, 504] width 19 height 19
checkbox input "false"
click at [409, 104] on input "checkbox" at bounding box center [418, 113] width 19 height 19
checkbox input "false"
click at [415, 495] on input "checkbox" at bounding box center [418, 504] width 19 height 19
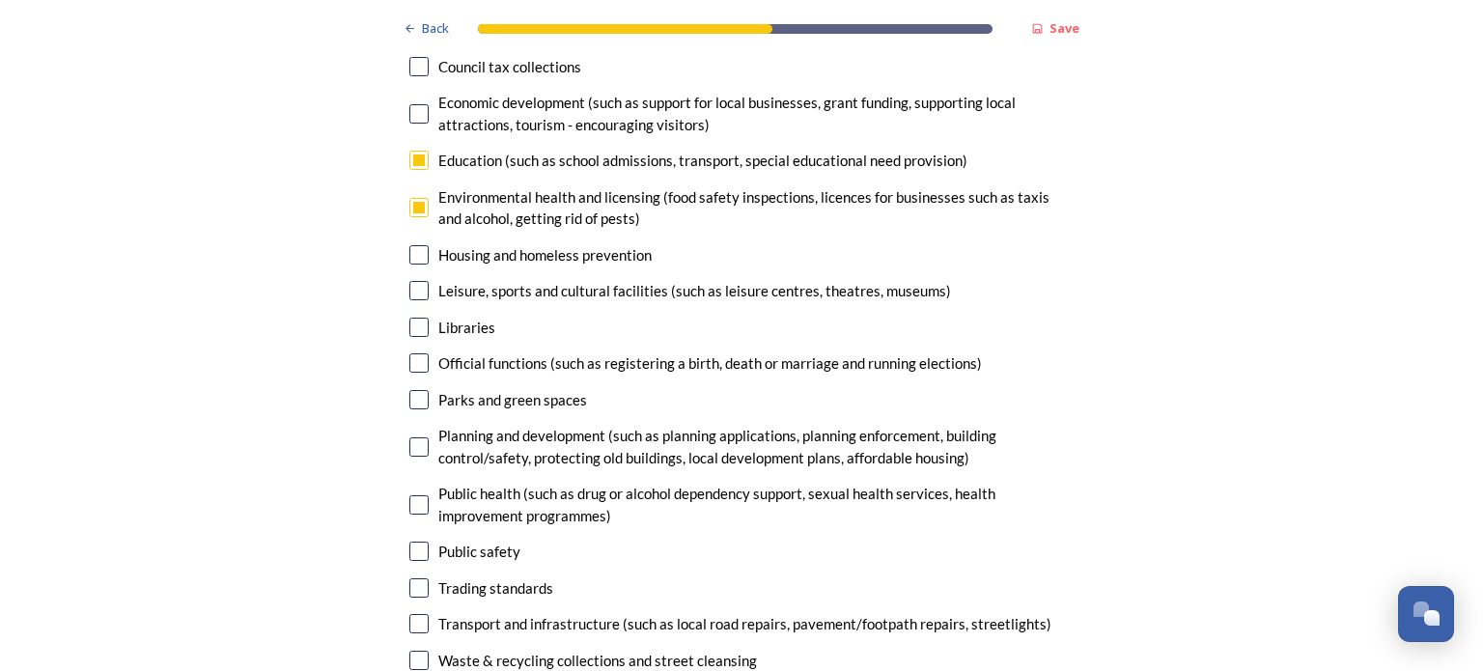
checkbox input "true"
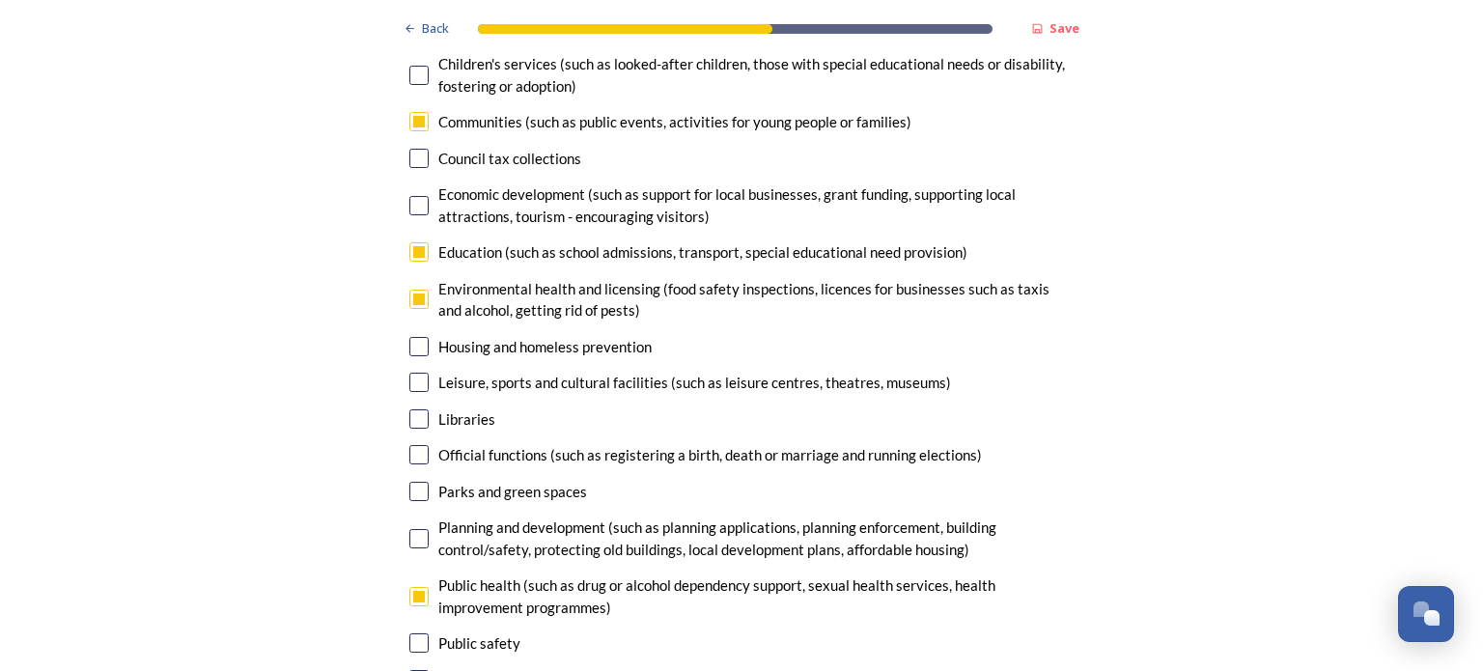
scroll to position [4520, 0]
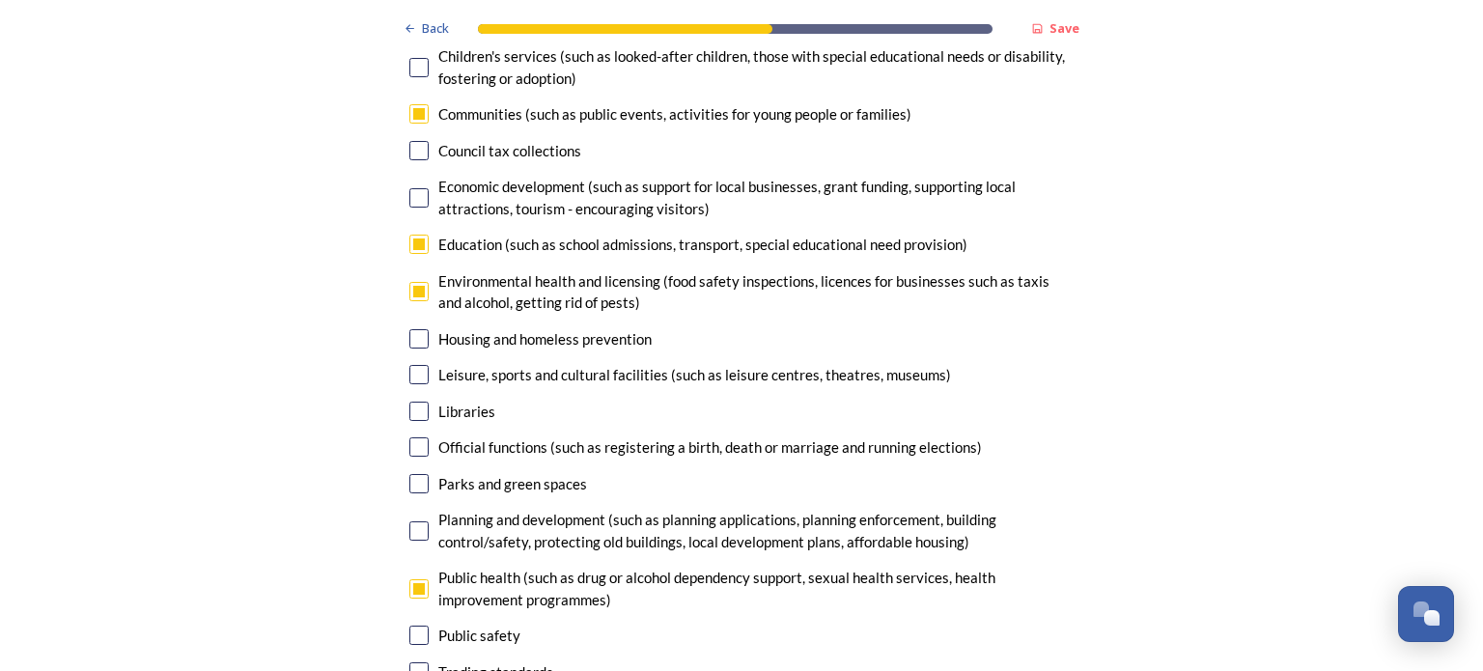
click at [413, 235] on input "checkbox" at bounding box center [418, 244] width 19 height 19
checkbox input "false"
click at [413, 329] on input "checkbox" at bounding box center [418, 338] width 19 height 19
checkbox input "true"
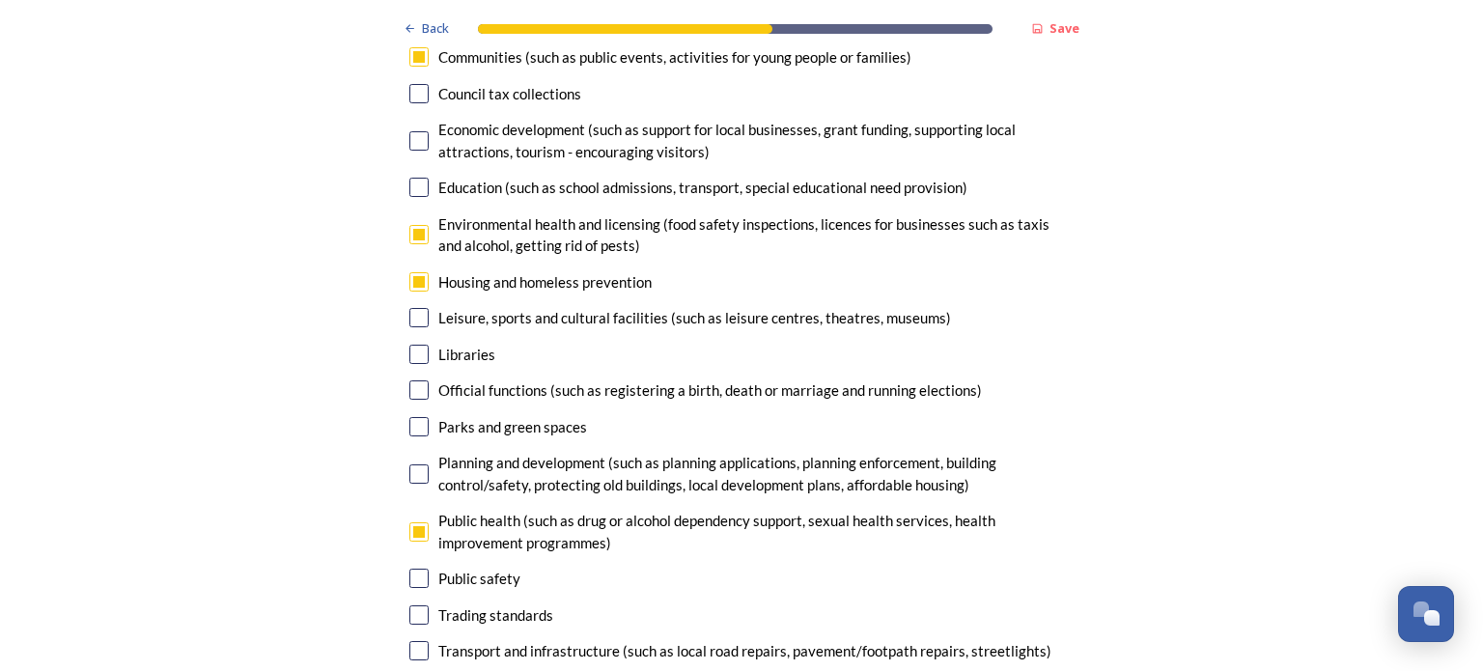
scroll to position [4584, 0]
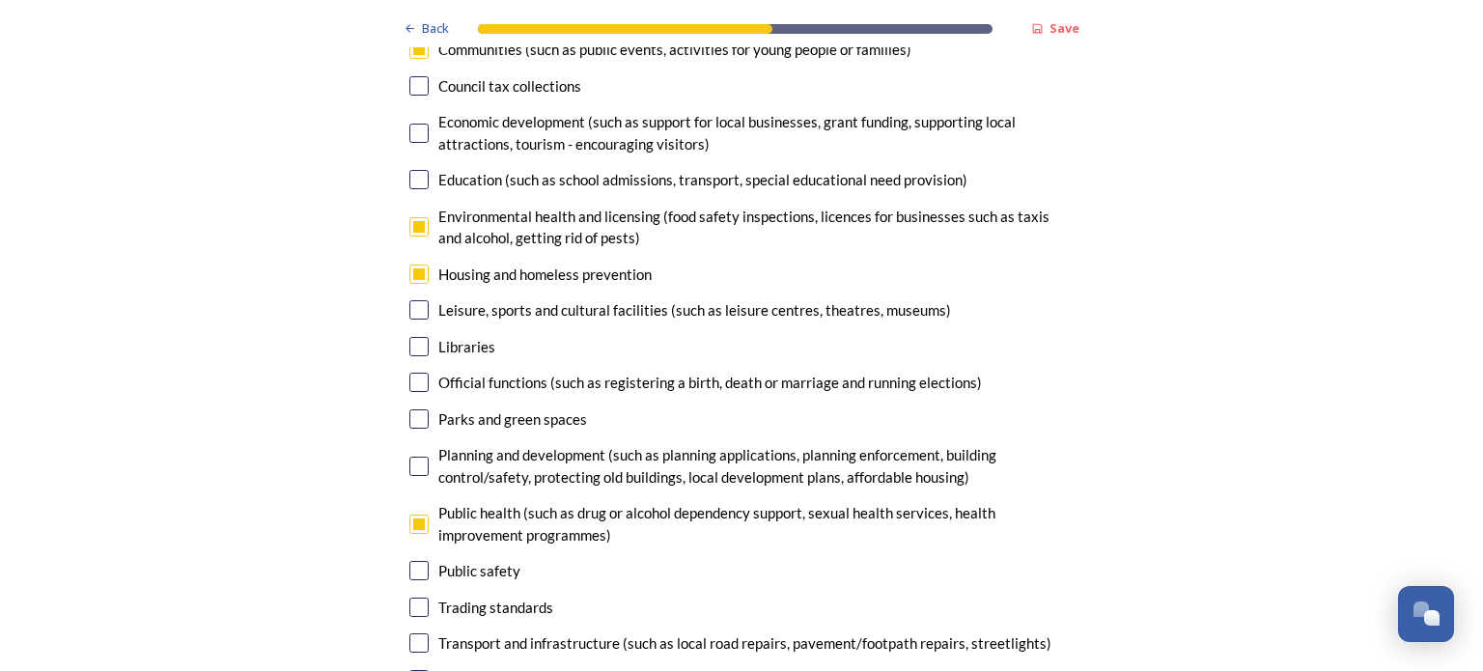
click at [413, 457] on input "checkbox" at bounding box center [418, 466] width 19 height 19
checkbox input "false"
click at [410, 217] on input "checkbox" at bounding box center [418, 226] width 19 height 19
checkbox input "false"
click at [411, 457] on input "checkbox" at bounding box center [418, 466] width 19 height 19
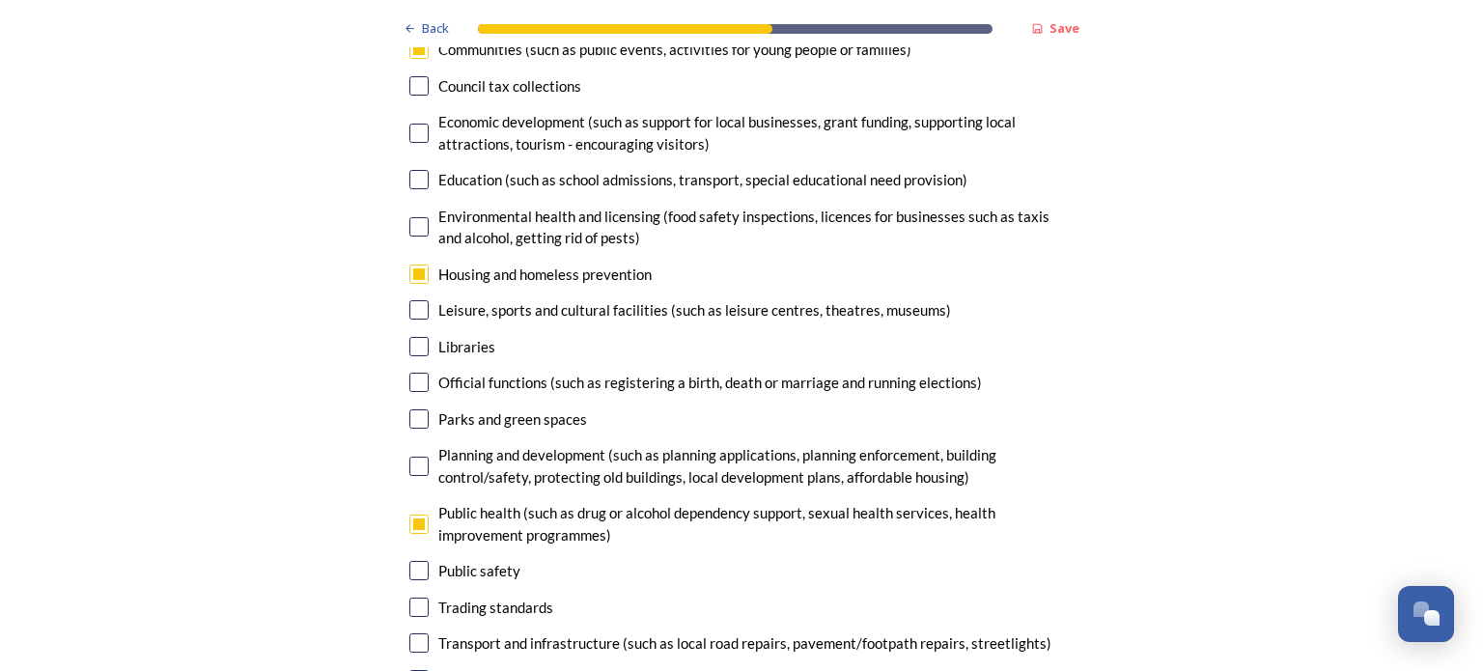
checkbox input "true"
click at [412, 217] on input "checkbox" at bounding box center [418, 226] width 19 height 19
click at [413, 217] on input "checkbox" at bounding box center [418, 226] width 19 height 19
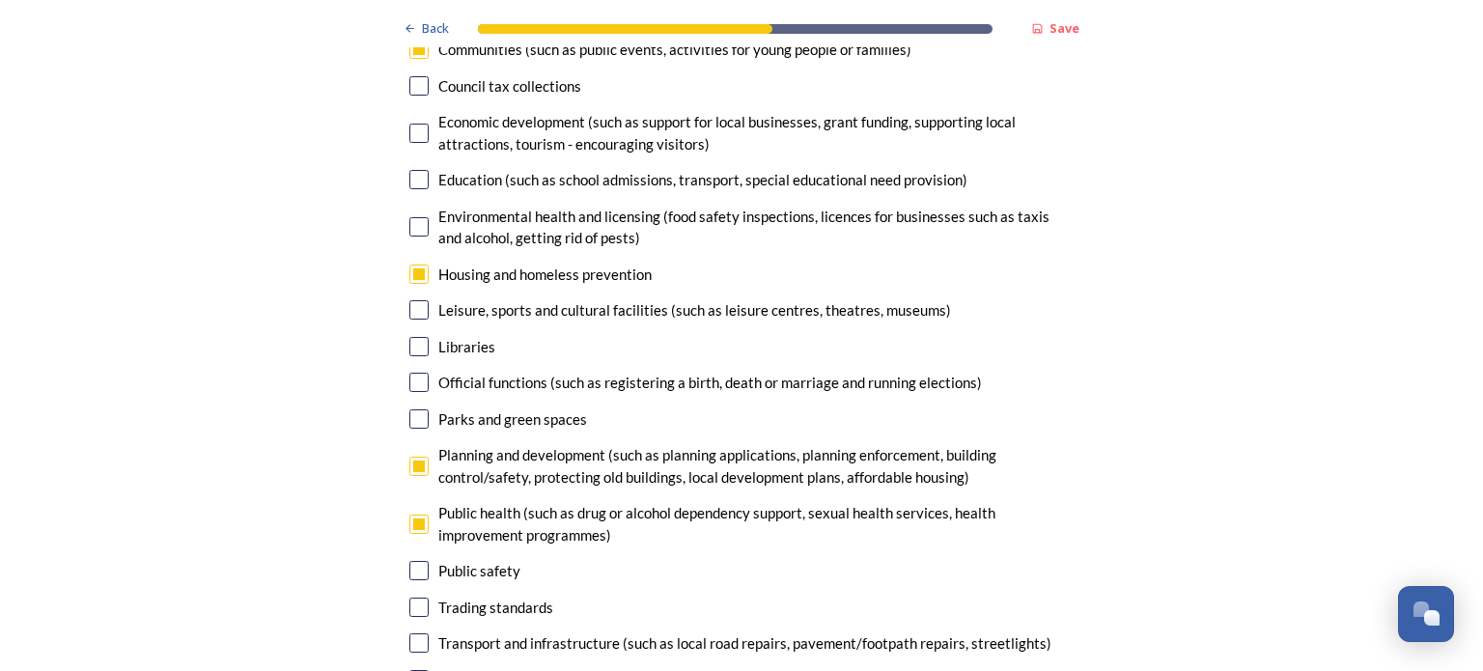
checkbox input "false"
click at [413, 265] on input "checkbox" at bounding box center [418, 274] width 19 height 19
checkbox input "false"
click at [413, 217] on input "checkbox" at bounding box center [418, 226] width 19 height 19
checkbox input "true"
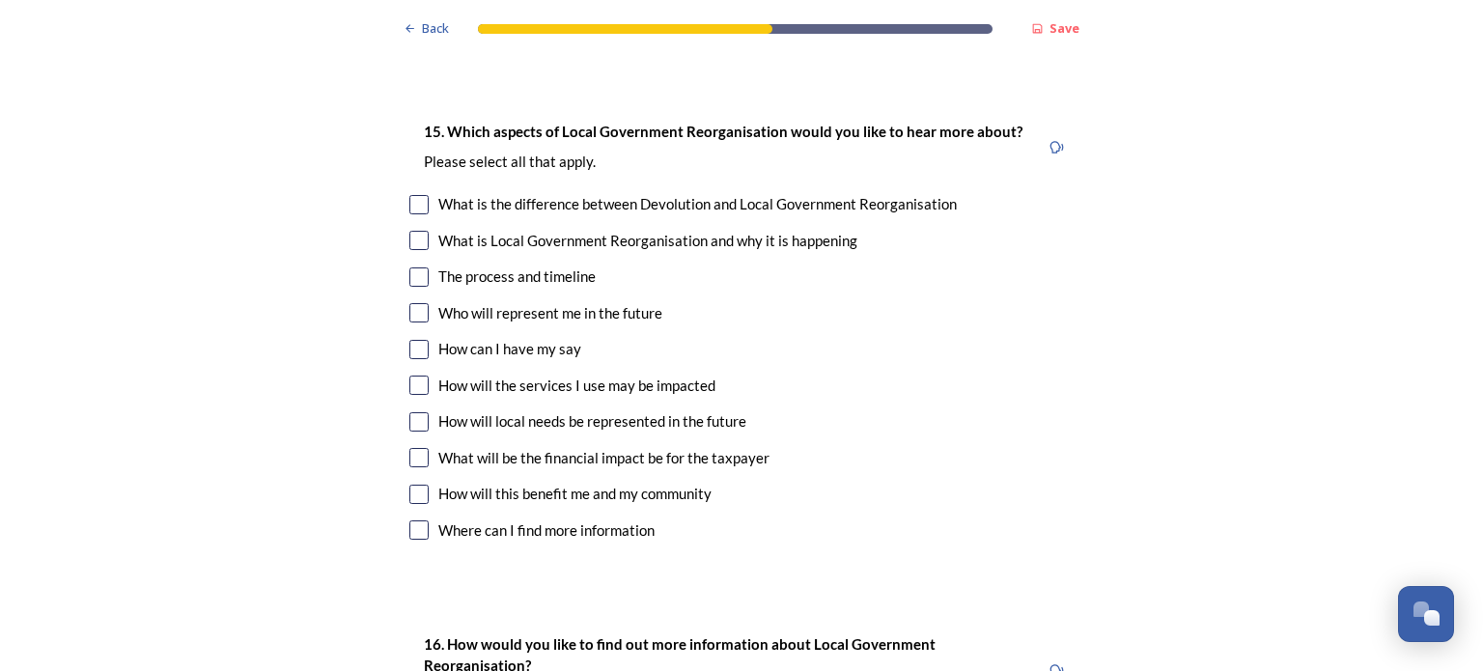
scroll to position [5307, 0]
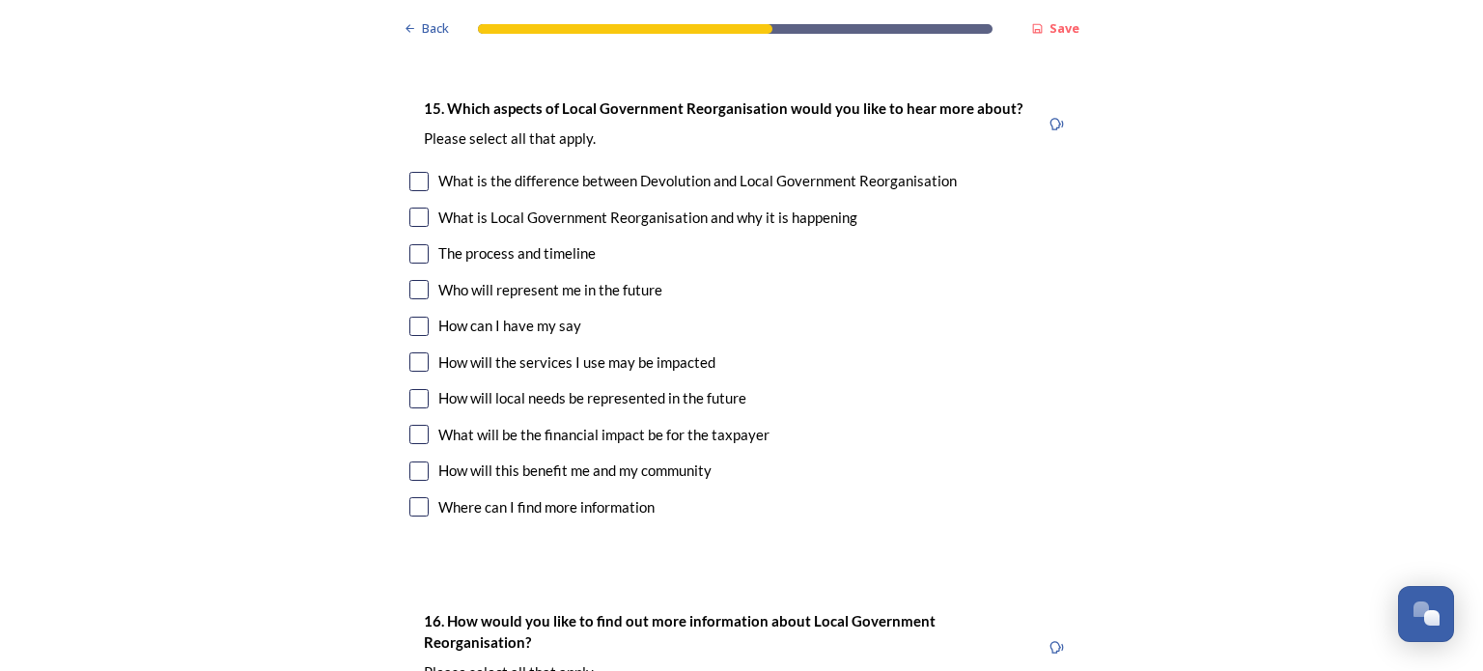
click at [417, 389] on input "checkbox" at bounding box center [418, 398] width 19 height 19
checkbox input "true"
click at [411, 462] on input "checkbox" at bounding box center [418, 471] width 19 height 19
checkbox input "true"
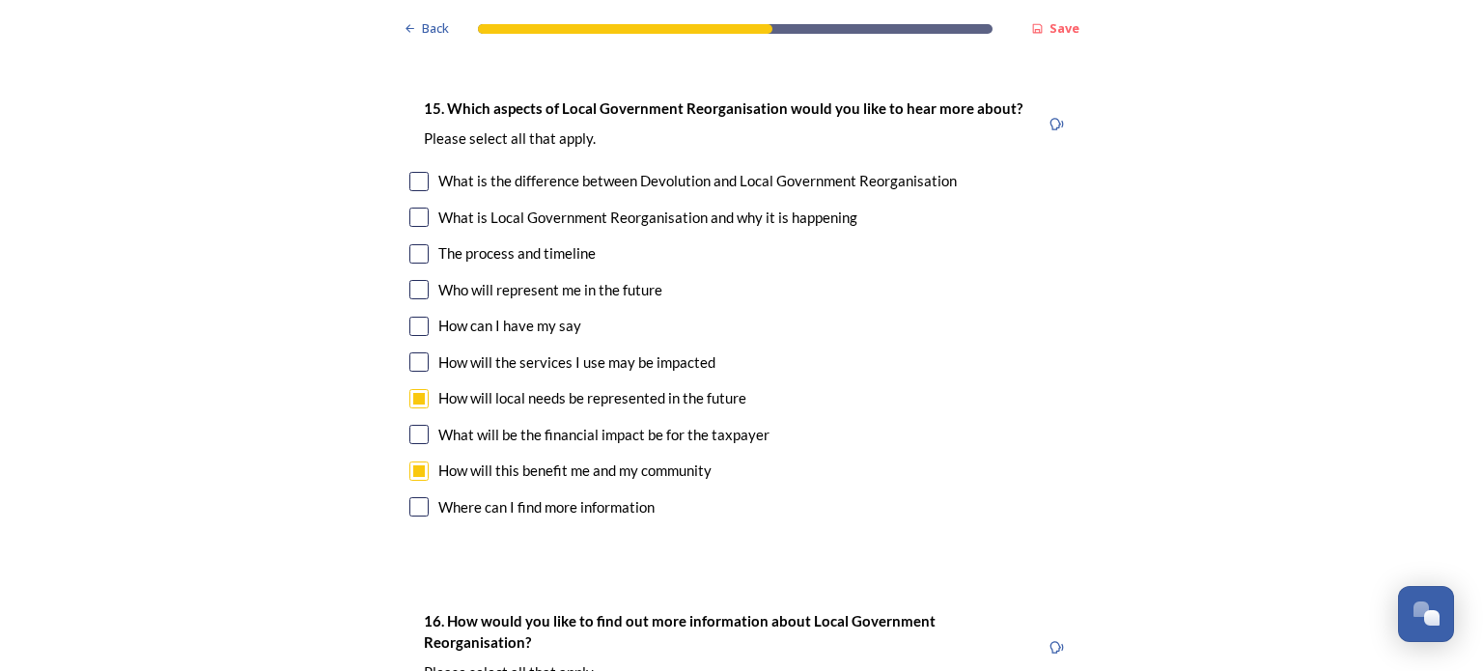
click at [417, 244] on input "checkbox" at bounding box center [418, 253] width 19 height 19
checkbox input "true"
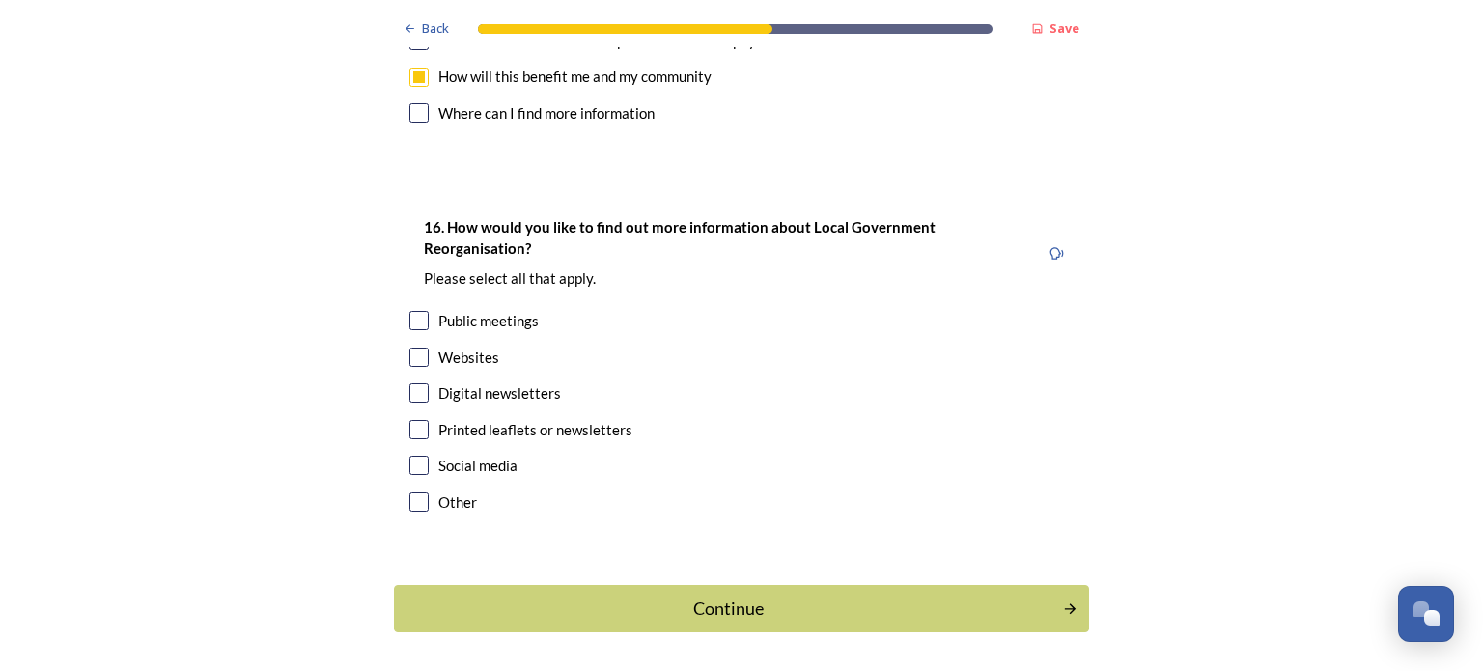
scroll to position [5716, 0]
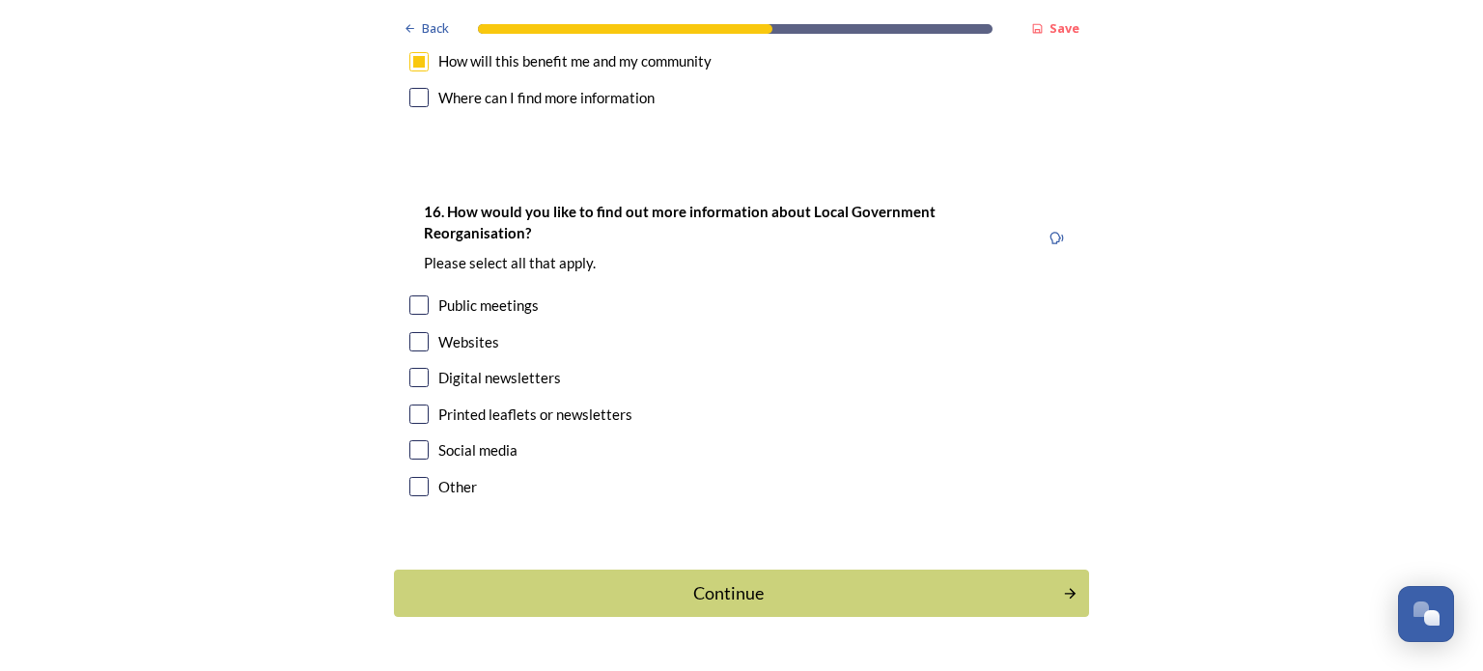
click at [415, 295] on input "checkbox" at bounding box center [418, 304] width 19 height 19
click at [411, 295] on input "checkbox" at bounding box center [418, 304] width 19 height 19
checkbox input "true"
click at [409, 477] on input "checkbox" at bounding box center [418, 486] width 19 height 19
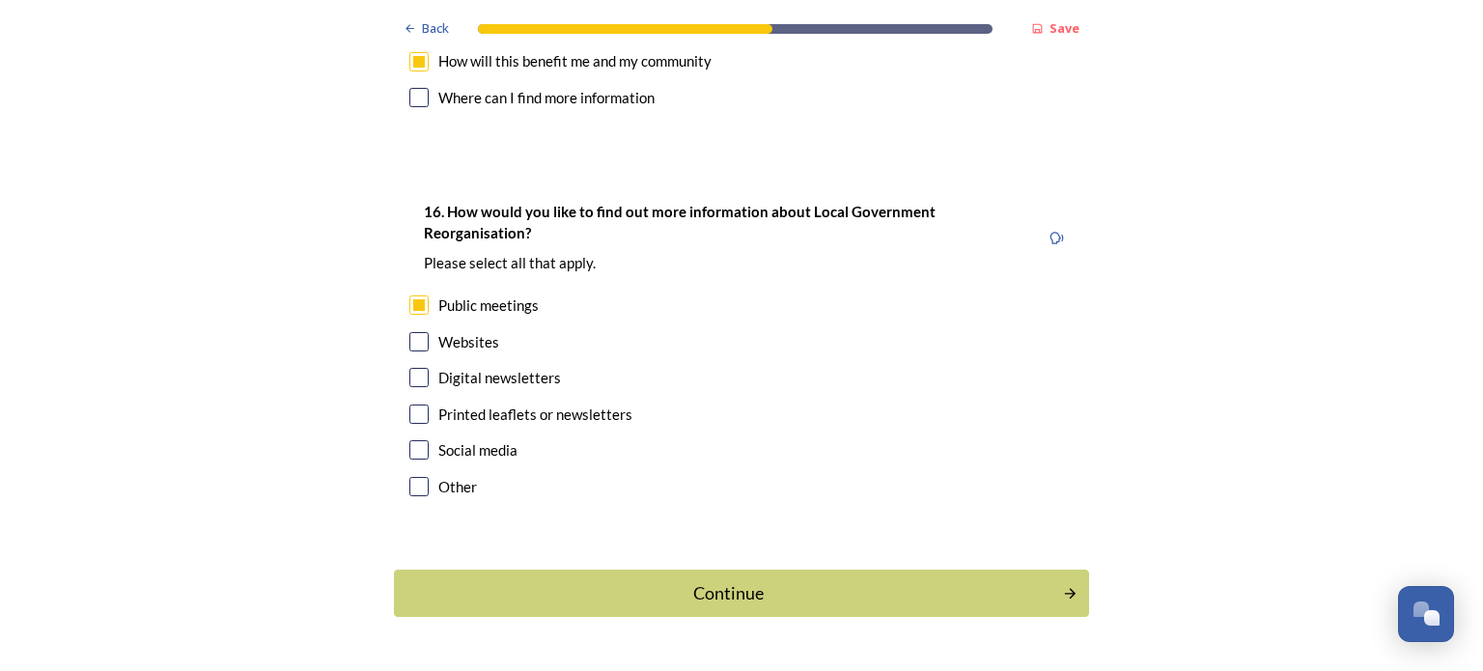
checkbox input "true"
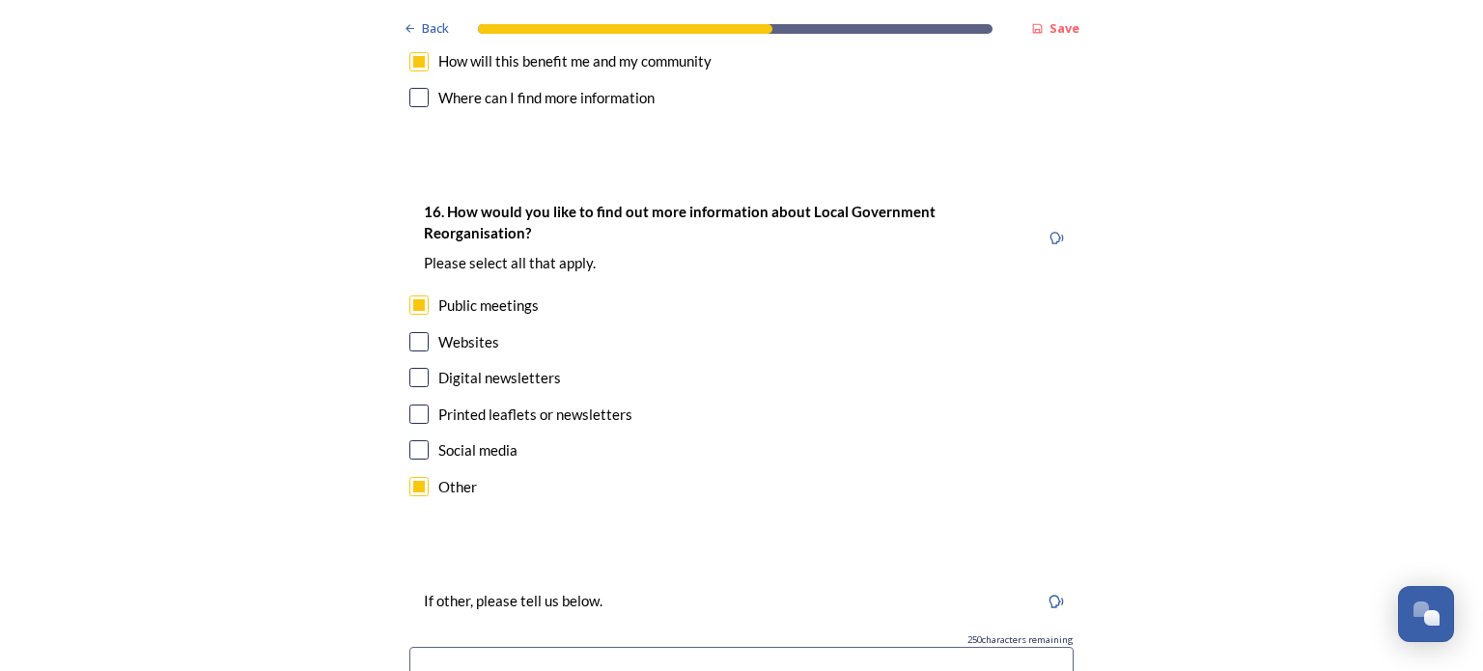
click at [599, 647] on input at bounding box center [741, 669] width 664 height 44
type input "Television"
click at [419, 440] on input "checkbox" at bounding box center [418, 449] width 19 height 19
checkbox input "true"
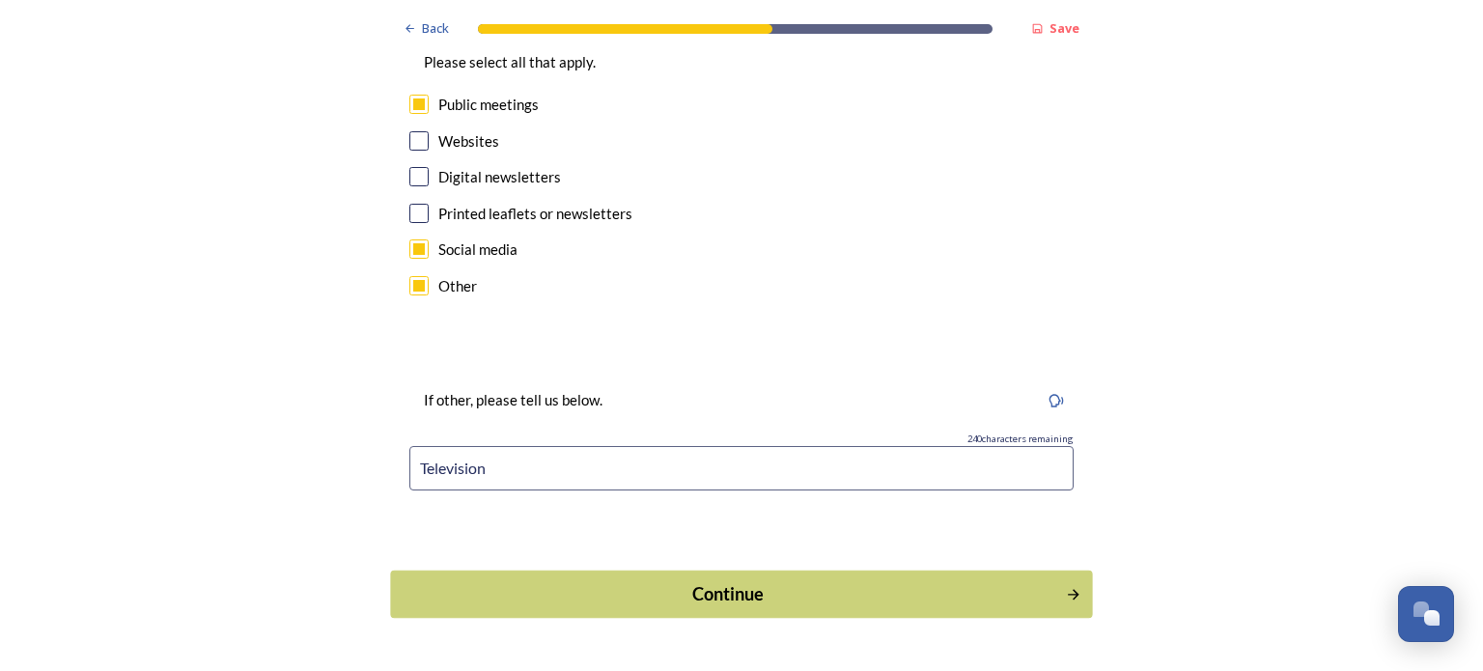
click at [1019, 581] on div "Continue" at bounding box center [729, 594] width 654 height 26
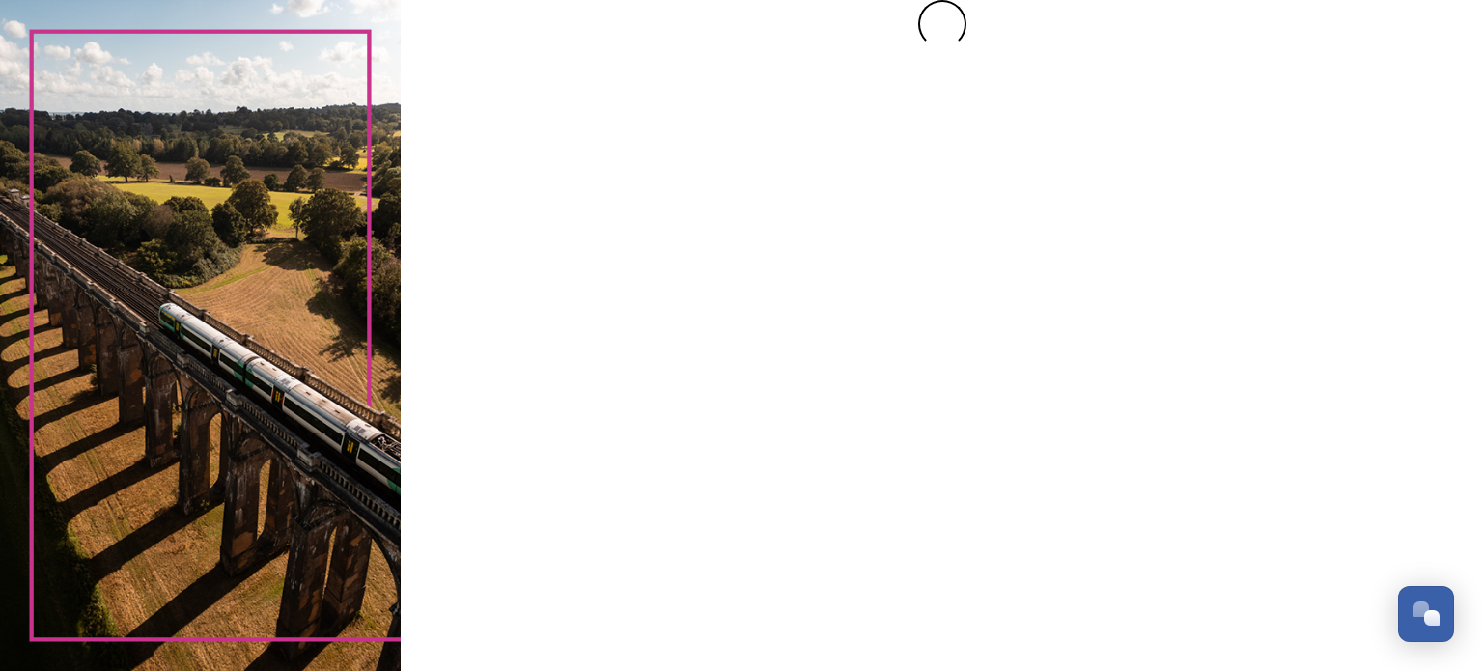
scroll to position [0, 0]
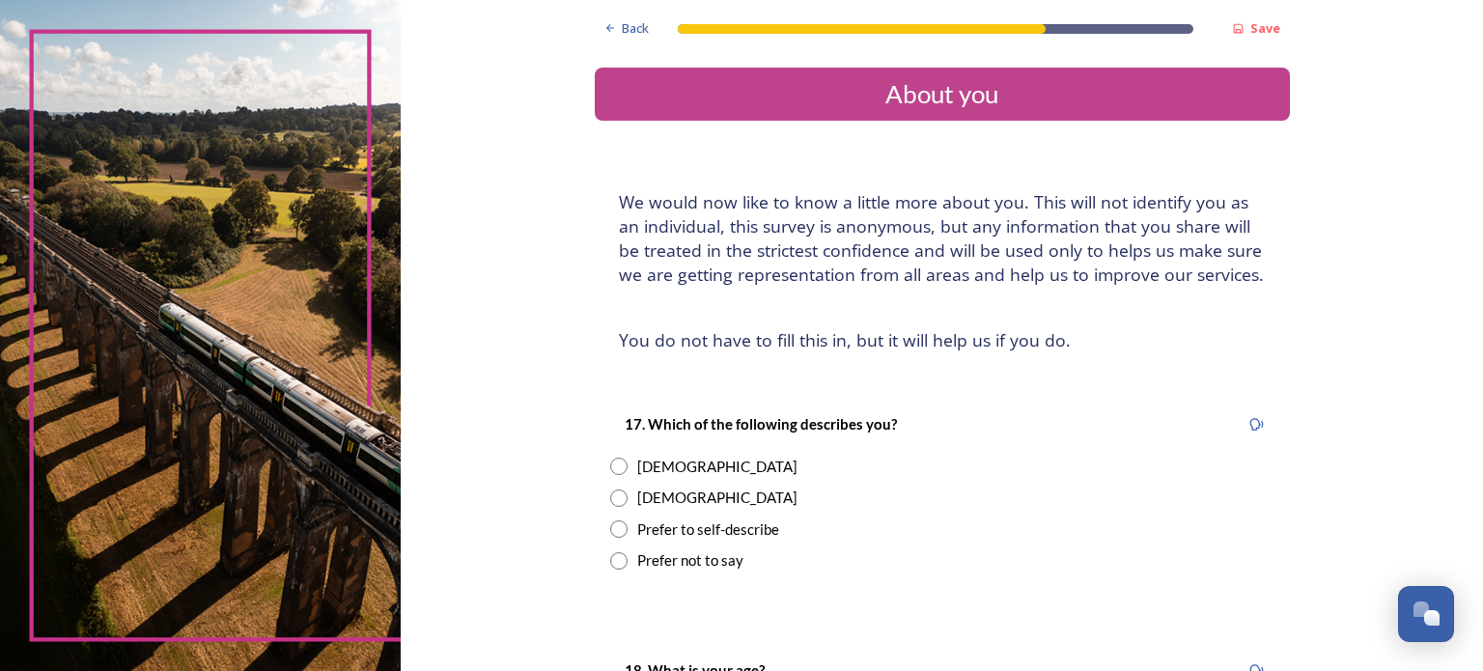
click at [610, 461] on input "radio" at bounding box center [618, 466] width 17 height 17
radio input "true"
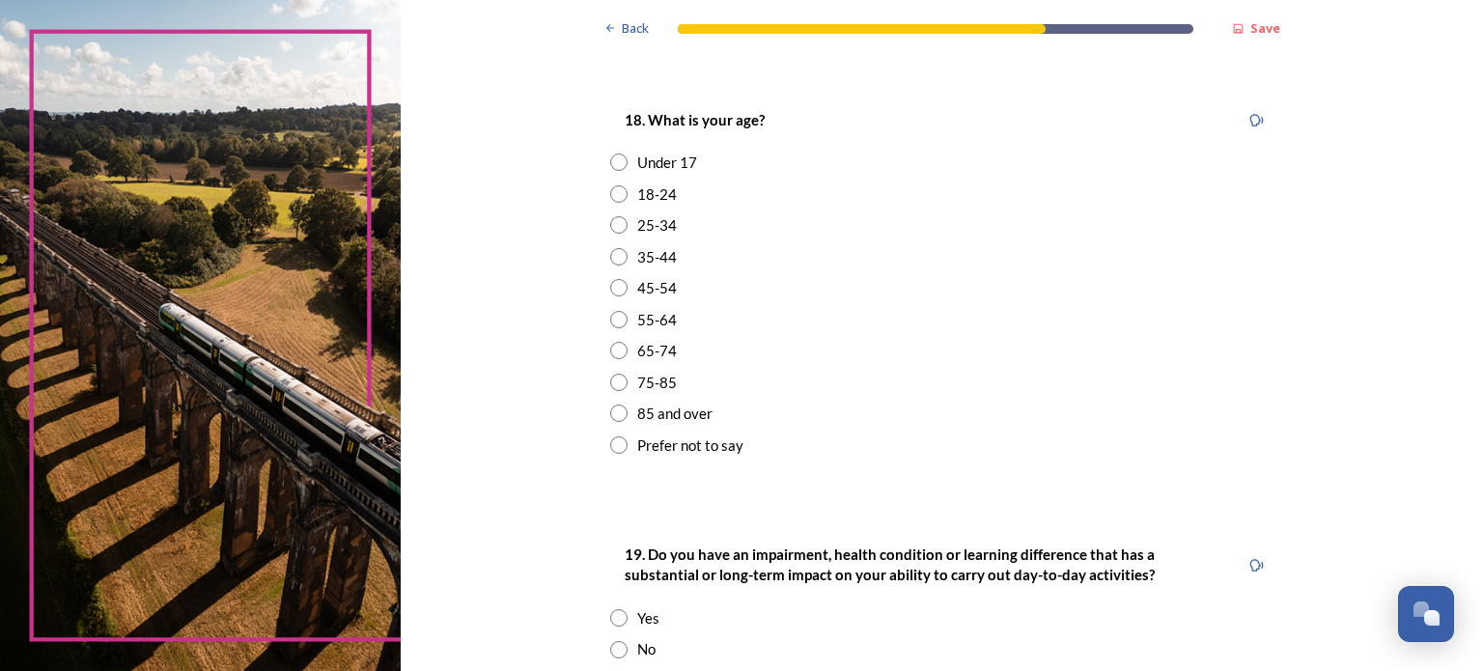
scroll to position [554, 0]
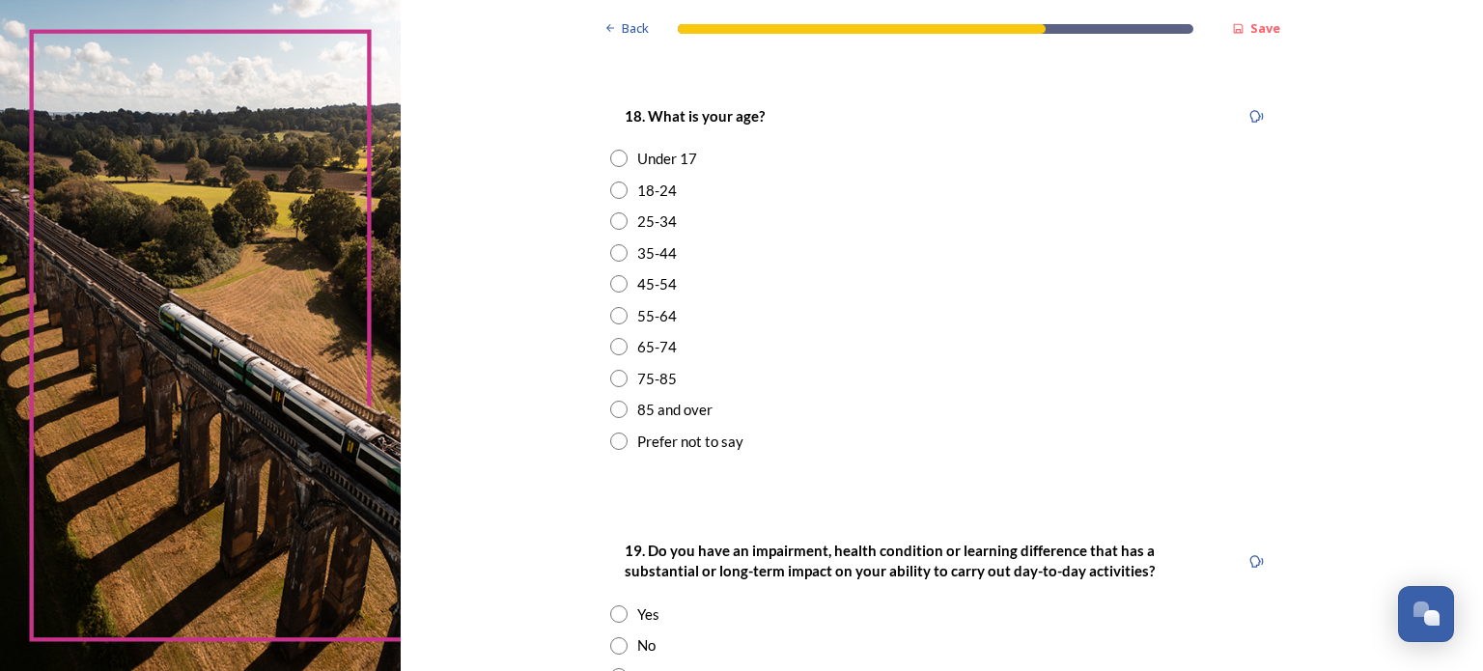
click at [610, 348] on input "radio" at bounding box center [618, 346] width 17 height 17
radio input "true"
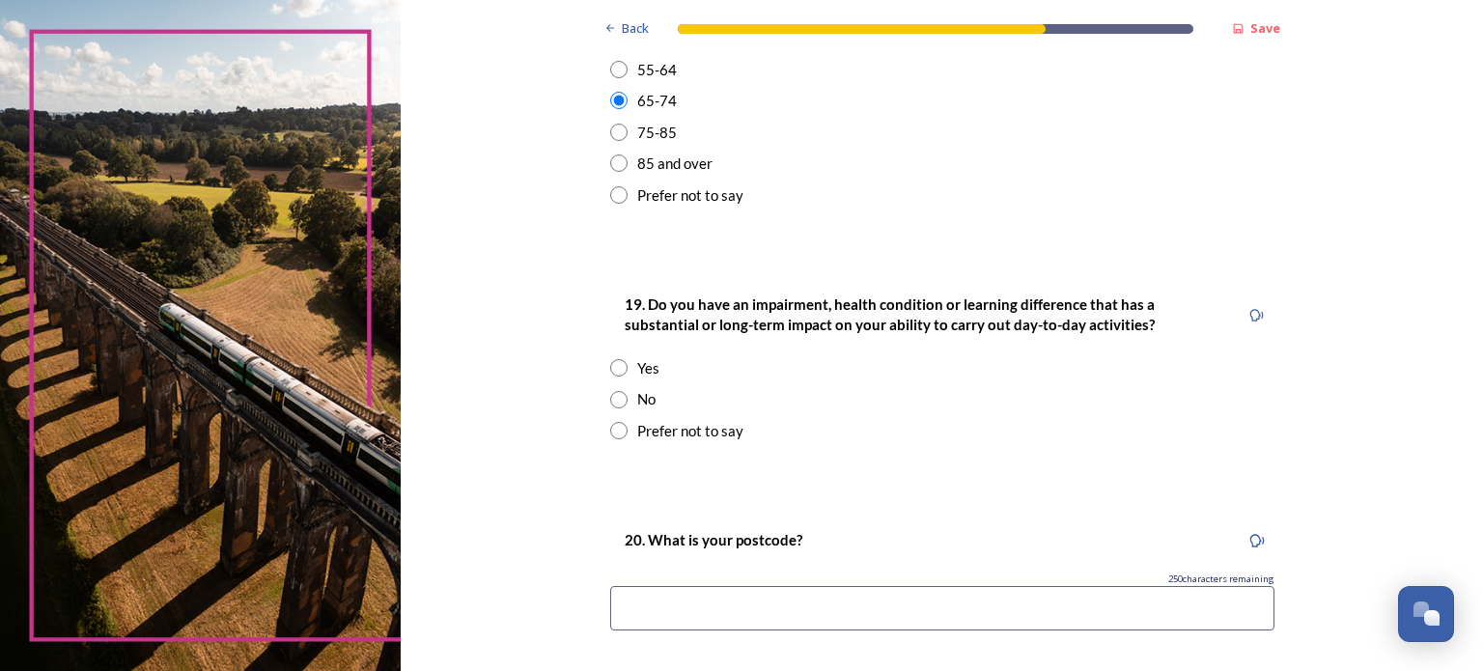
scroll to position [813, 0]
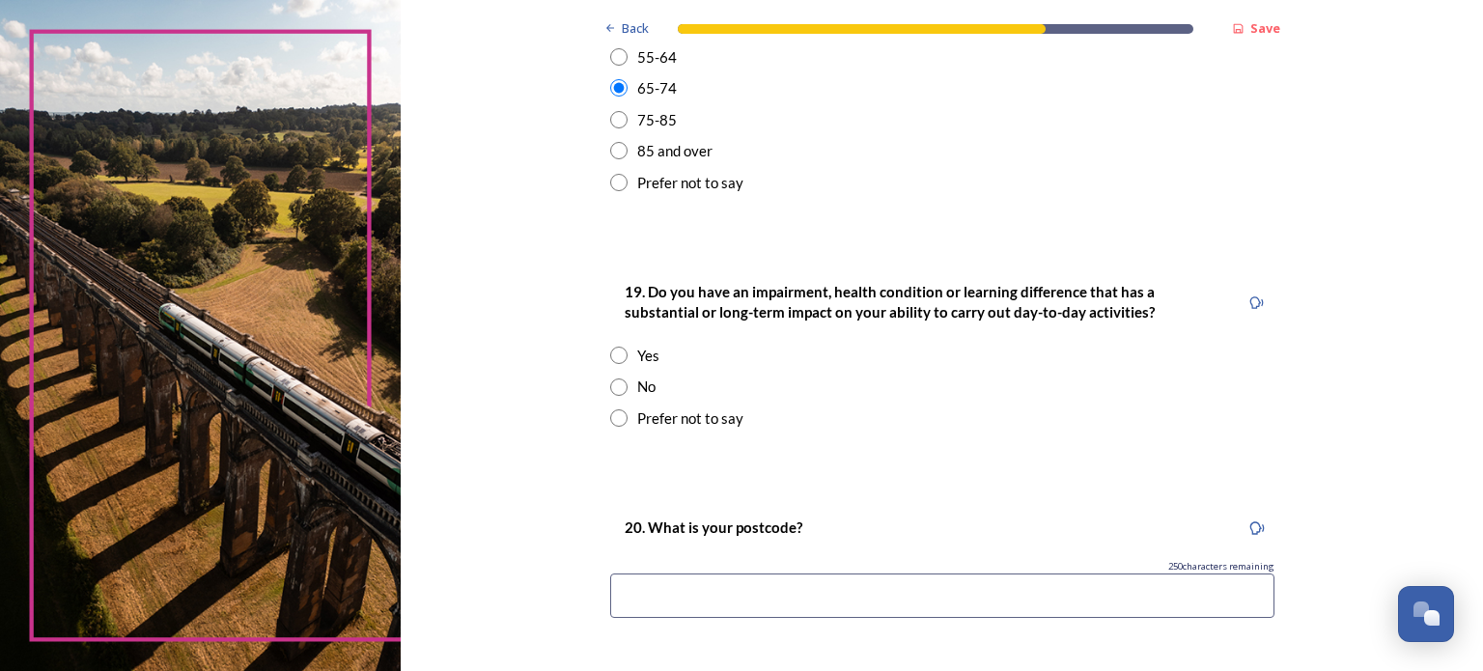
click at [610, 382] on input "radio" at bounding box center [618, 386] width 17 height 17
radio input "true"
click at [829, 582] on input at bounding box center [942, 596] width 664 height 44
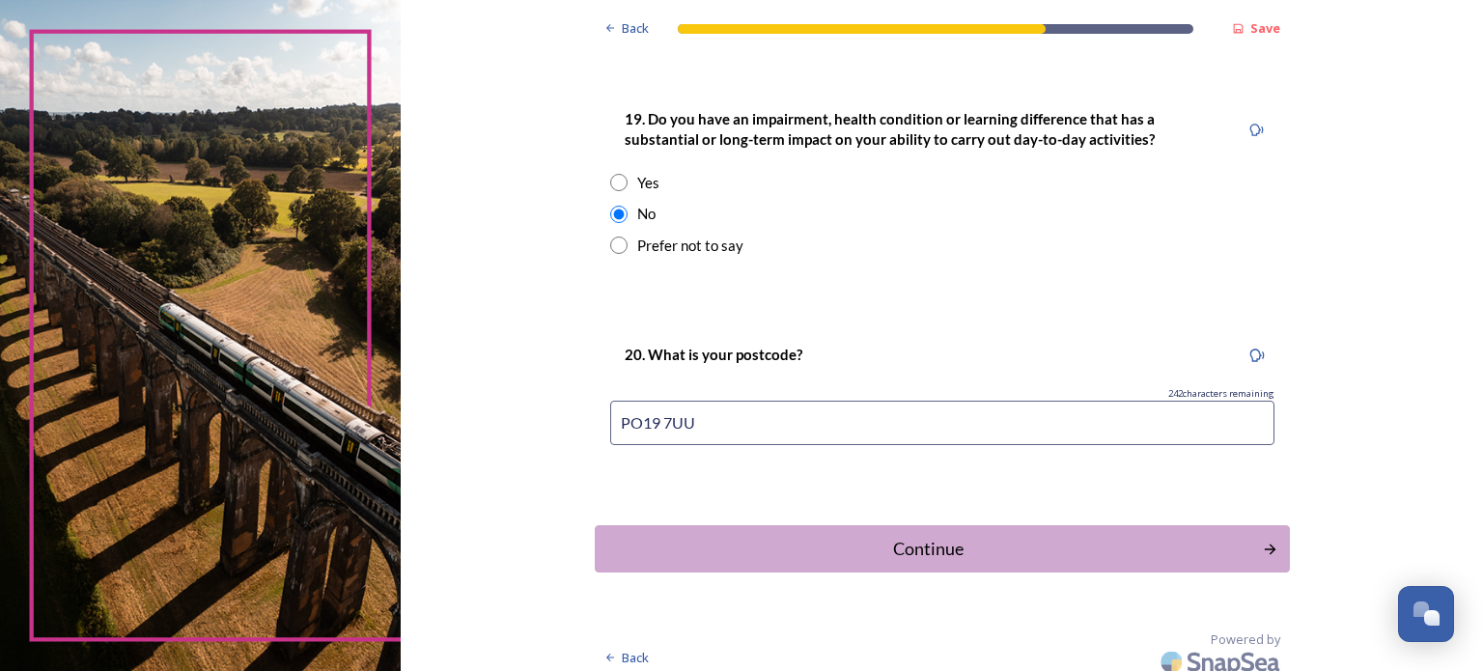
scroll to position [998, 0]
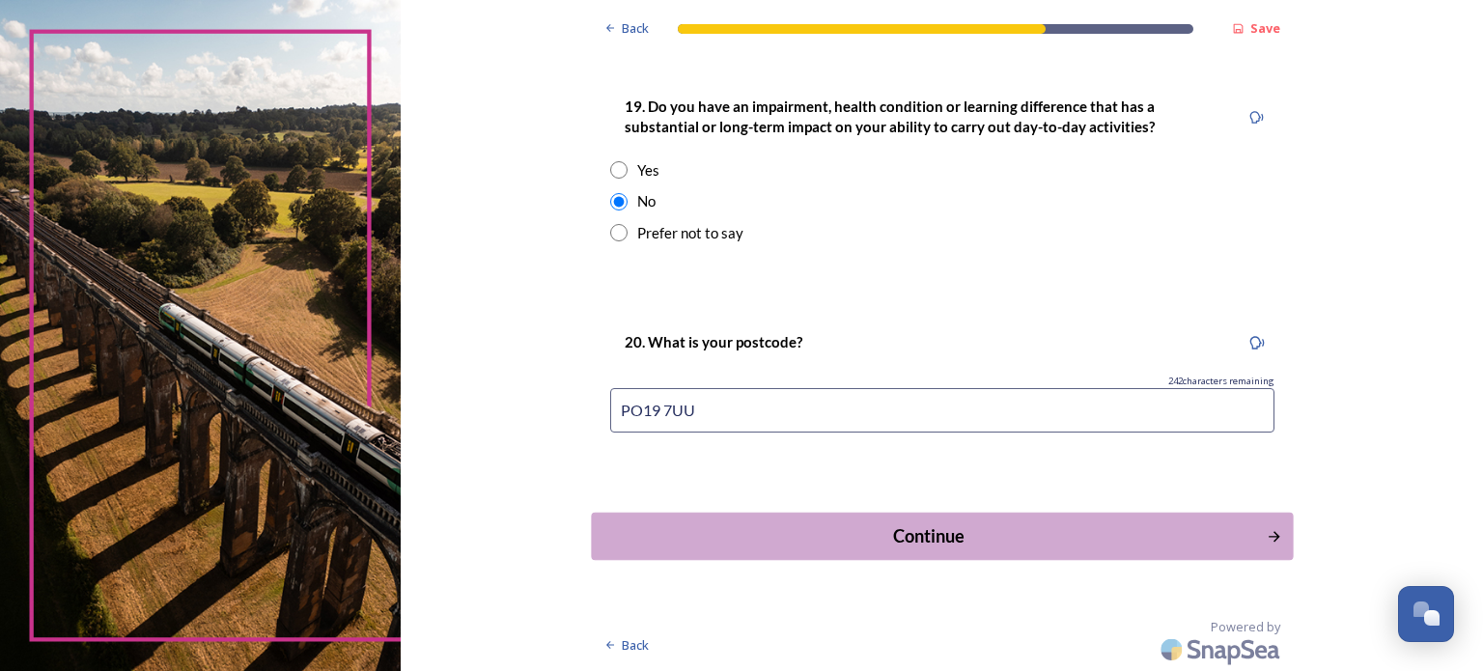
type input "PO19 7UU"
click at [1104, 526] on div "Continue" at bounding box center [929, 536] width 654 height 26
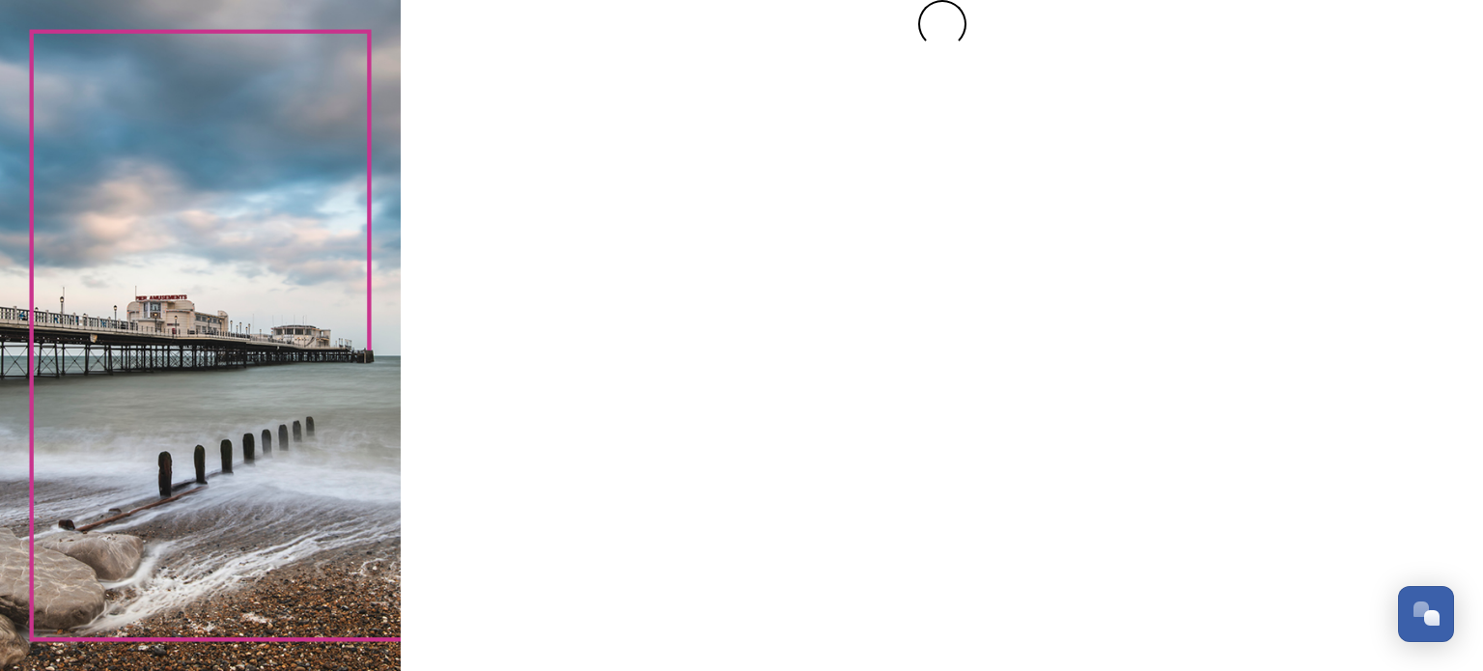
scroll to position [0, 0]
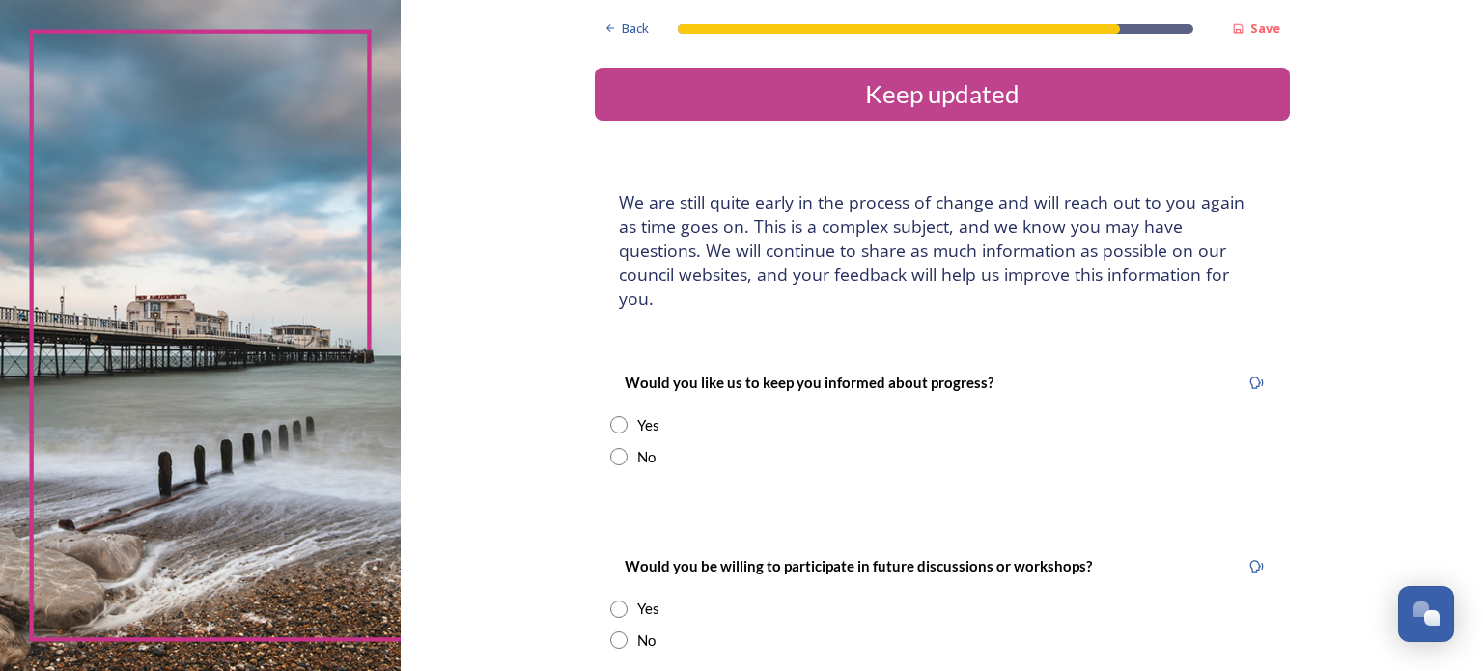
click at [610, 416] on input "radio" at bounding box center [618, 424] width 17 height 17
radio input "true"
click at [683, 598] on input at bounding box center [942, 620] width 664 height 44
type input "linda_curwen@hotmail.co.uk"
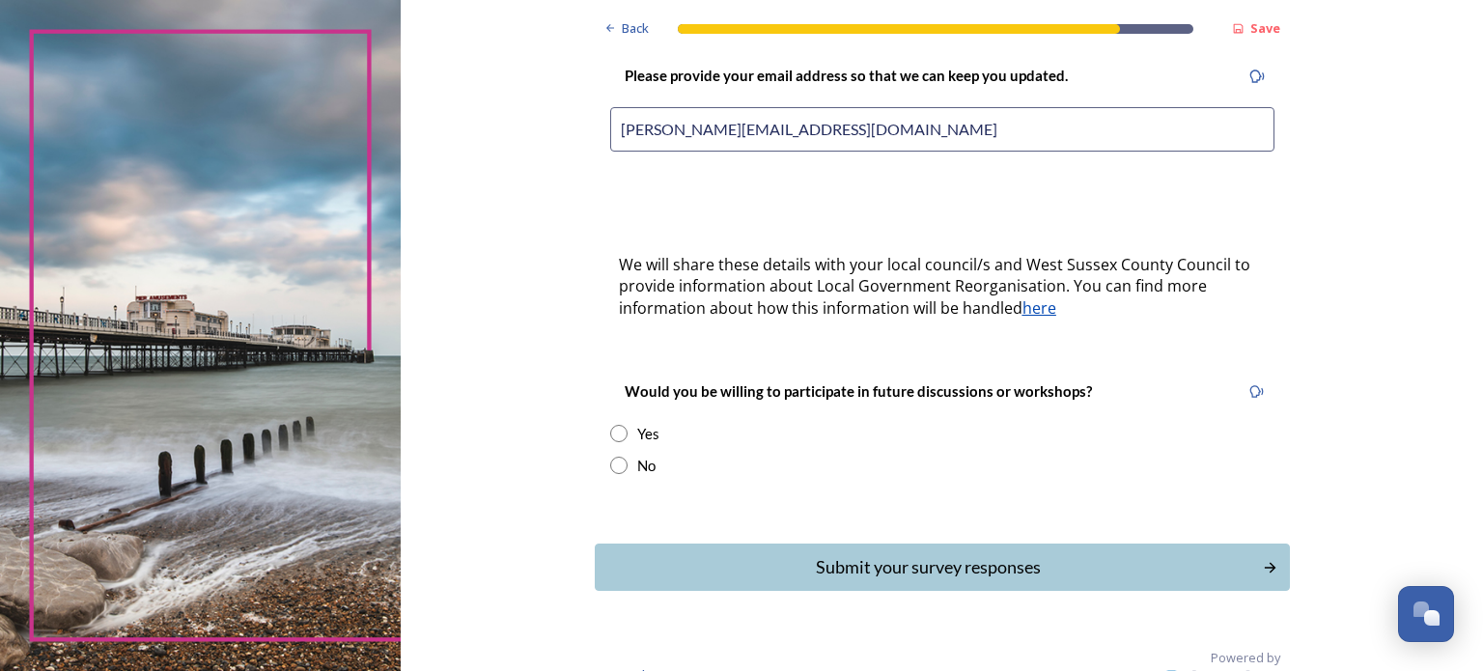
scroll to position [497, 0]
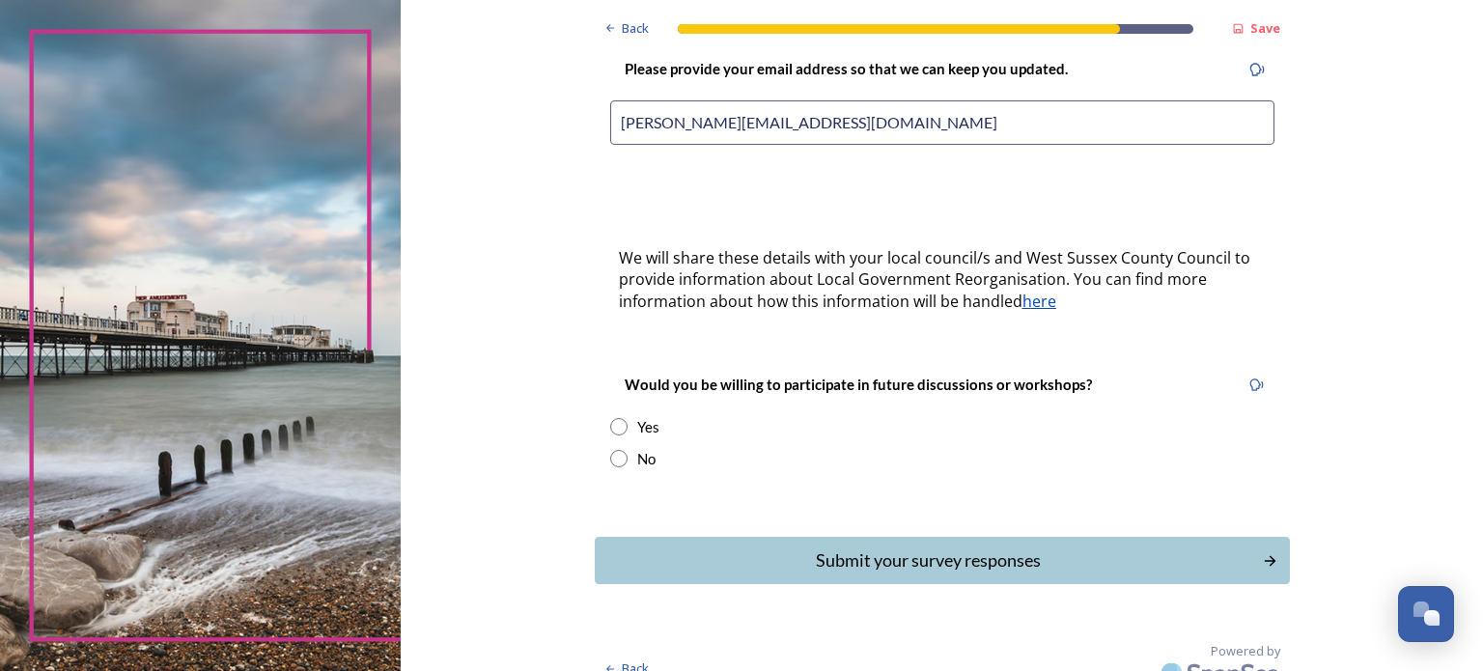
click at [610, 418] on input "radio" at bounding box center [618, 426] width 17 height 17
radio input "true"
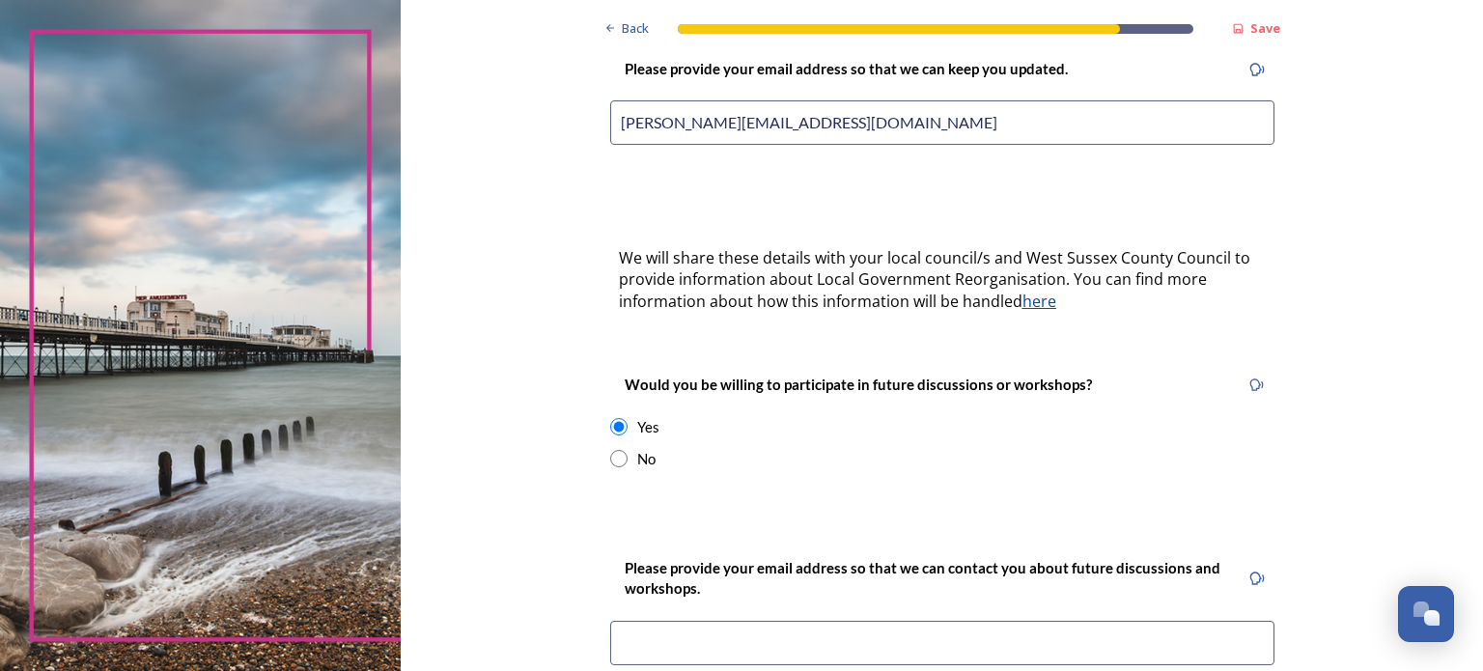
click at [888, 621] on input at bounding box center [942, 643] width 664 height 44
type input "linda_curwen@hotmail.co.uk"
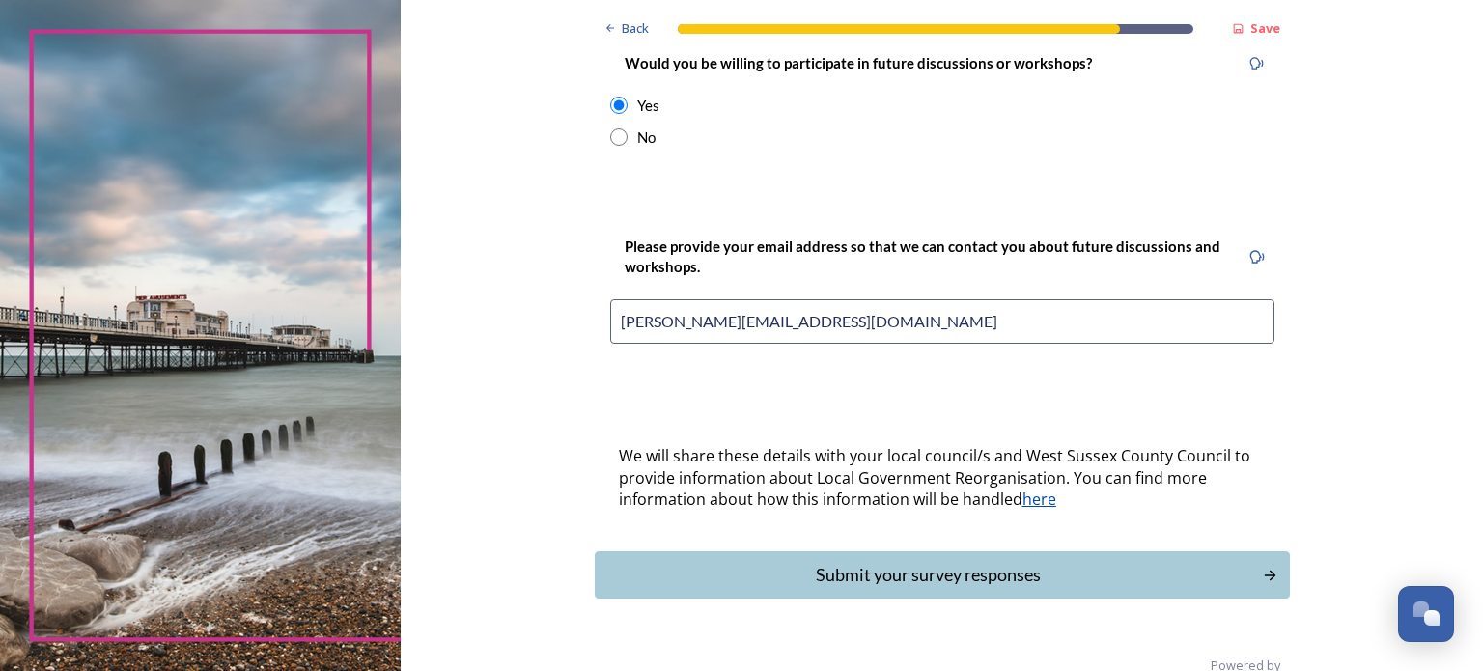
scroll to position [832, 0]
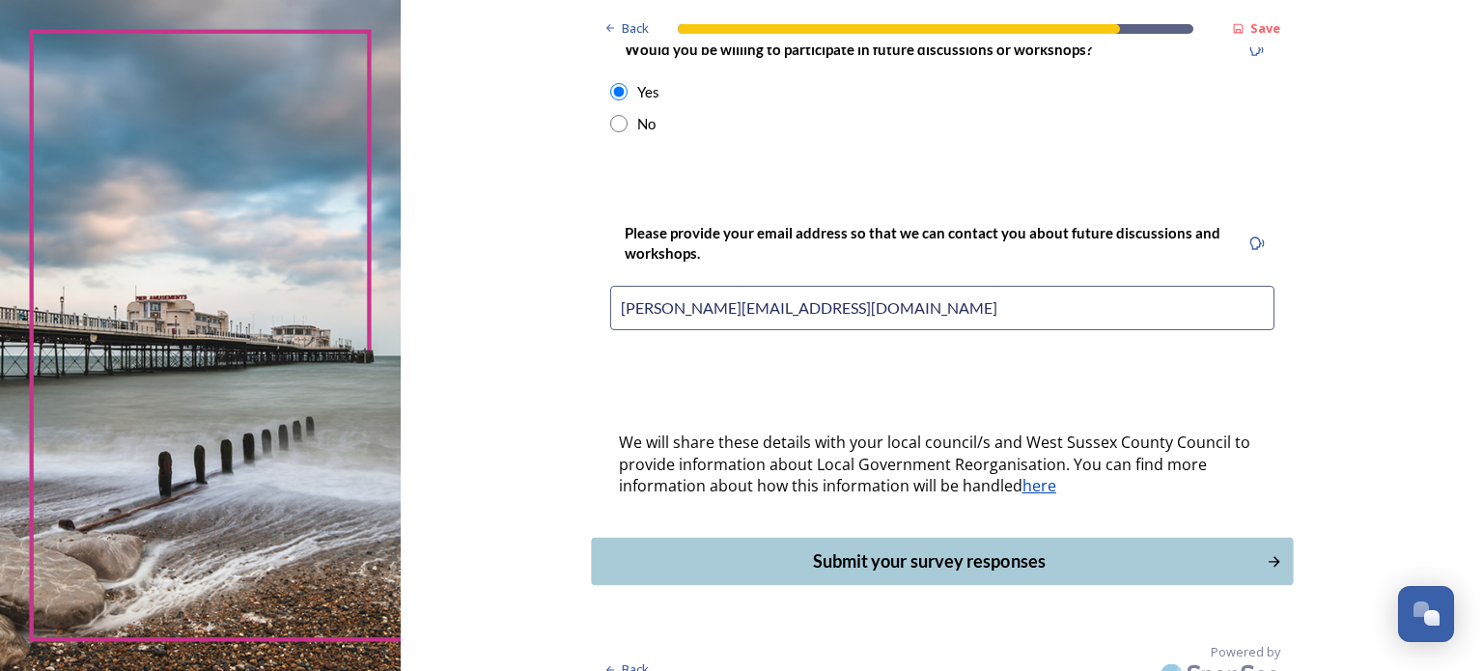
click at [1197, 548] on div "Submit your survey responses" at bounding box center [929, 561] width 654 height 26
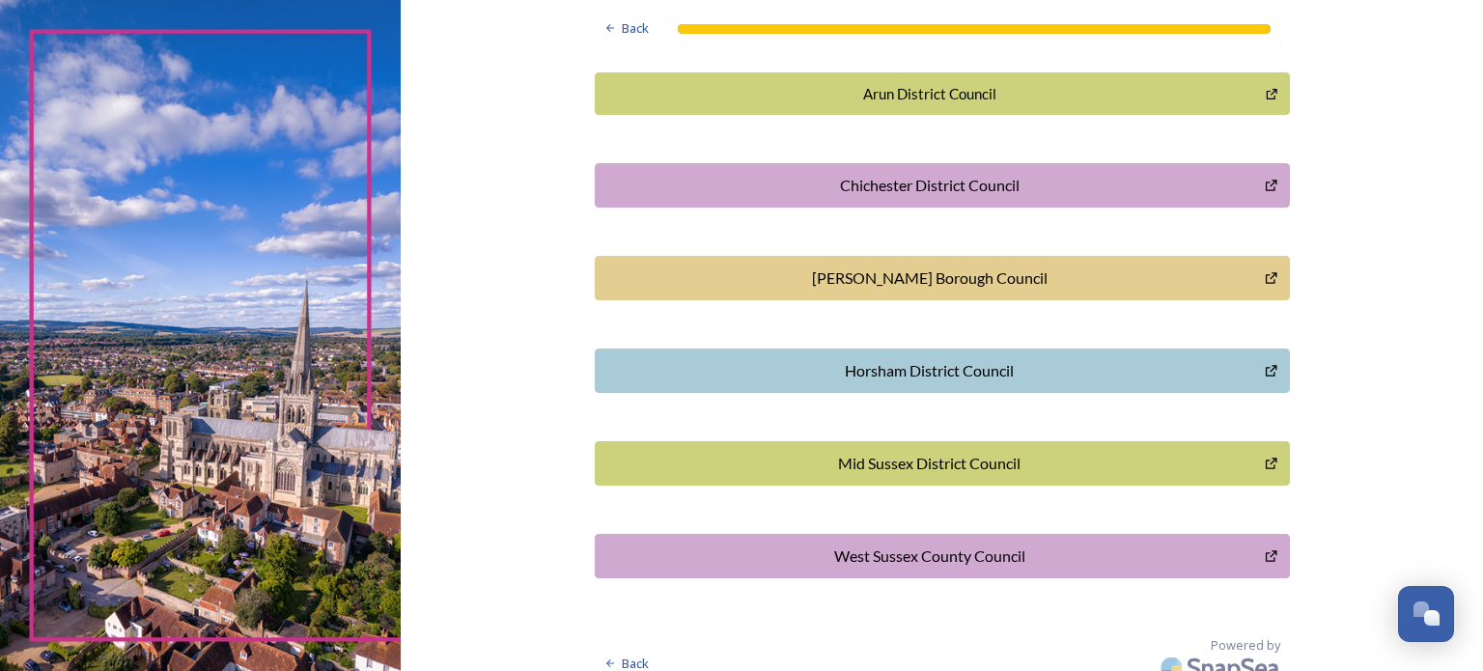
scroll to position [570, 0]
